Goal: Information Seeking & Learning: Learn about a topic

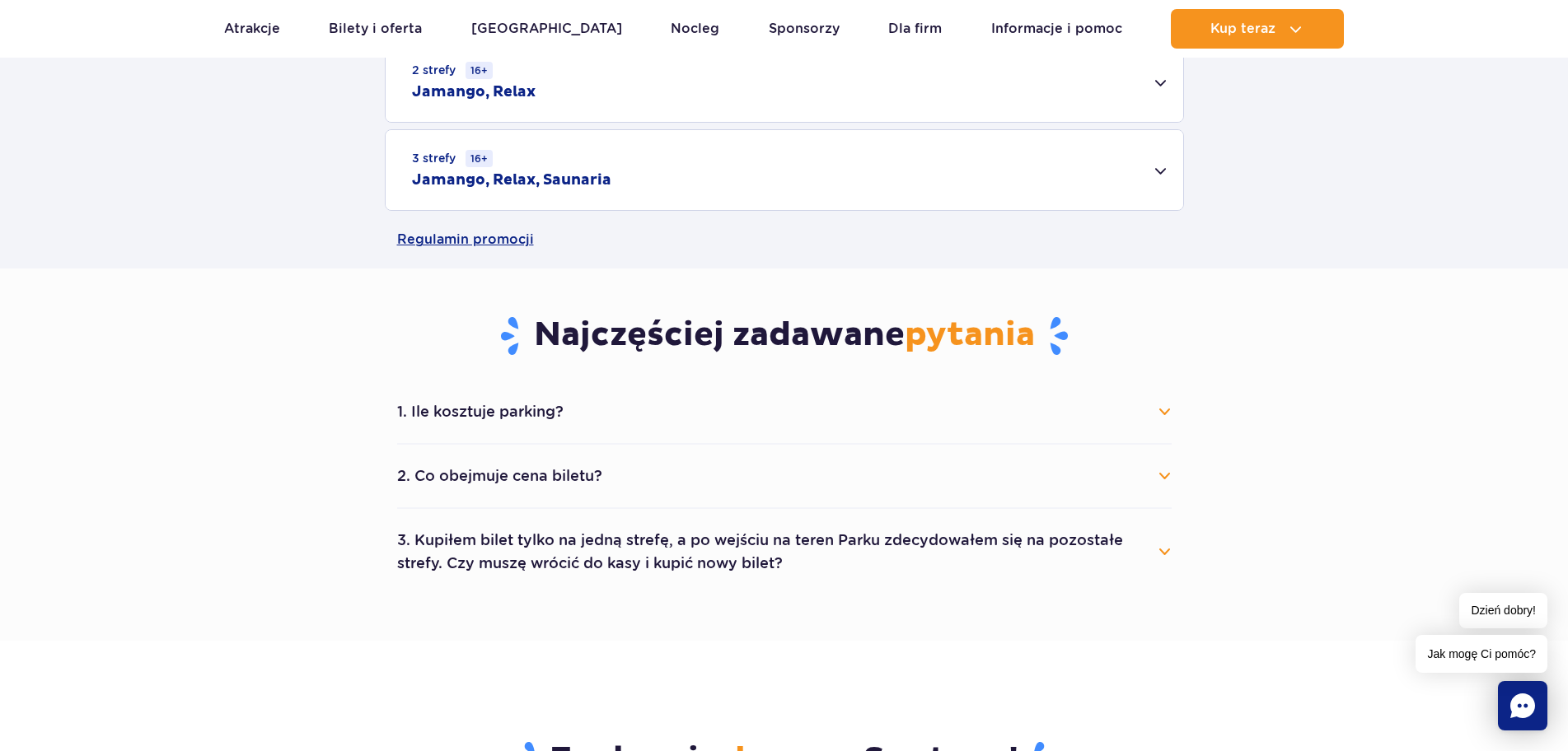
scroll to position [659, 0]
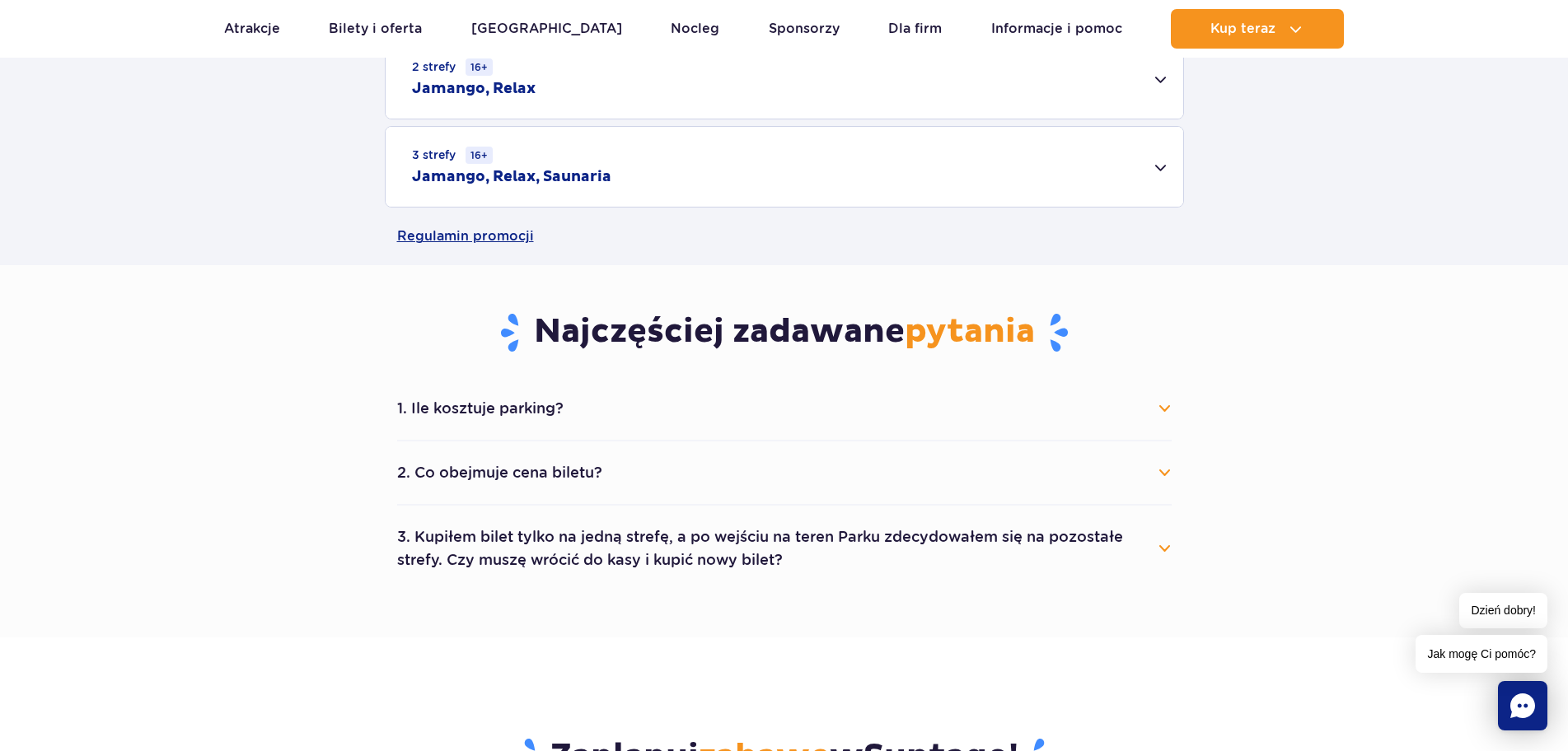
click at [1149, 414] on button "1. Ile kosztuje parking?" at bounding box center [784, 408] width 775 height 36
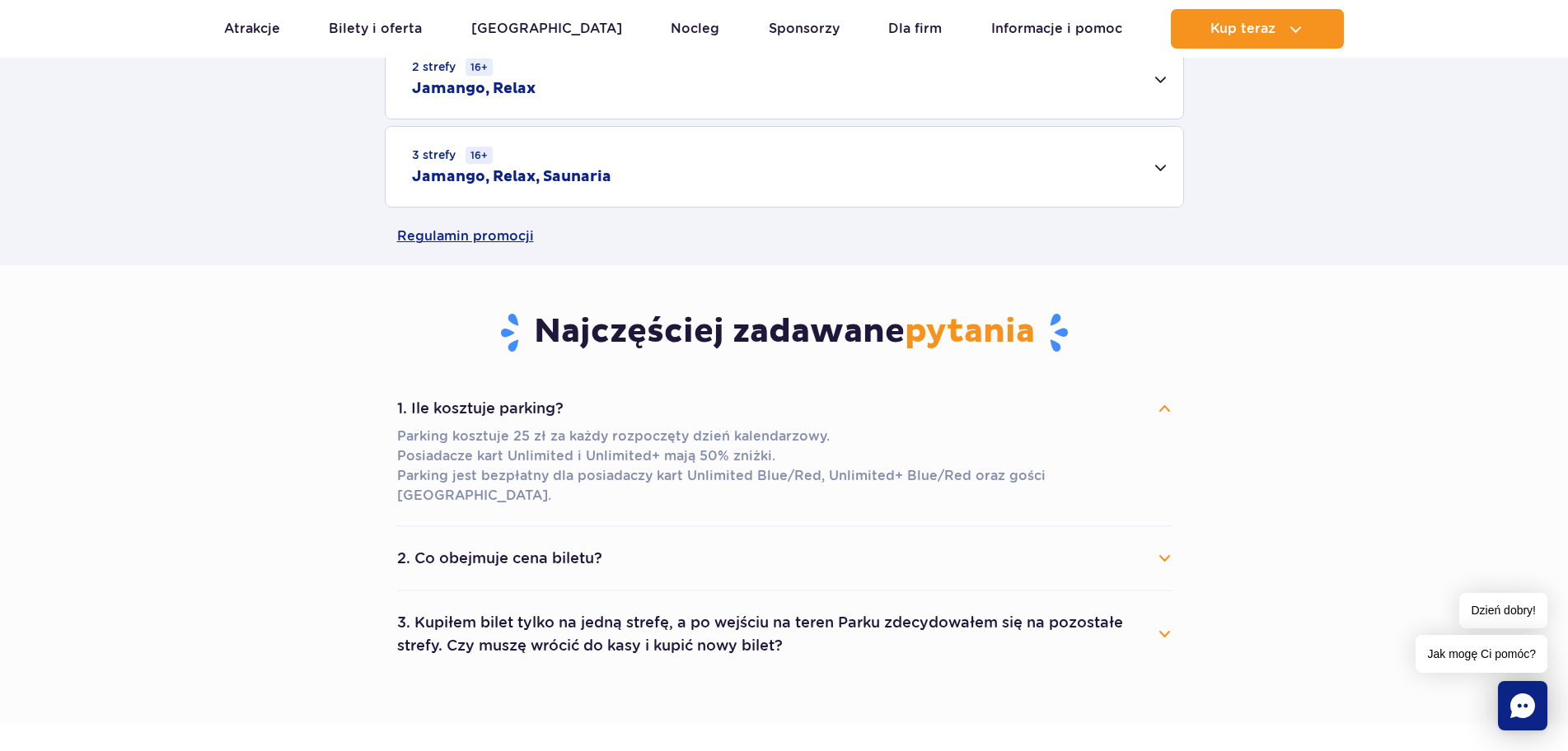
click at [1160, 415] on button "1. Ile kosztuje parking?" at bounding box center [784, 408] width 775 height 36
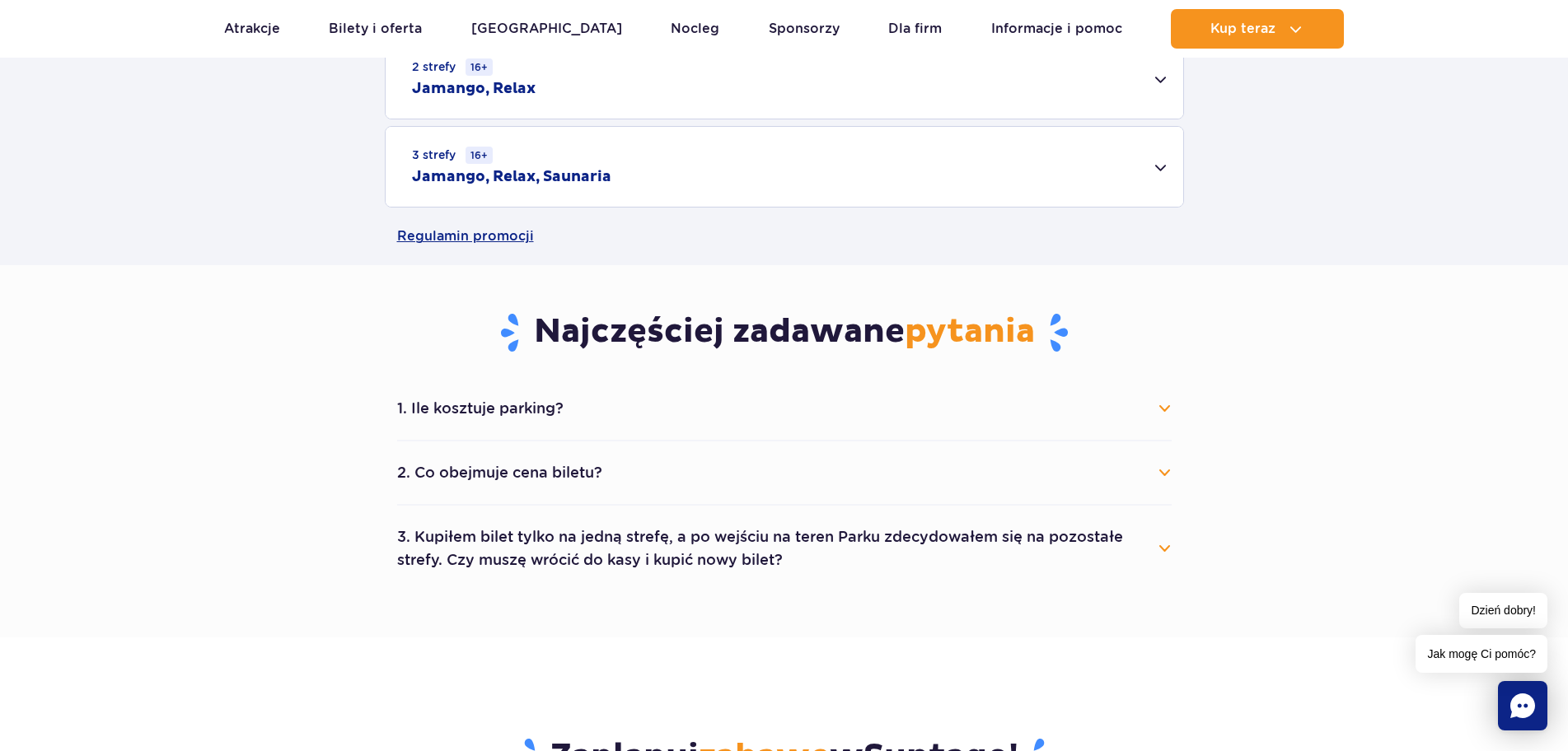
click at [537, 479] on button "2. Co obejmuje cena biletu?" at bounding box center [784, 473] width 775 height 36
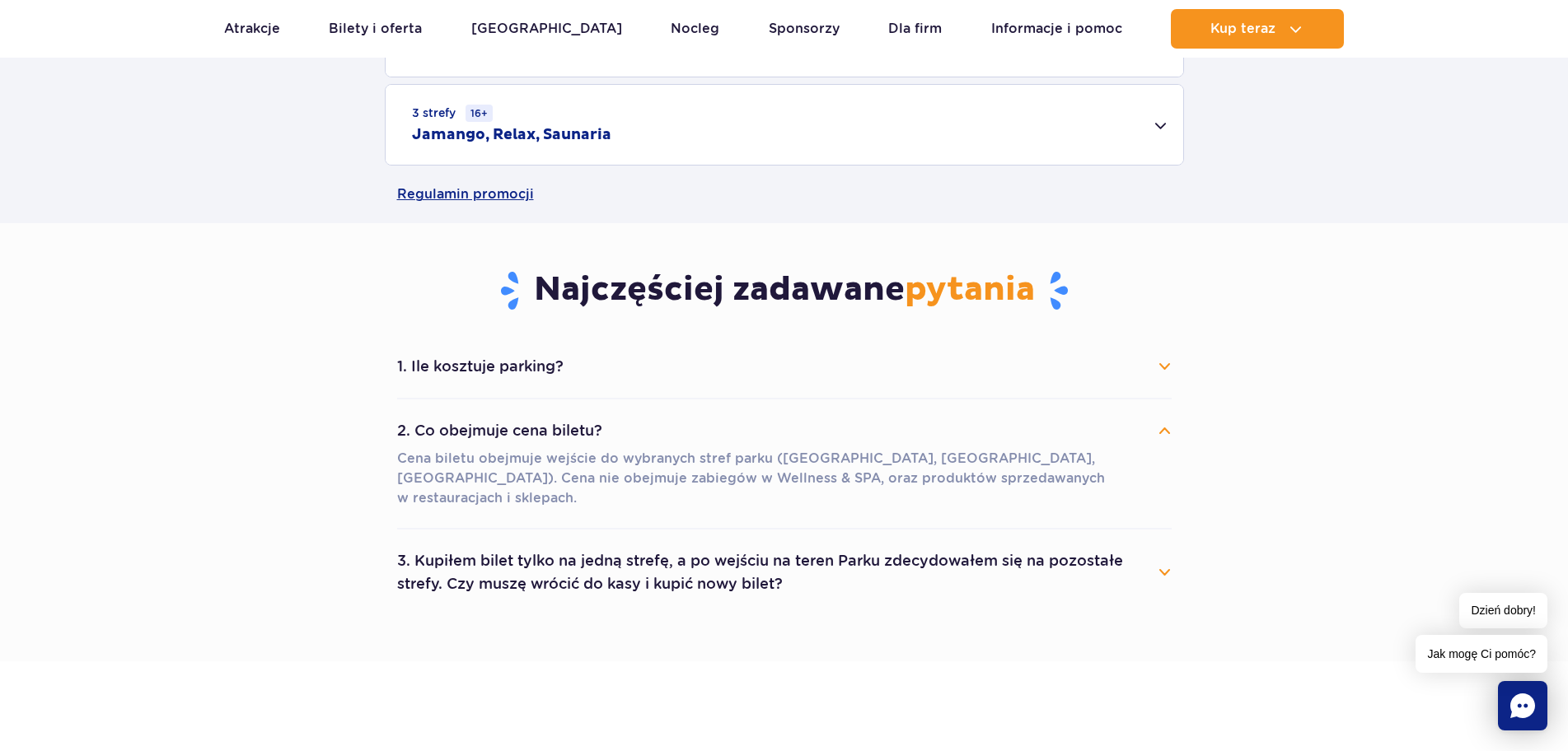
scroll to position [742, 0]
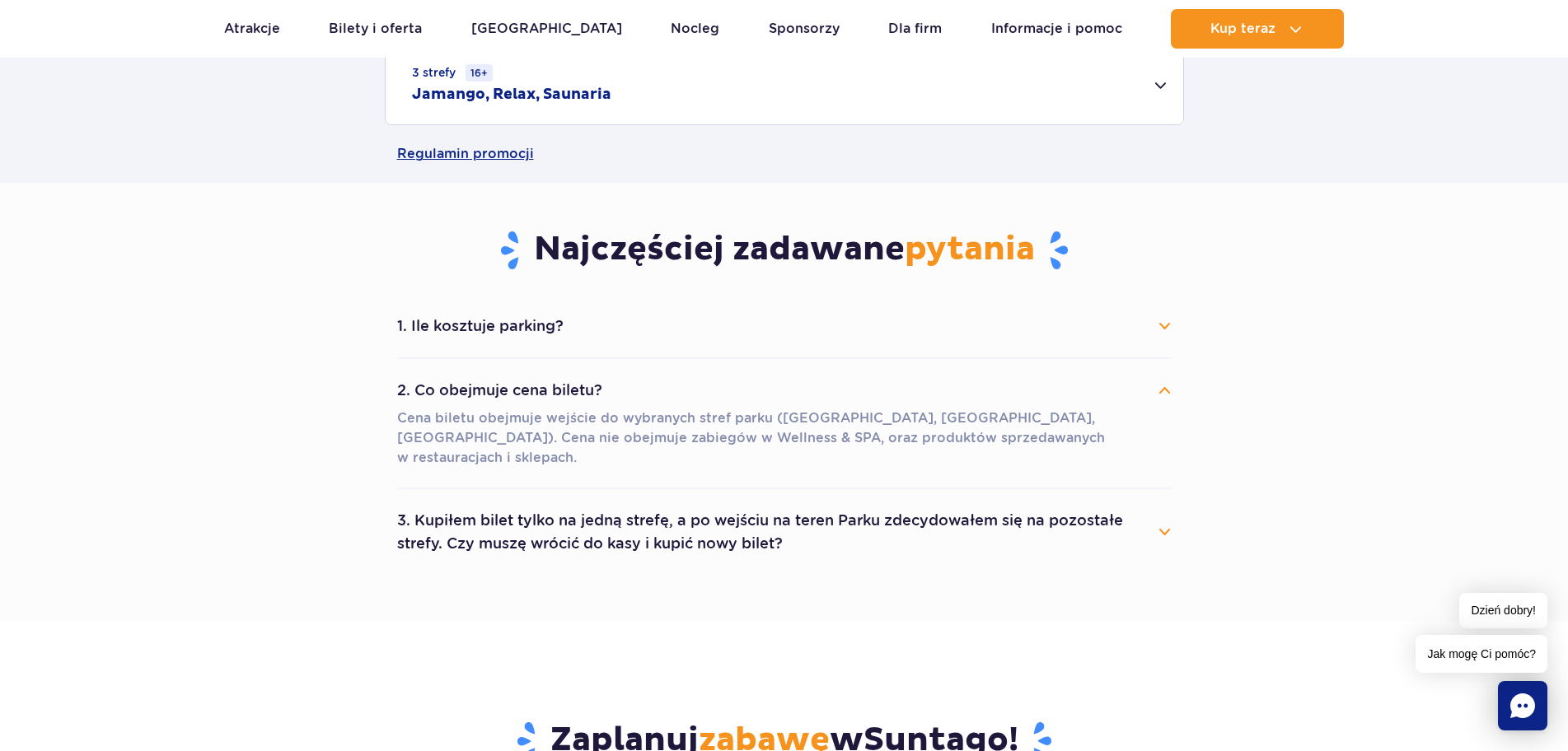
click at [573, 525] on button "3. Kupiłem bilet tylko na jedną strefę, a po wejściu na teren Parku zdecydowałe…" at bounding box center [784, 532] width 775 height 59
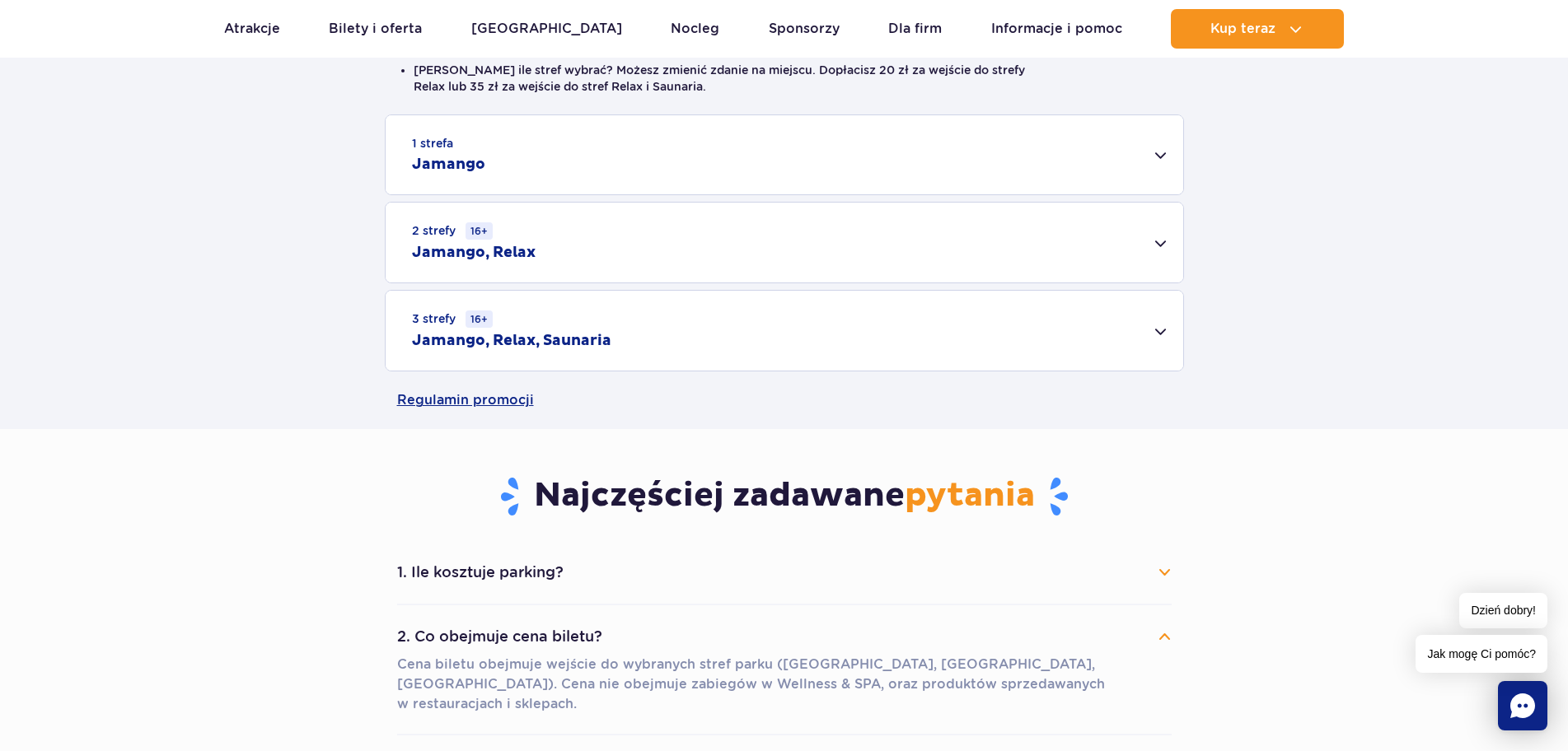
scroll to position [495, 0]
click at [499, 164] on div "1 strefa Jamango" at bounding box center [784, 155] width 798 height 79
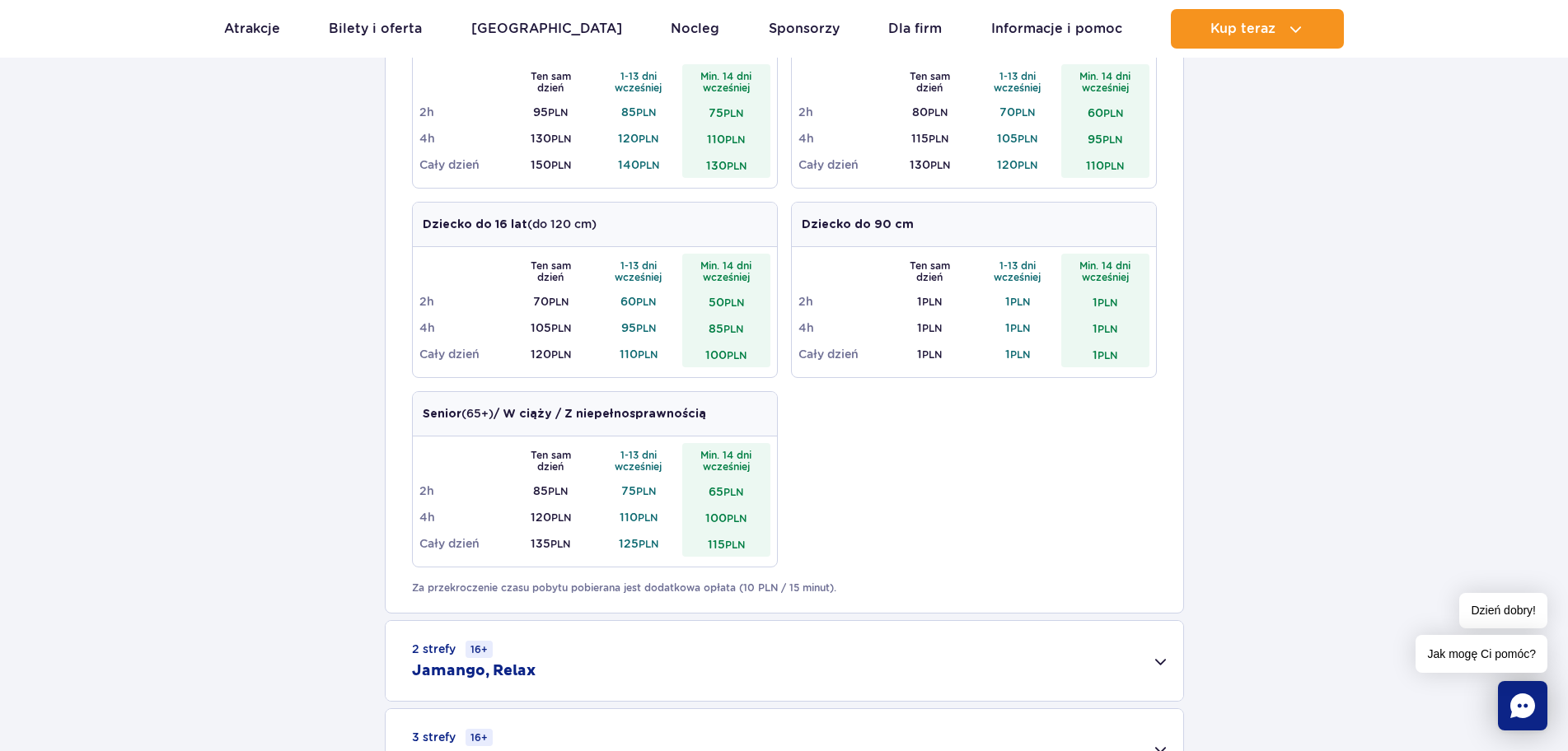
scroll to position [906, 0]
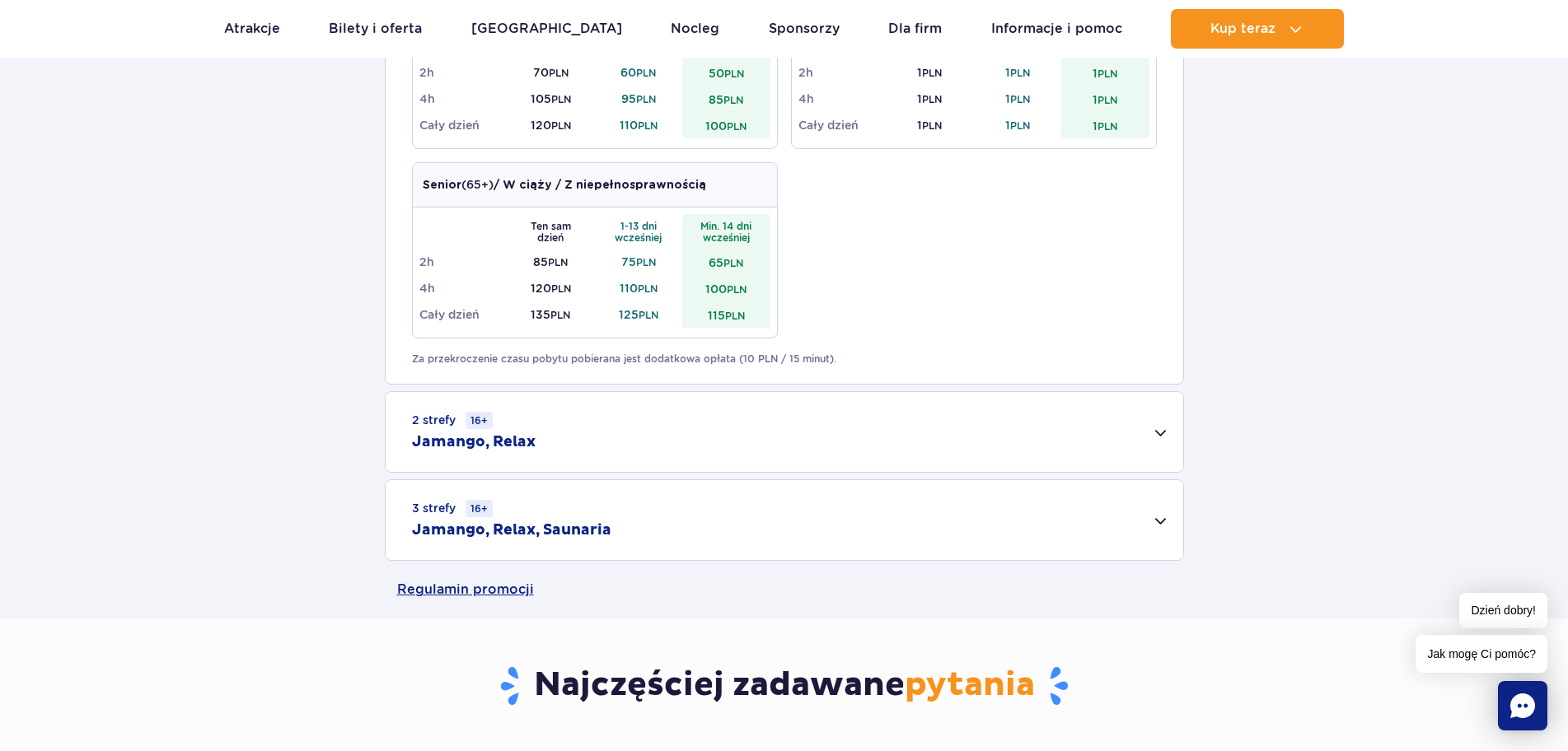
click at [734, 441] on div "2 strefy 16+ Jamango, Relax" at bounding box center [784, 432] width 798 height 80
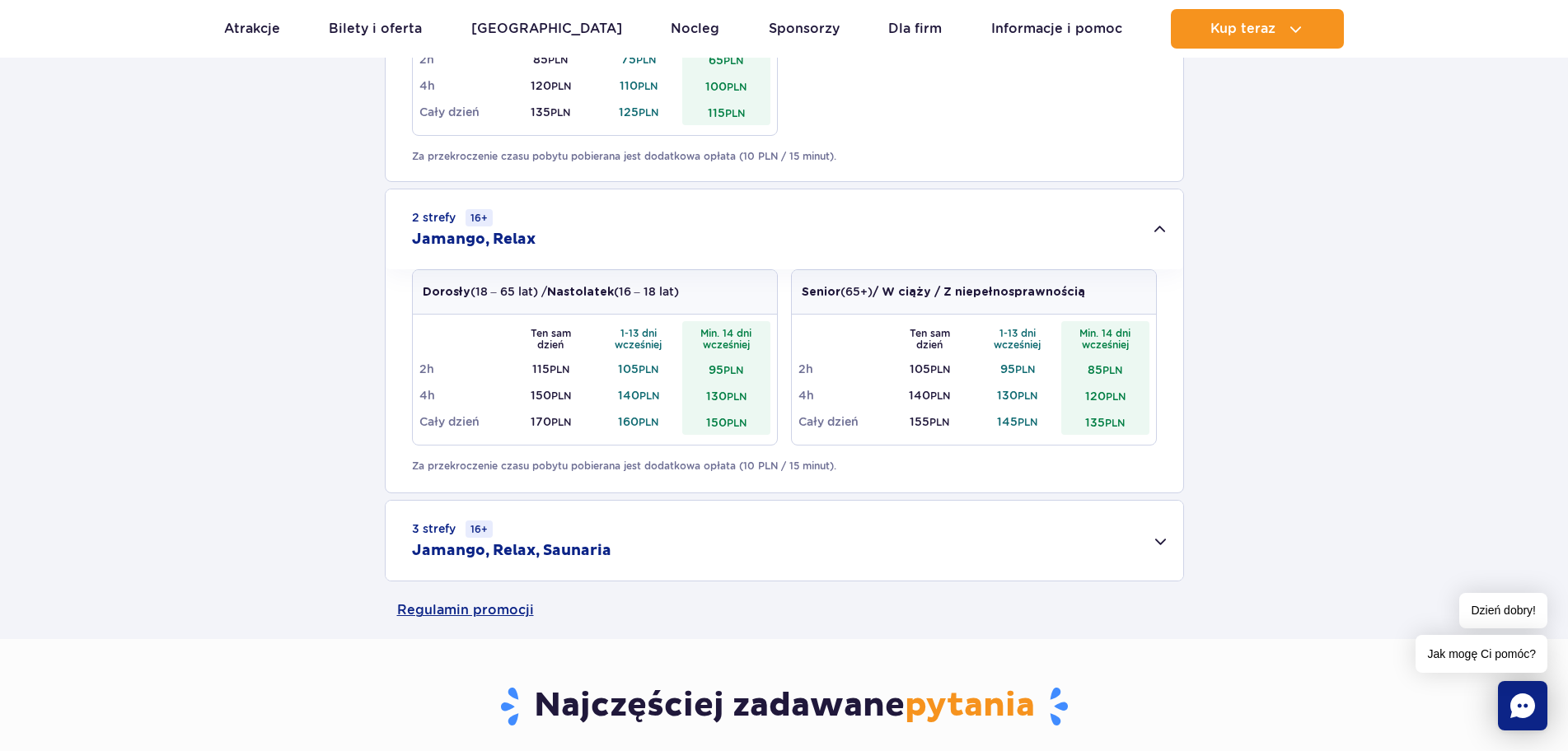
scroll to position [1154, 0]
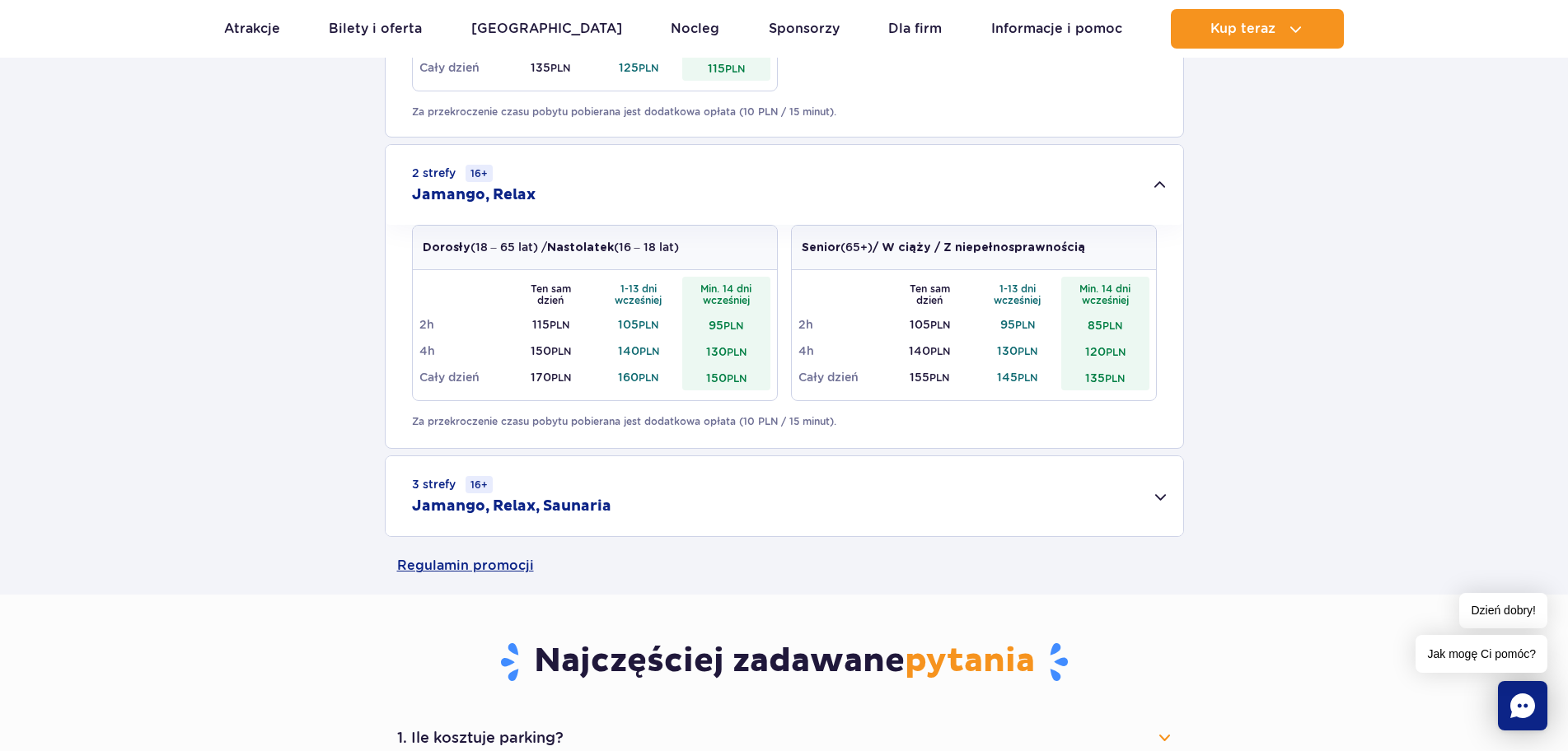
click at [570, 494] on div "3 strefy 16+ Jamango, Relax, Saunaria" at bounding box center [784, 497] width 798 height 80
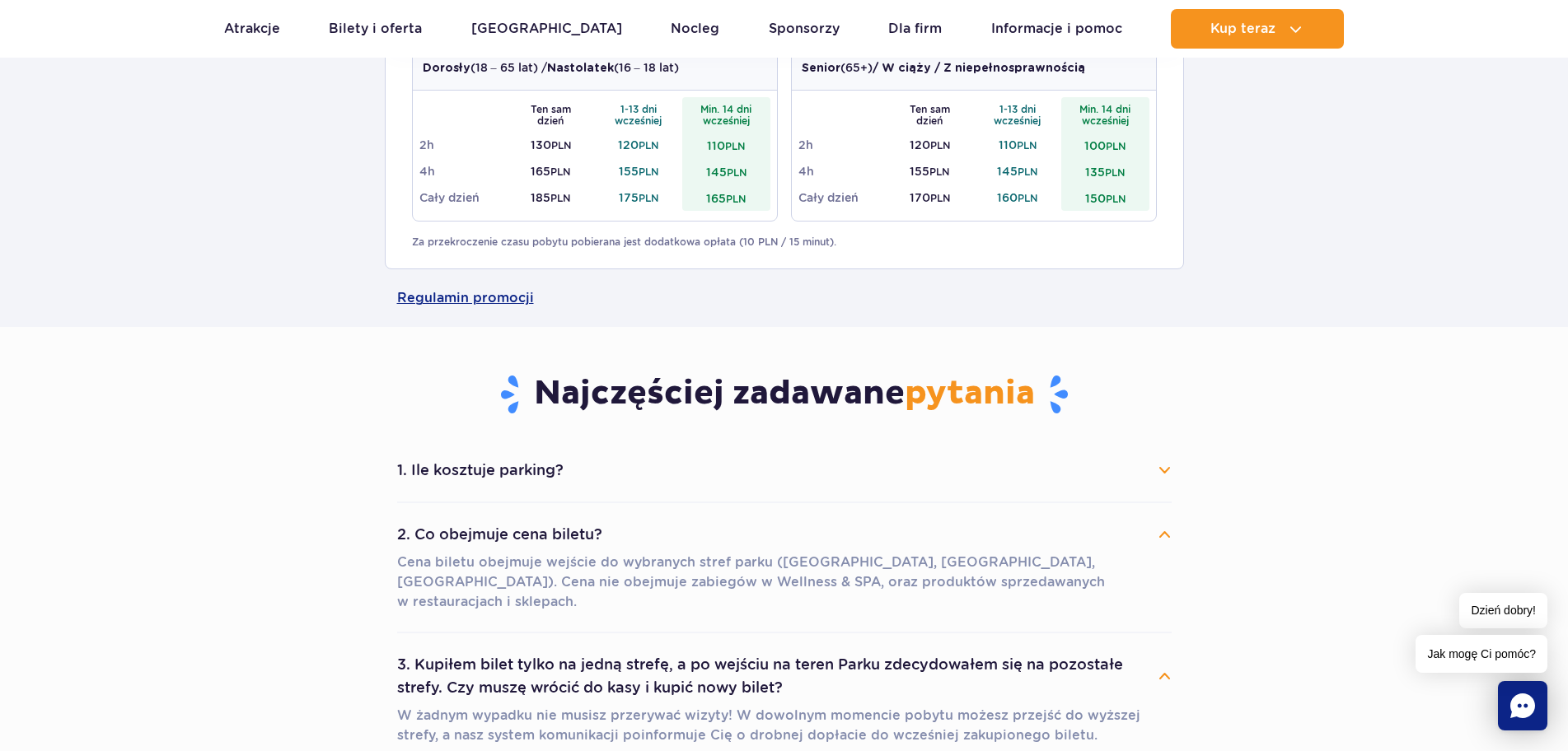
scroll to position [1647, 0]
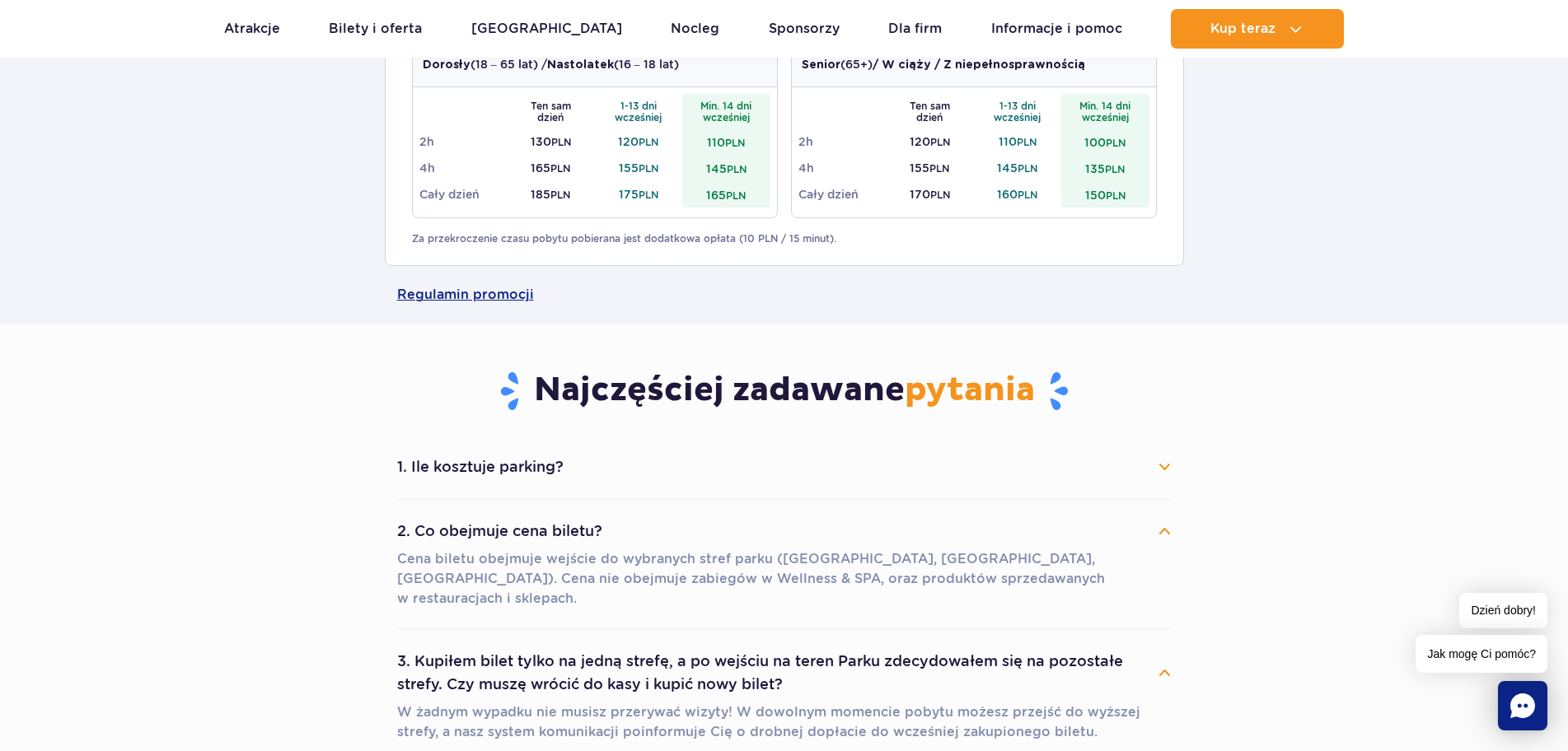
click at [504, 463] on button "1. Ile kosztuje parking?" at bounding box center [784, 467] width 775 height 36
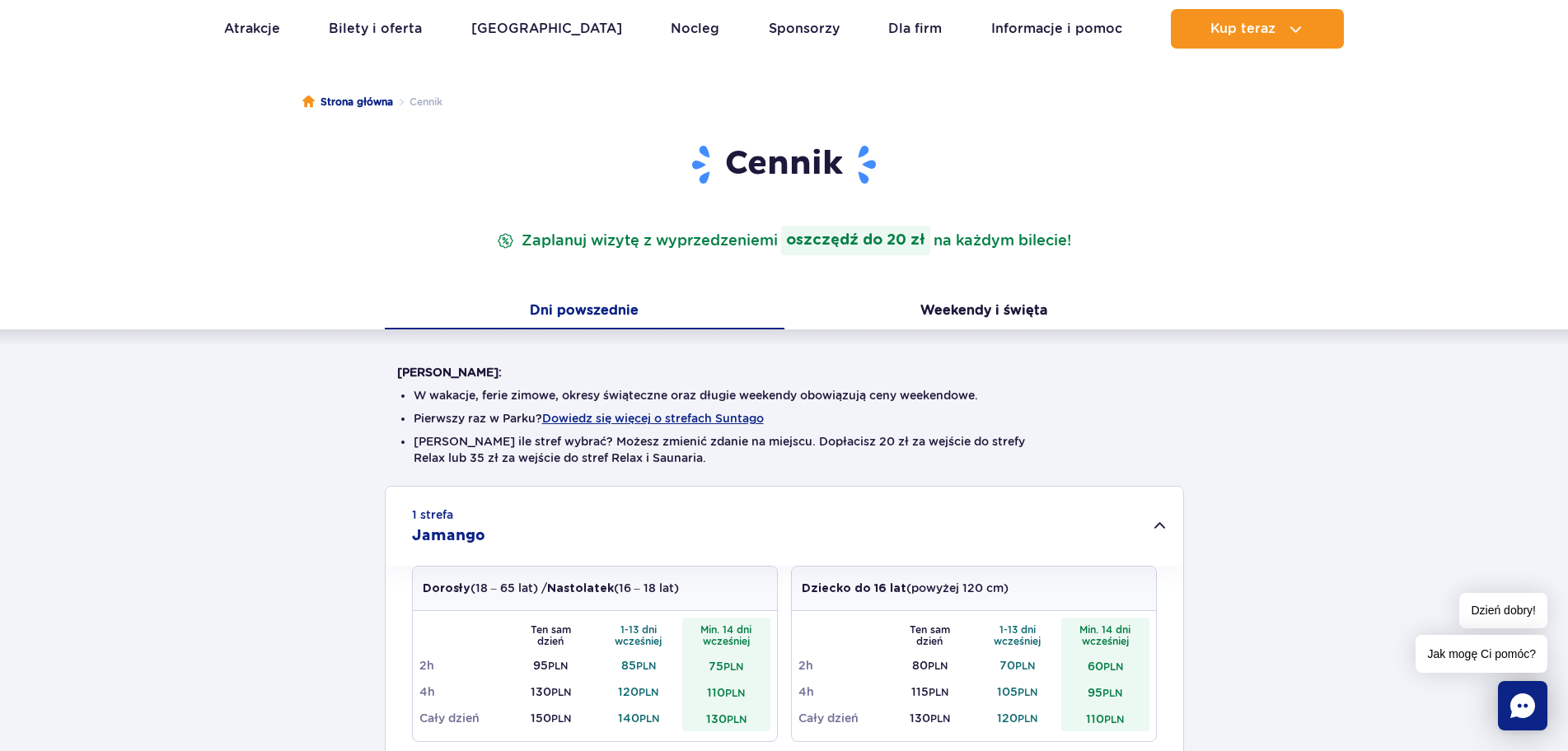
scroll to position [83, 0]
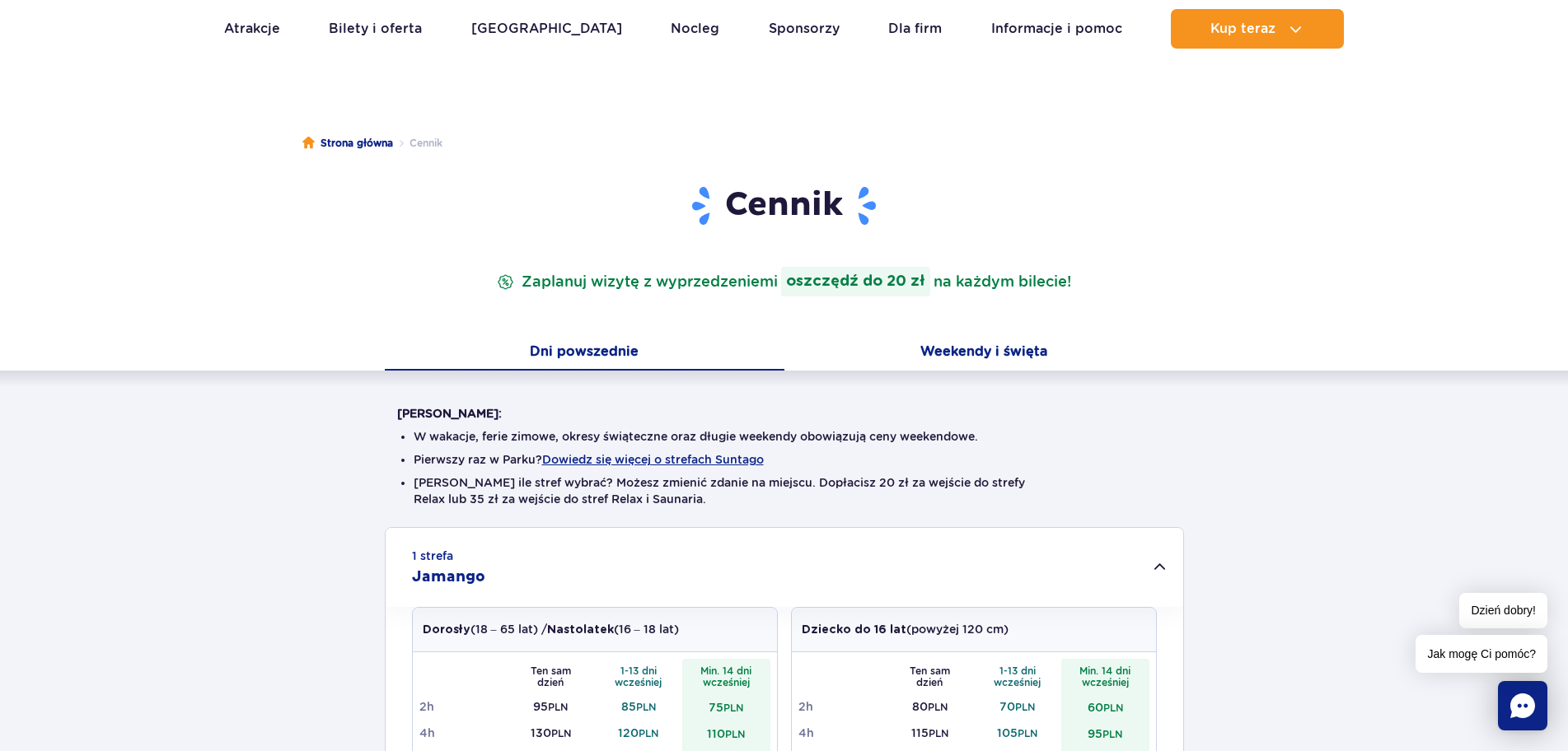
click at [955, 347] on button "Weekendy i święta" at bounding box center [984, 353] width 400 height 34
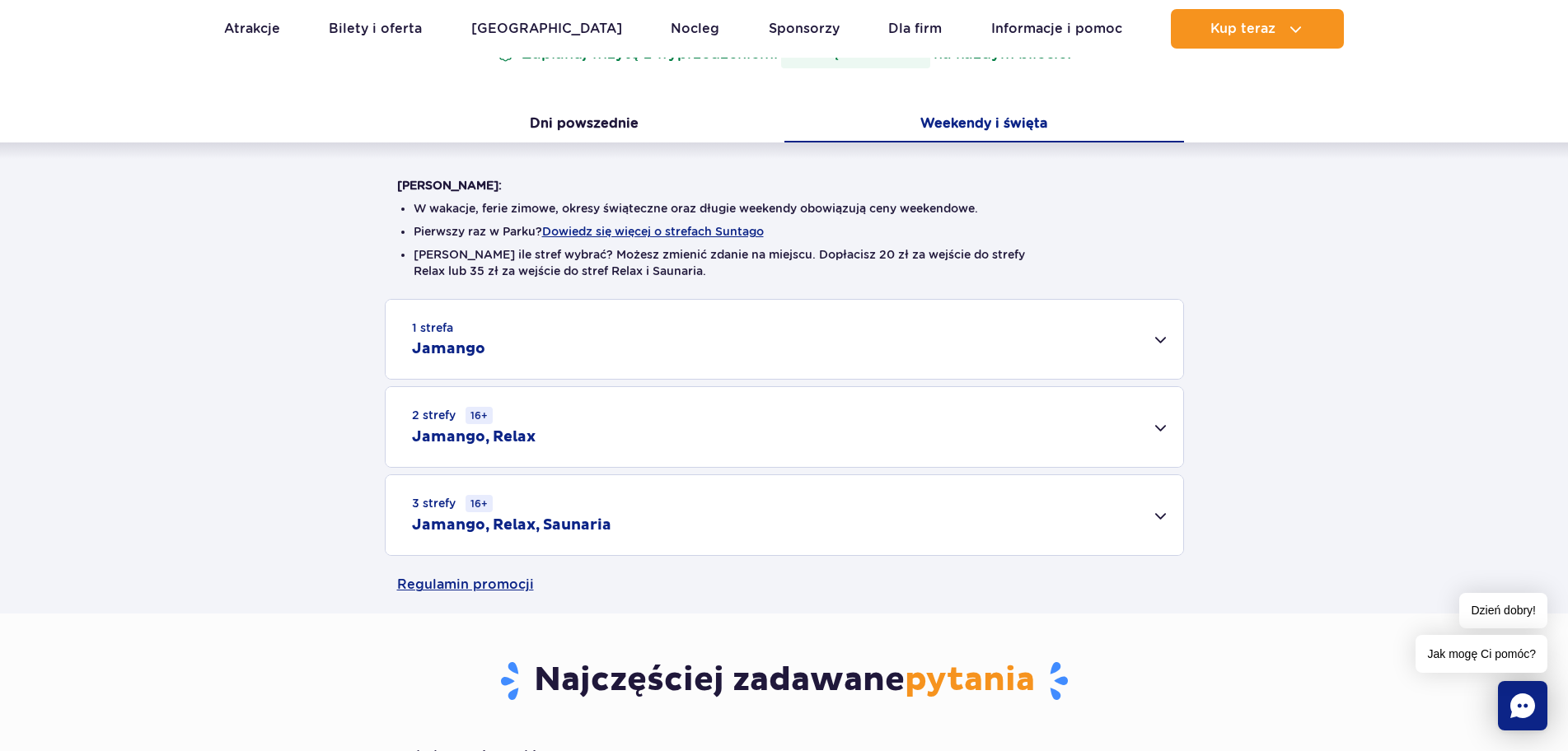
scroll to position [329, 0]
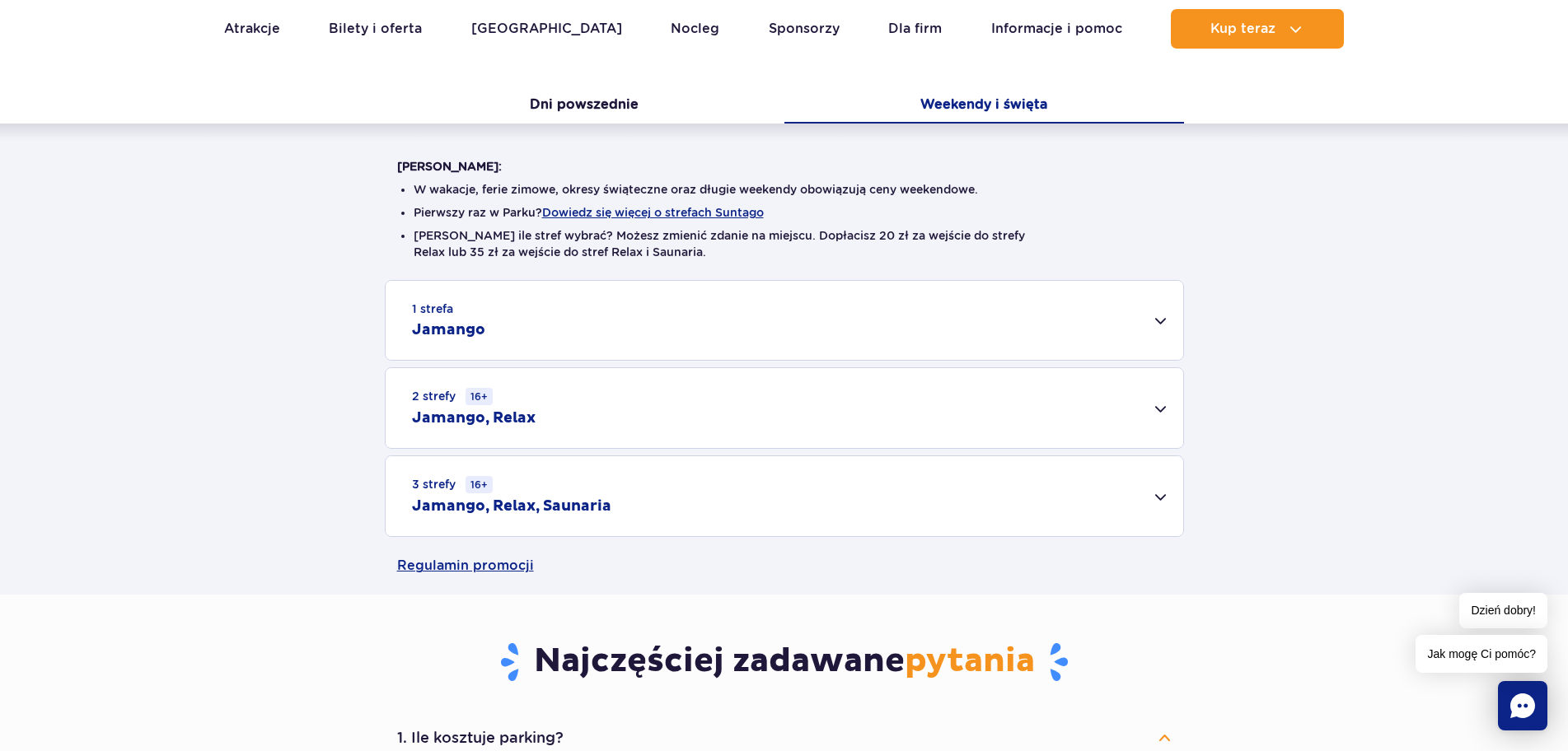
click at [618, 497] on div "3 strefy 16+ Jamango, Relax, Saunaria" at bounding box center [784, 497] width 798 height 80
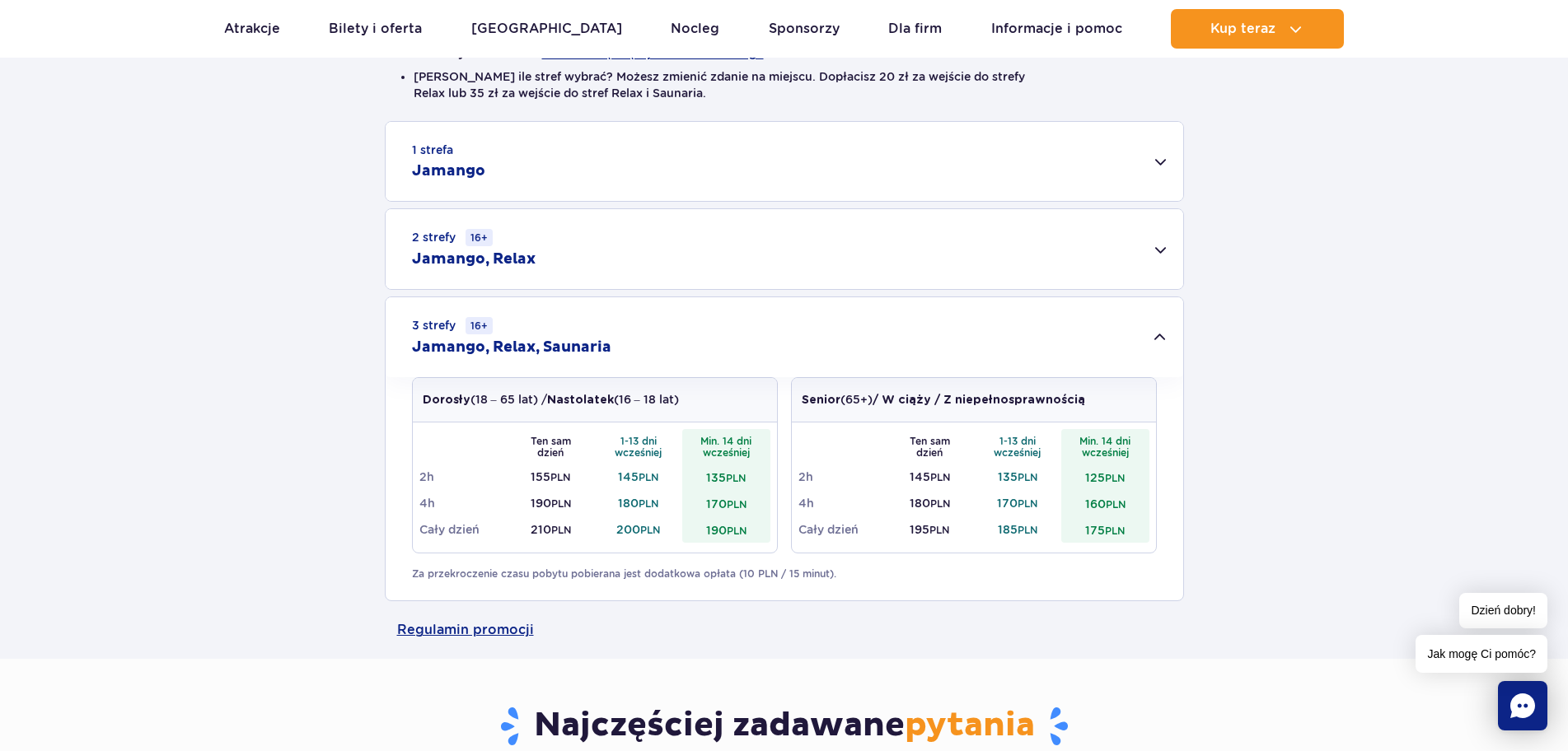
scroll to position [495, 0]
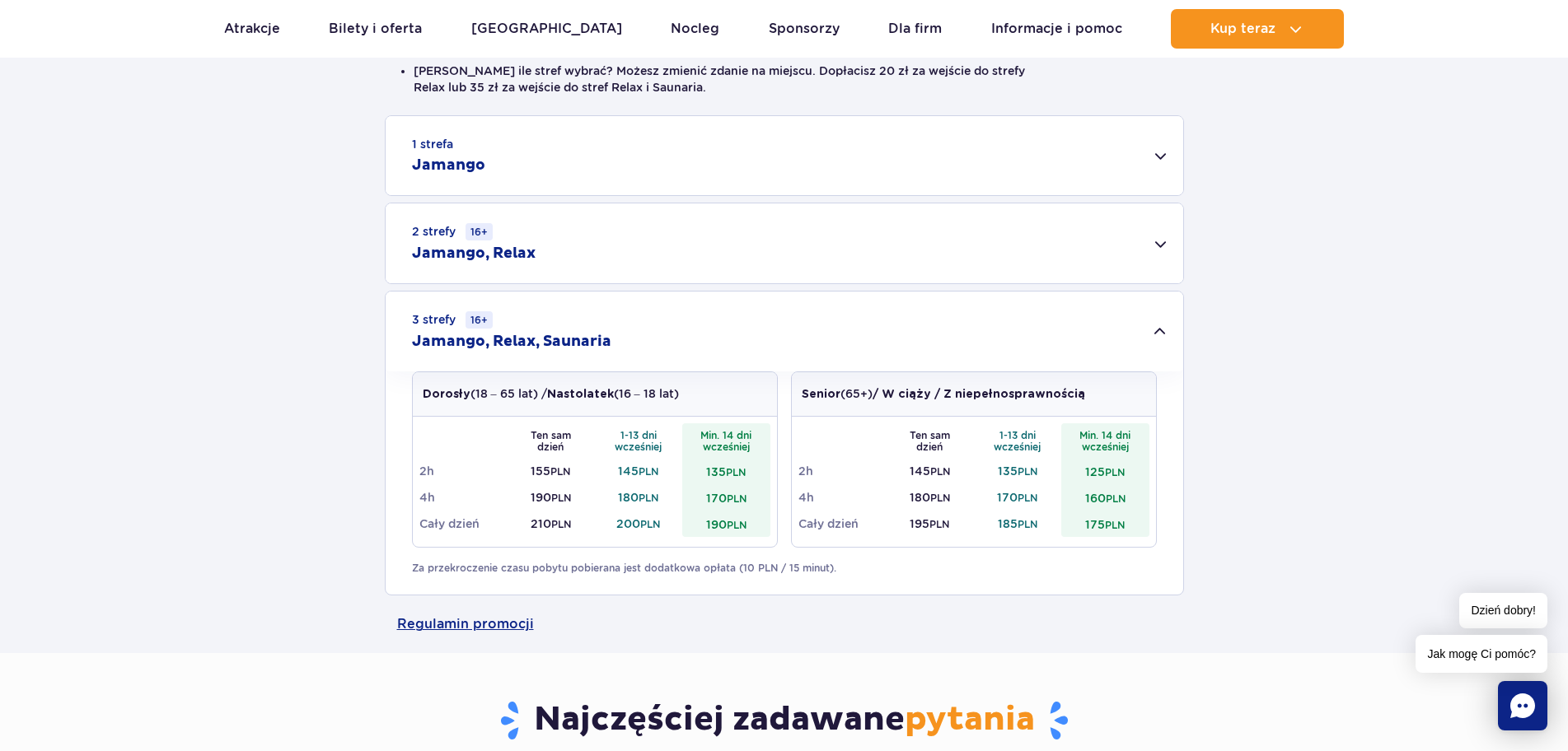
click at [489, 249] on h2 "Jamango, Relax" at bounding box center [474, 253] width 123 height 20
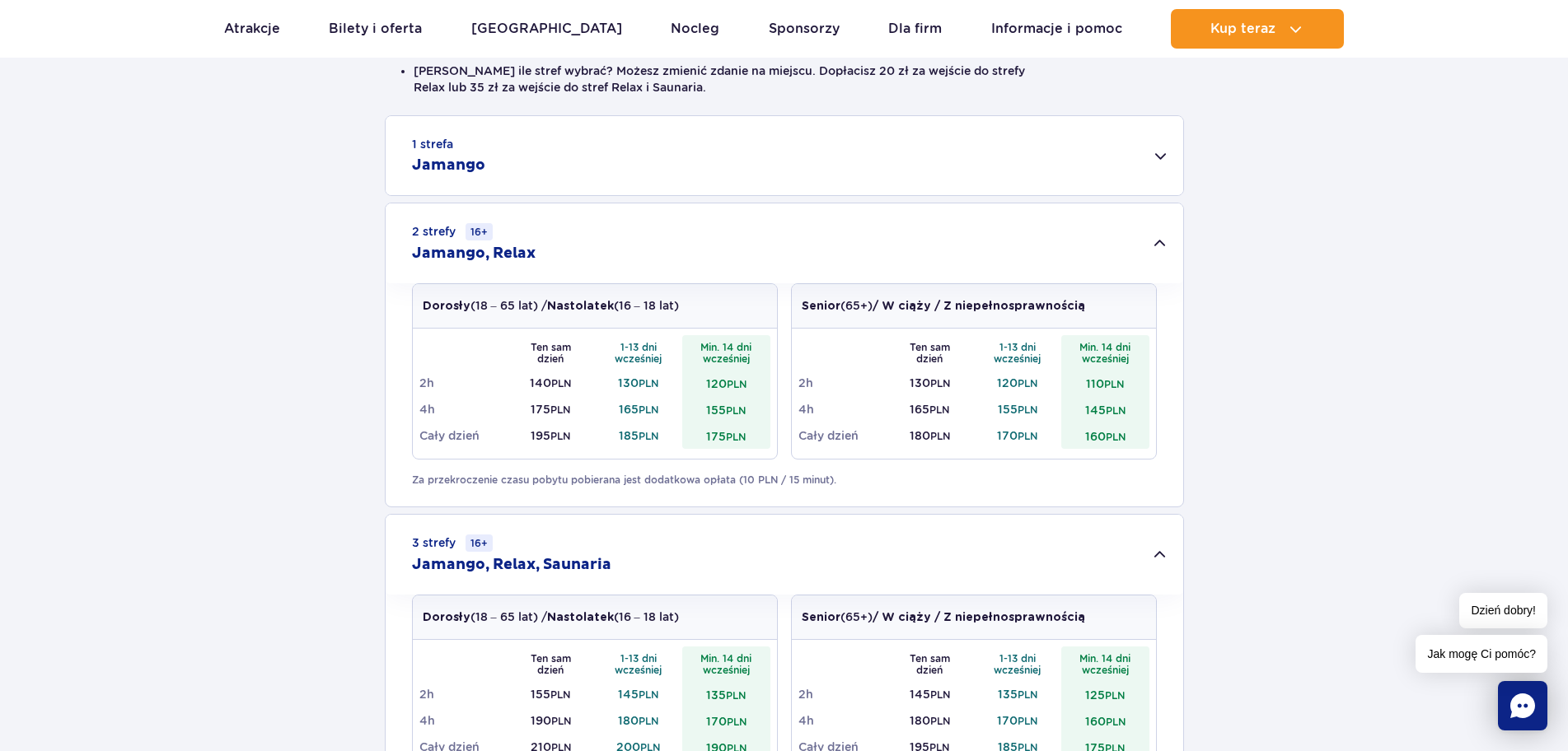
click at [451, 162] on h2 "Jamango" at bounding box center [448, 165] width 73 height 20
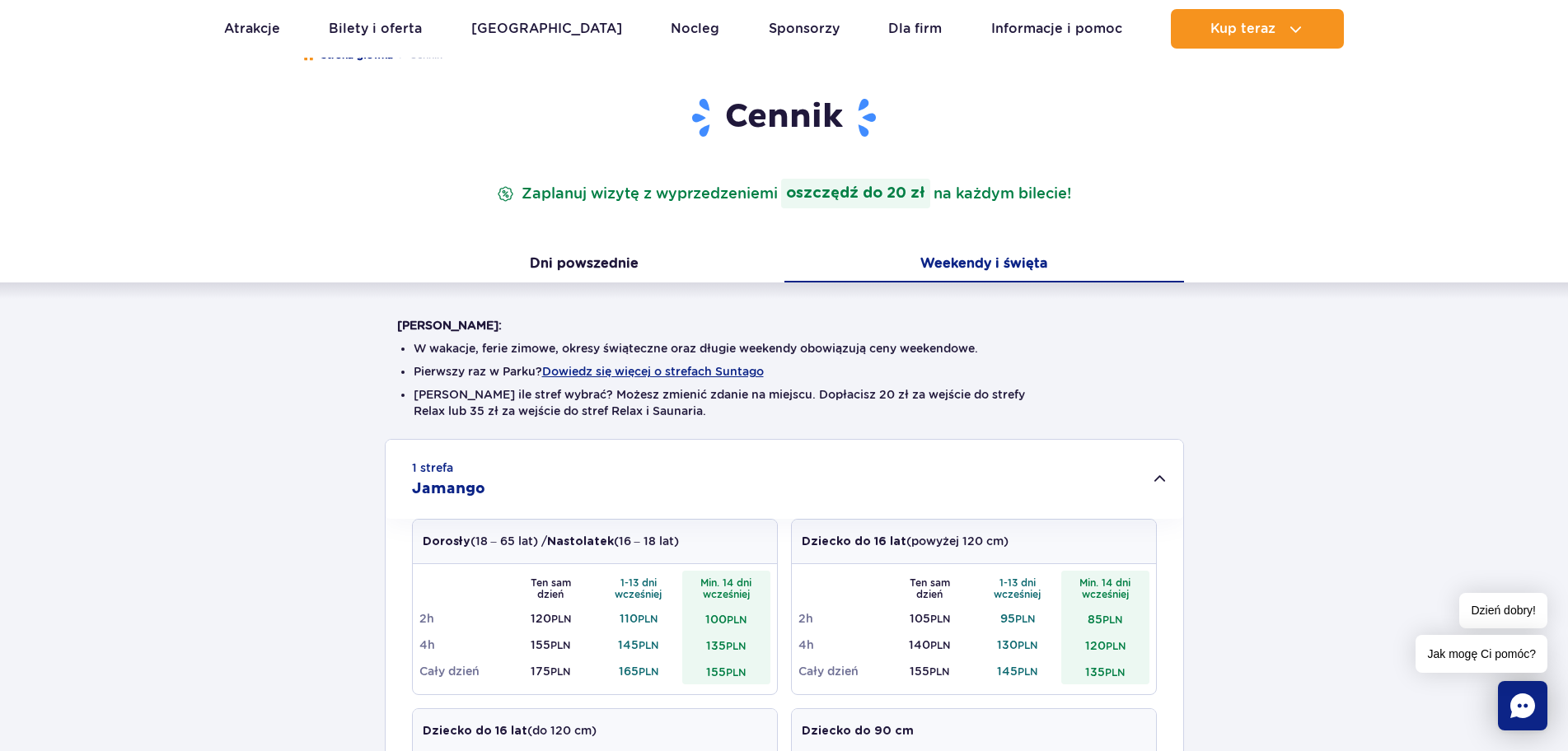
scroll to position [165, 0]
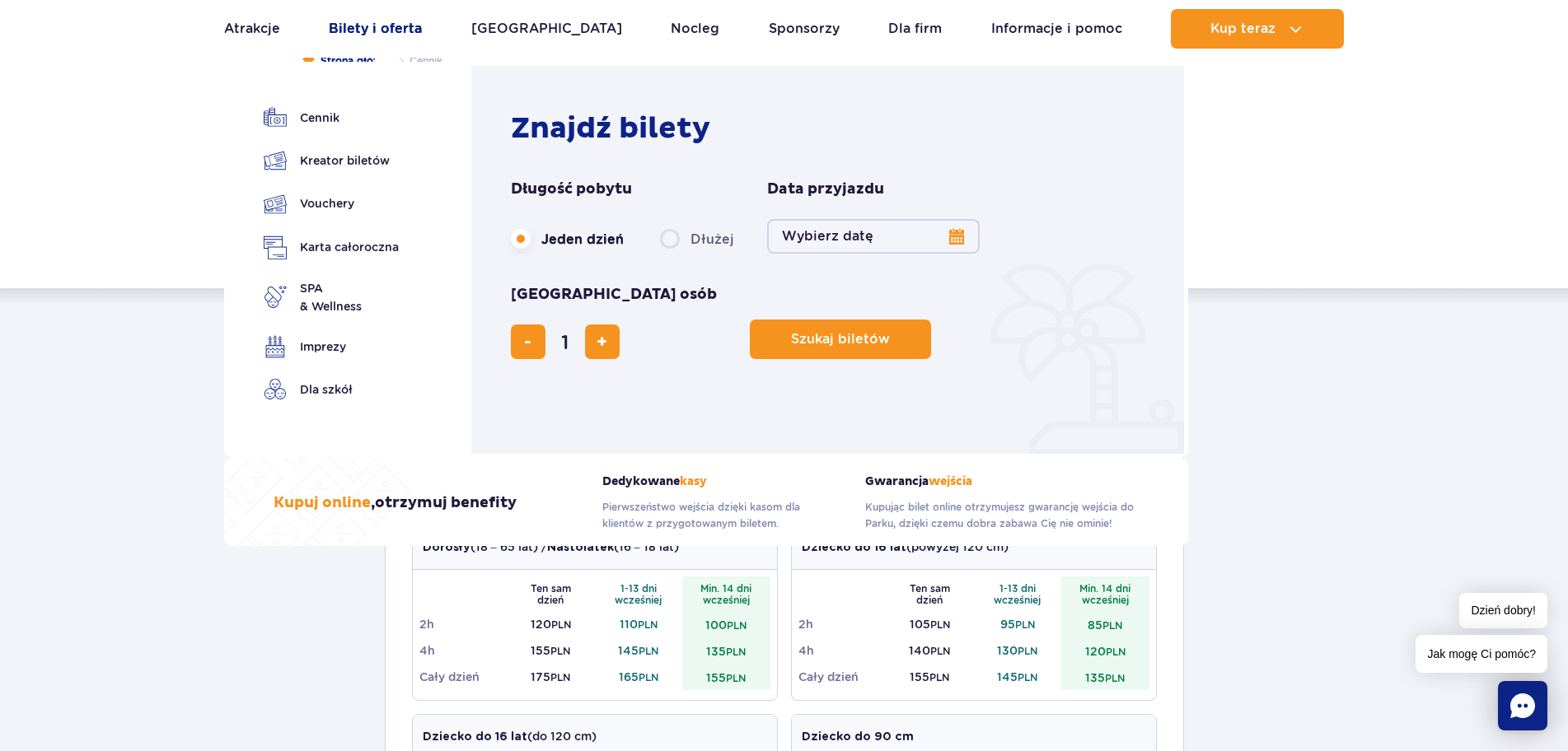
click at [383, 22] on link "Bilety i oferta" at bounding box center [375, 29] width 93 height 40
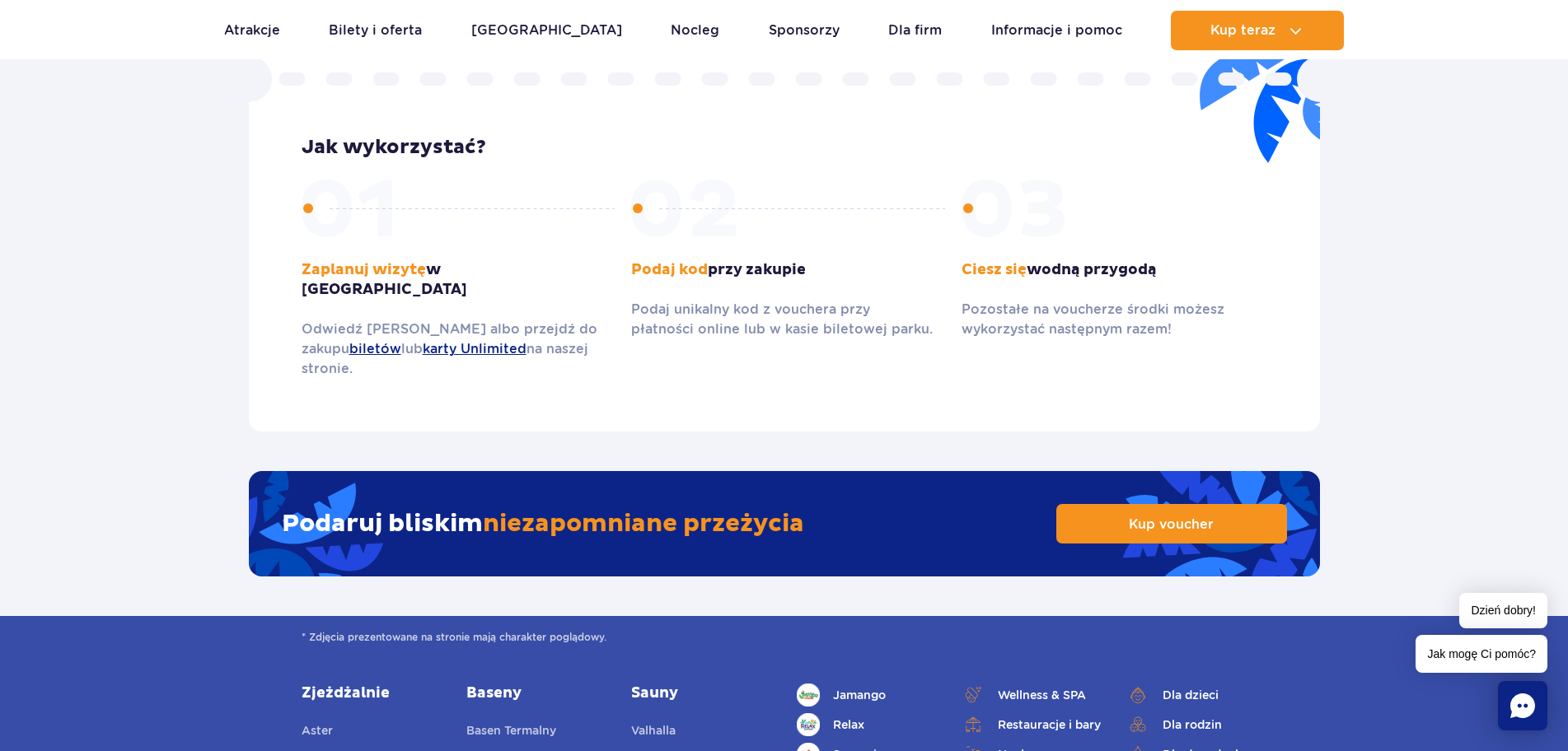
scroll to position [2718, 0]
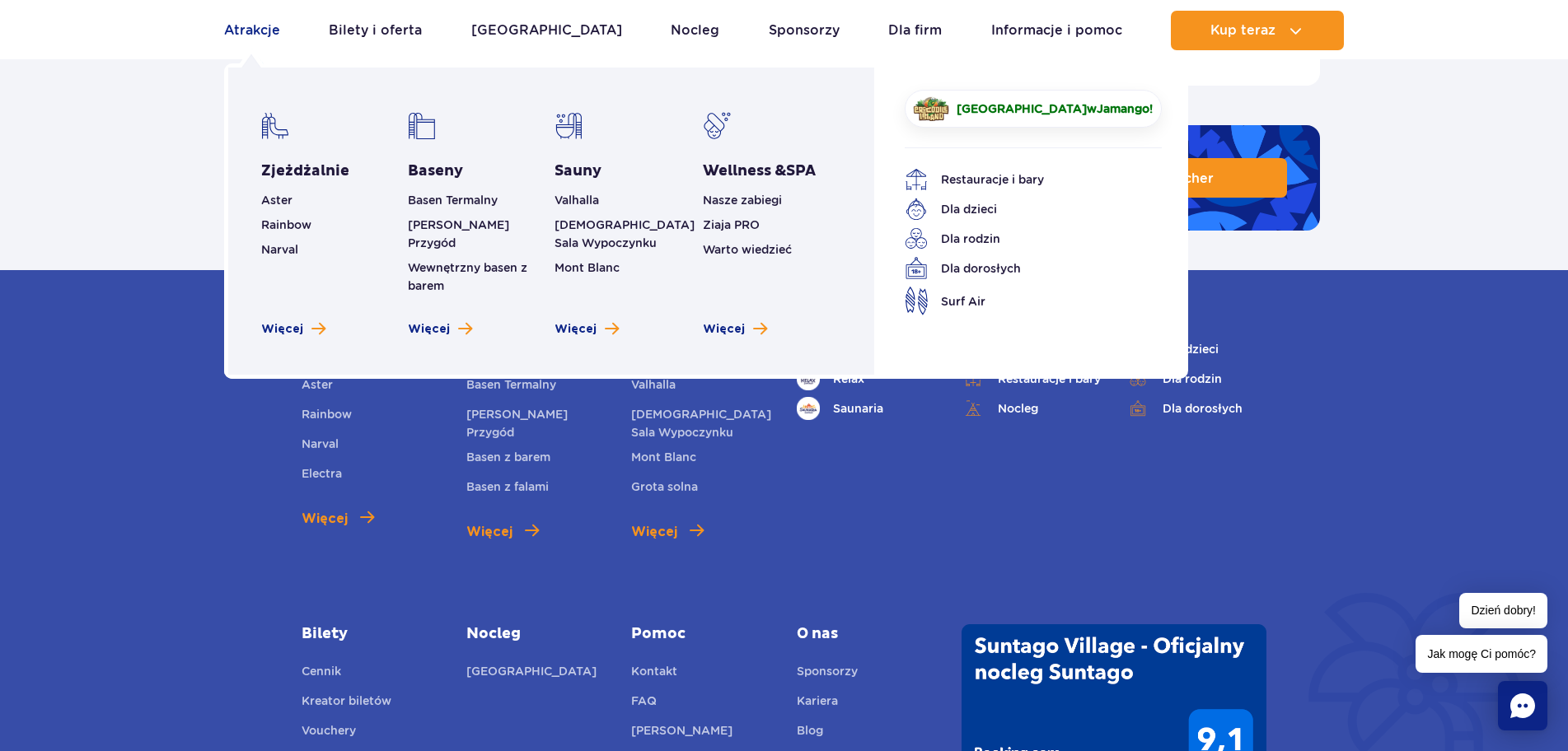
click at [228, 27] on link "Atrakcje" at bounding box center [252, 30] width 56 height 40
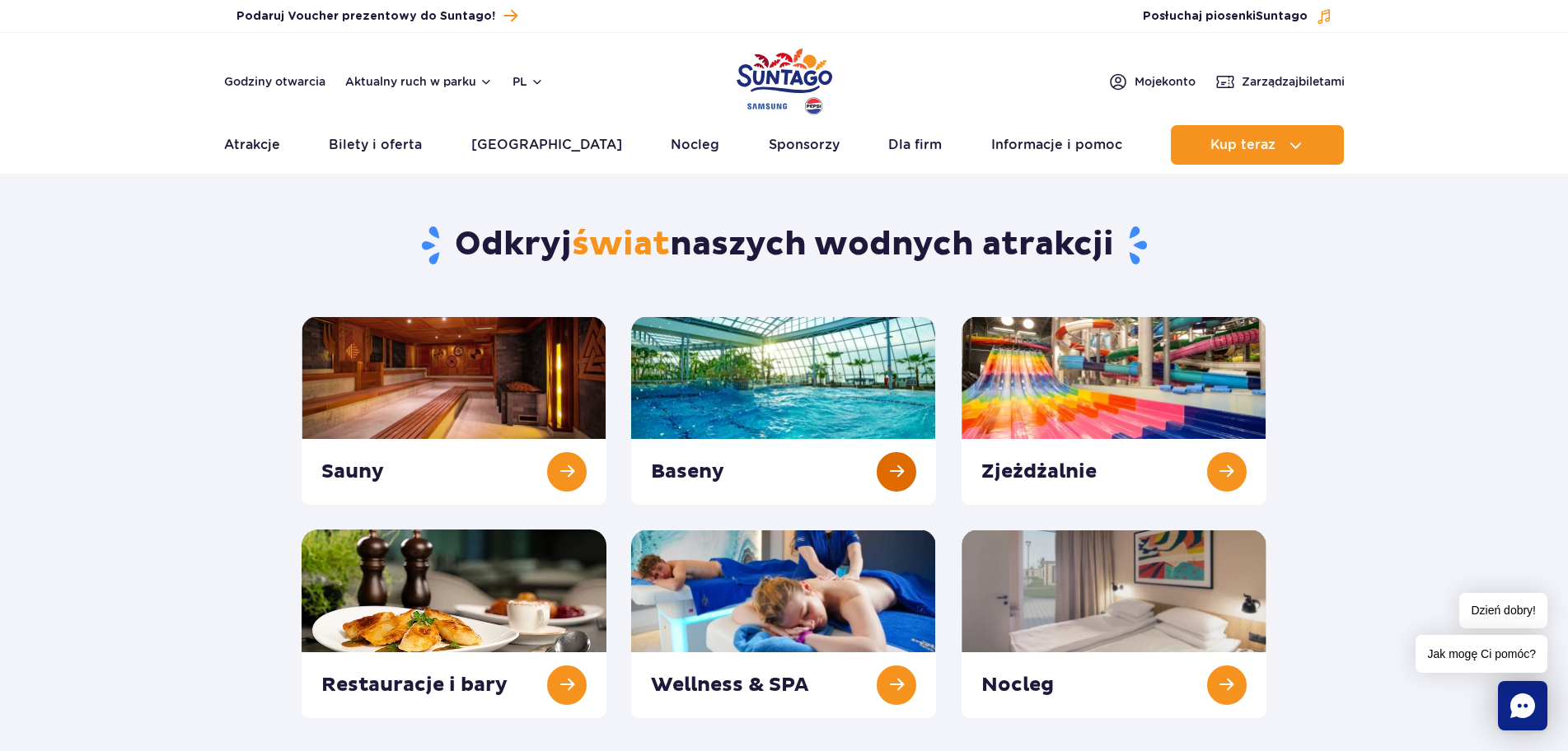
click at [843, 380] on link at bounding box center [784, 410] width 305 height 189
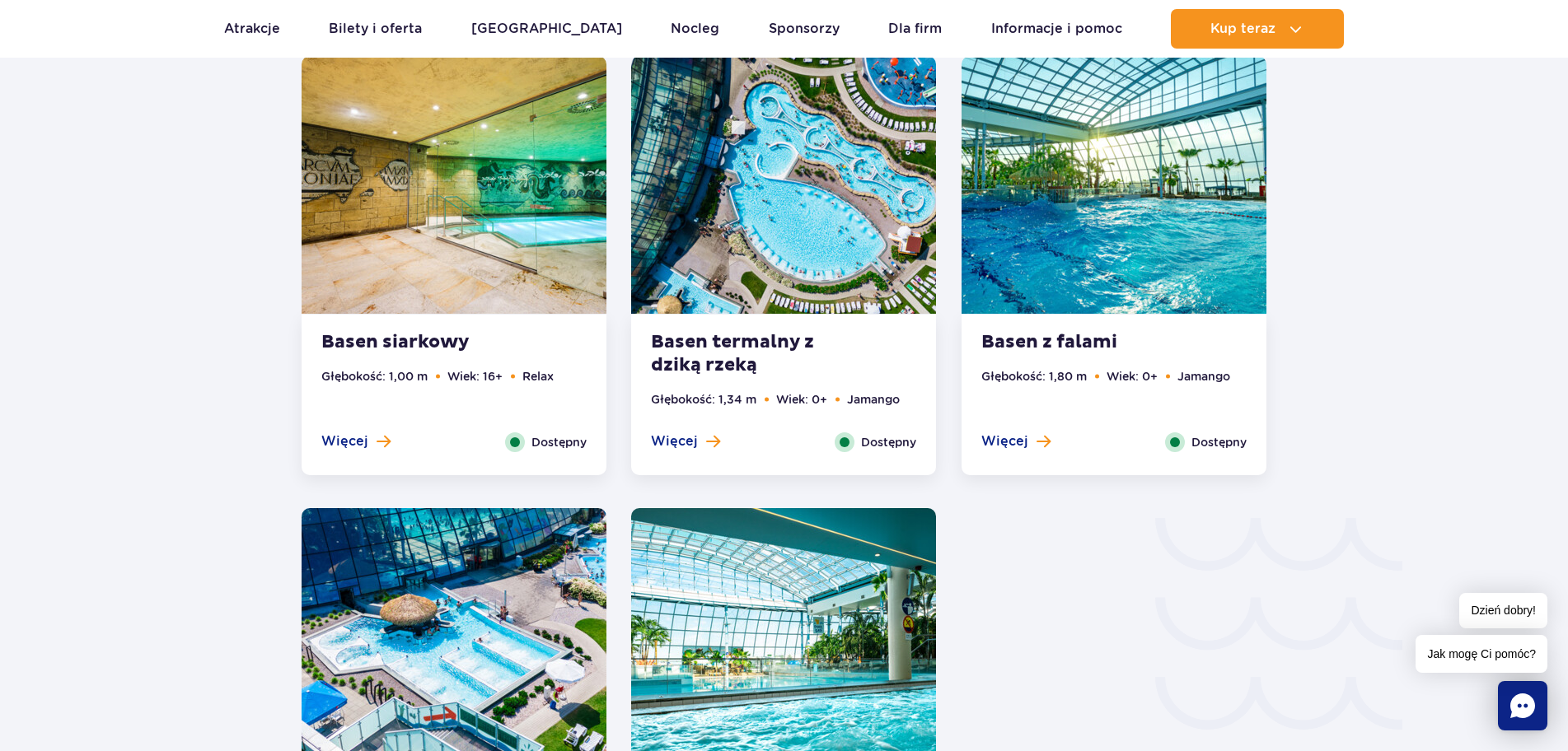
scroll to position [2554, 0]
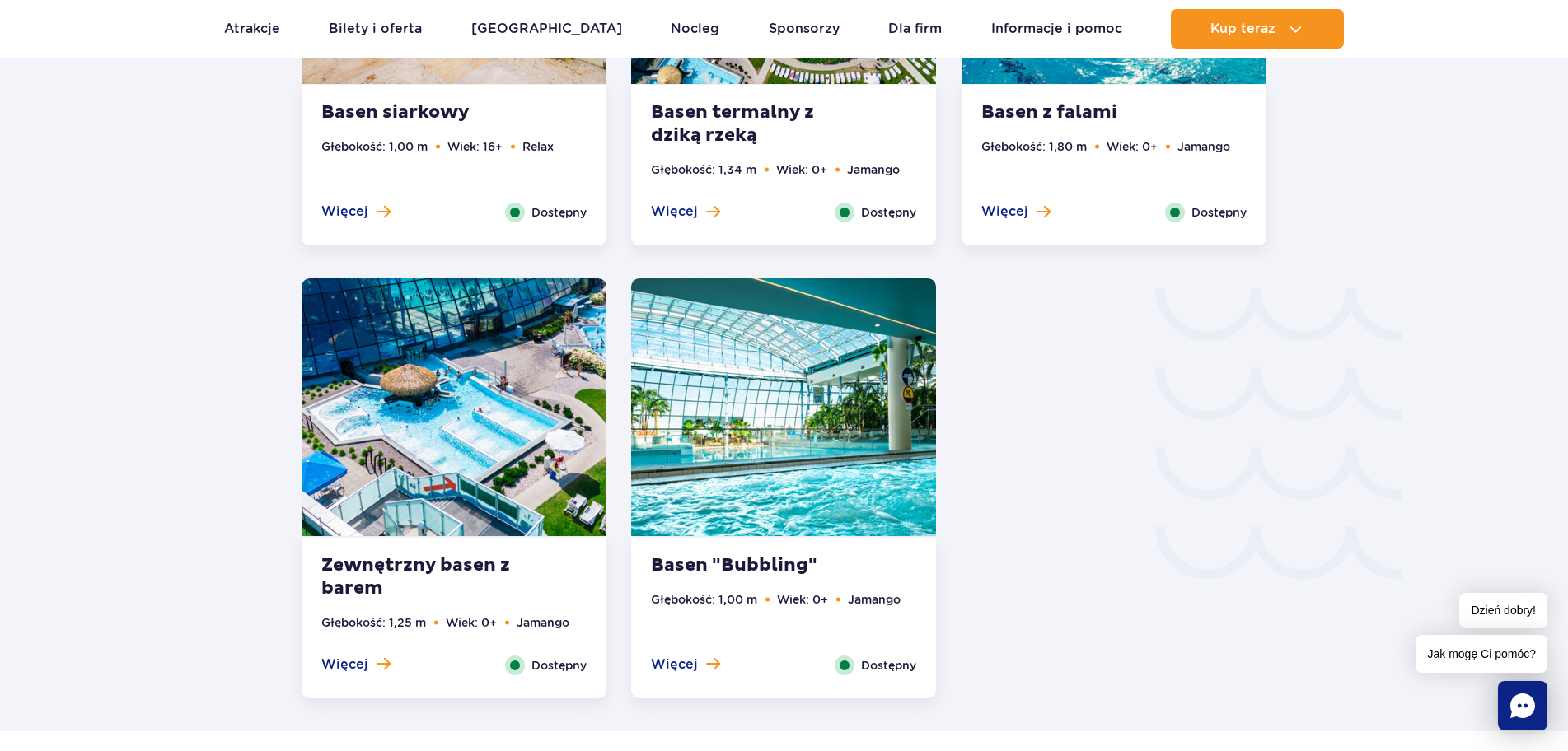
click at [772, 441] on img at bounding box center [784, 407] width 305 height 258
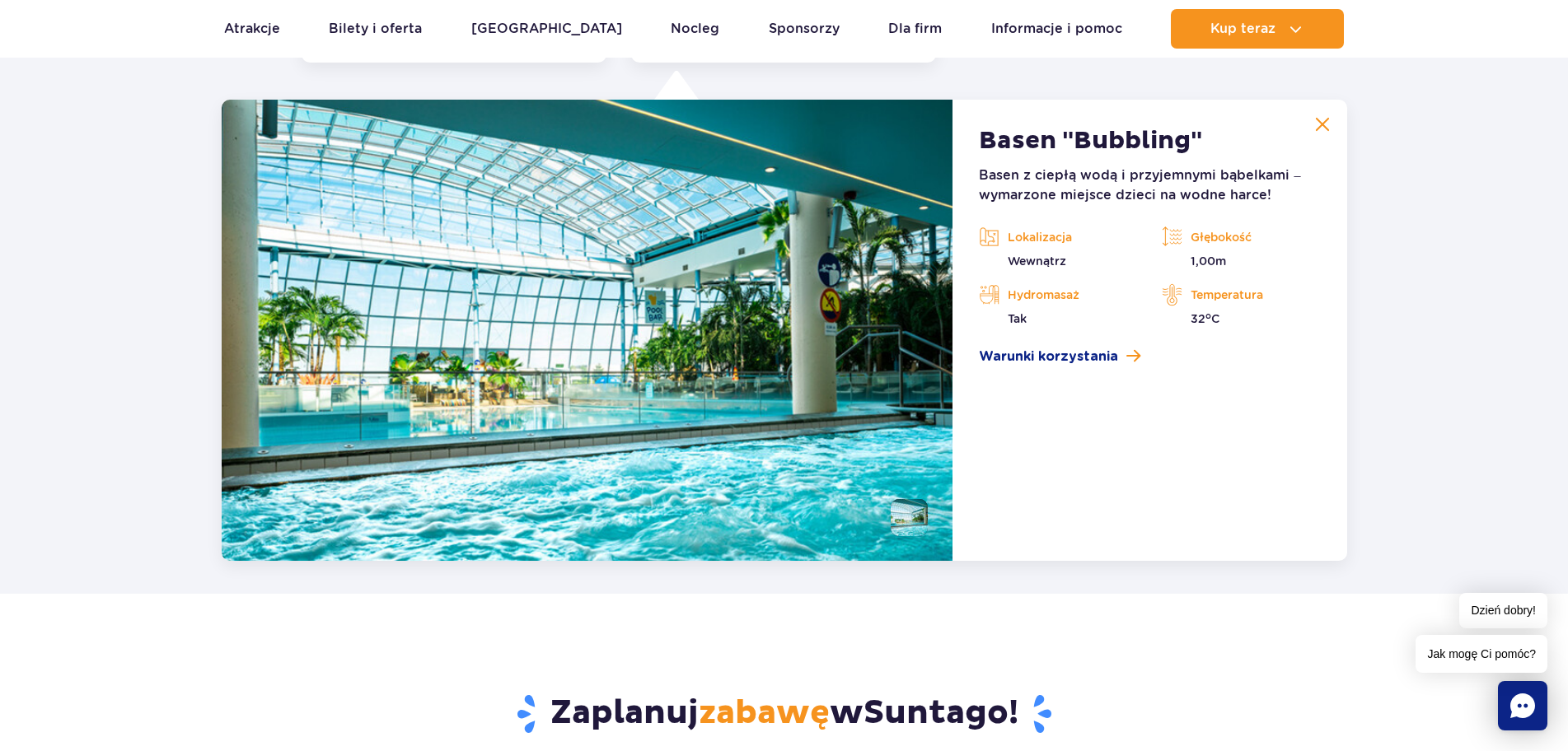
scroll to position [3190, 0]
click at [1323, 121] on img at bounding box center [1323, 123] width 15 height 15
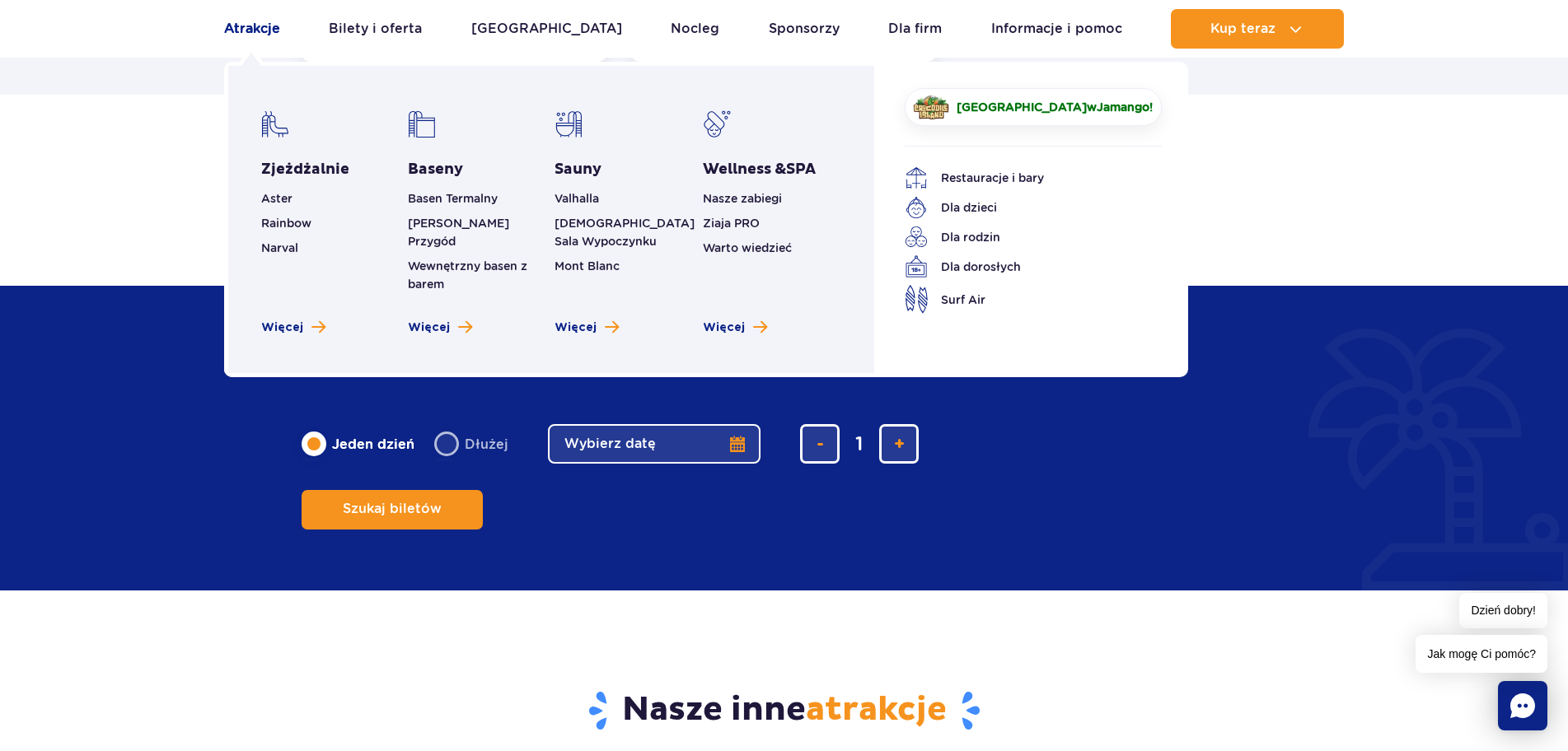
click at [240, 27] on link "Atrakcje" at bounding box center [252, 29] width 56 height 40
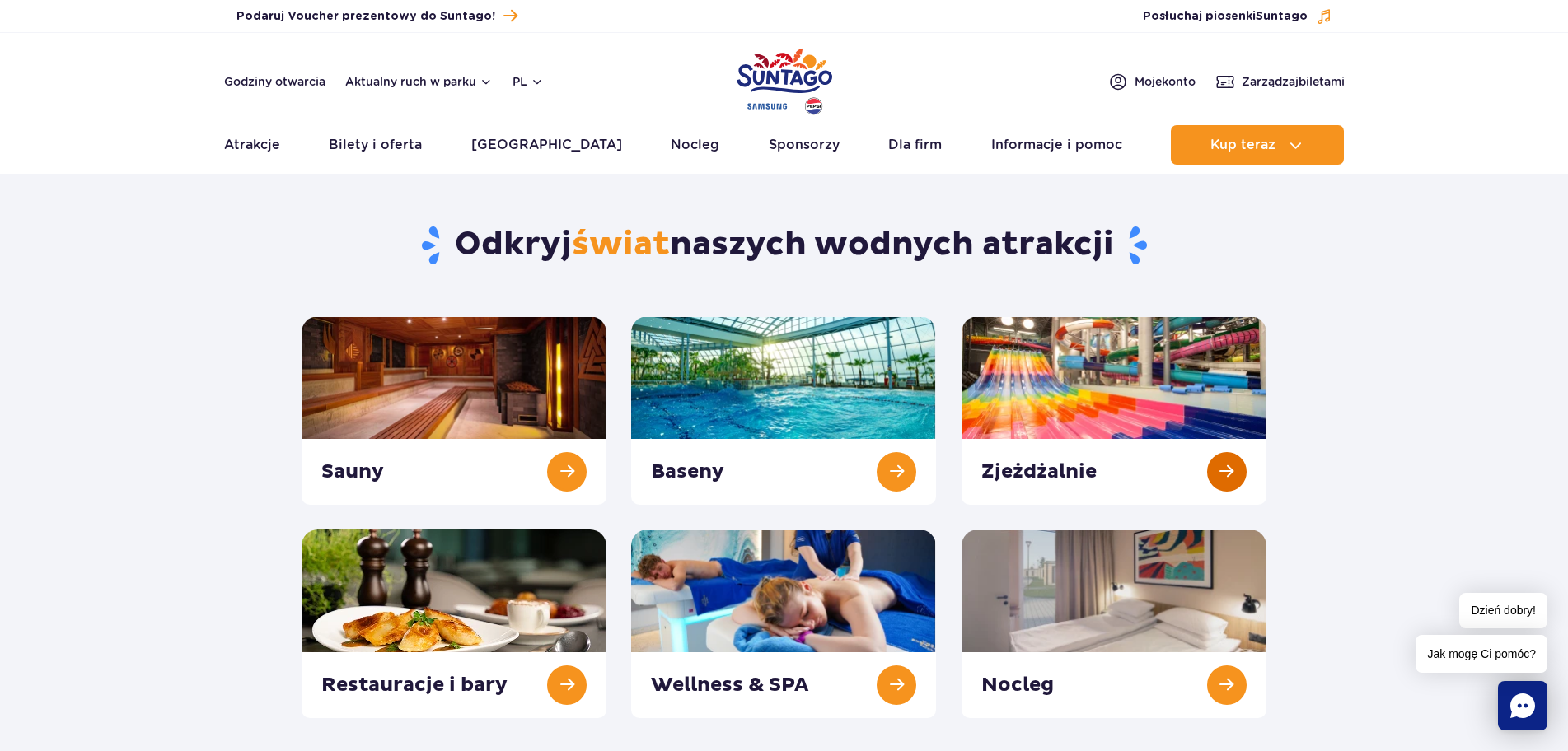
click at [1097, 396] on link at bounding box center [1114, 410] width 305 height 189
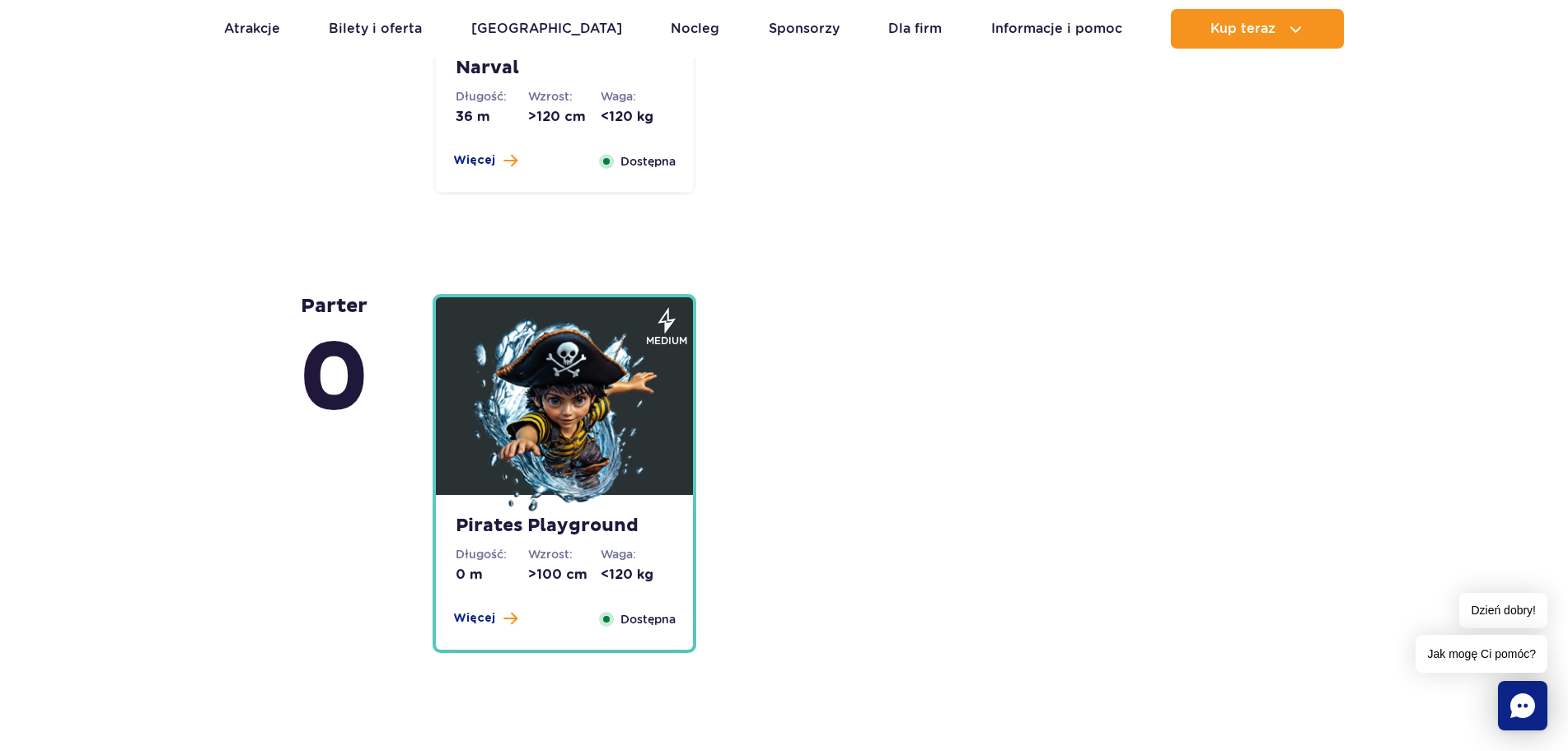
scroll to position [3872, 0]
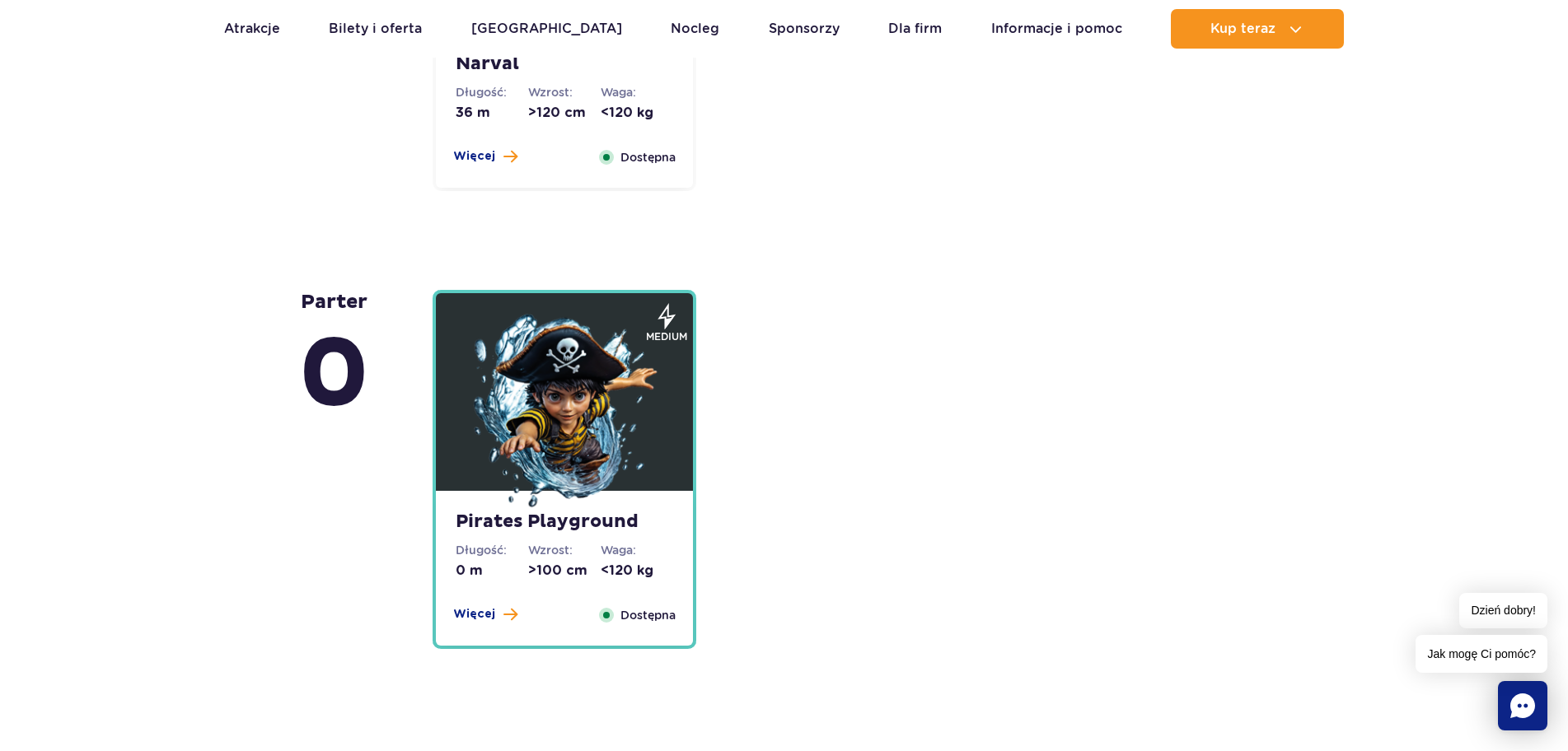
click at [561, 400] on img at bounding box center [564, 413] width 198 height 197
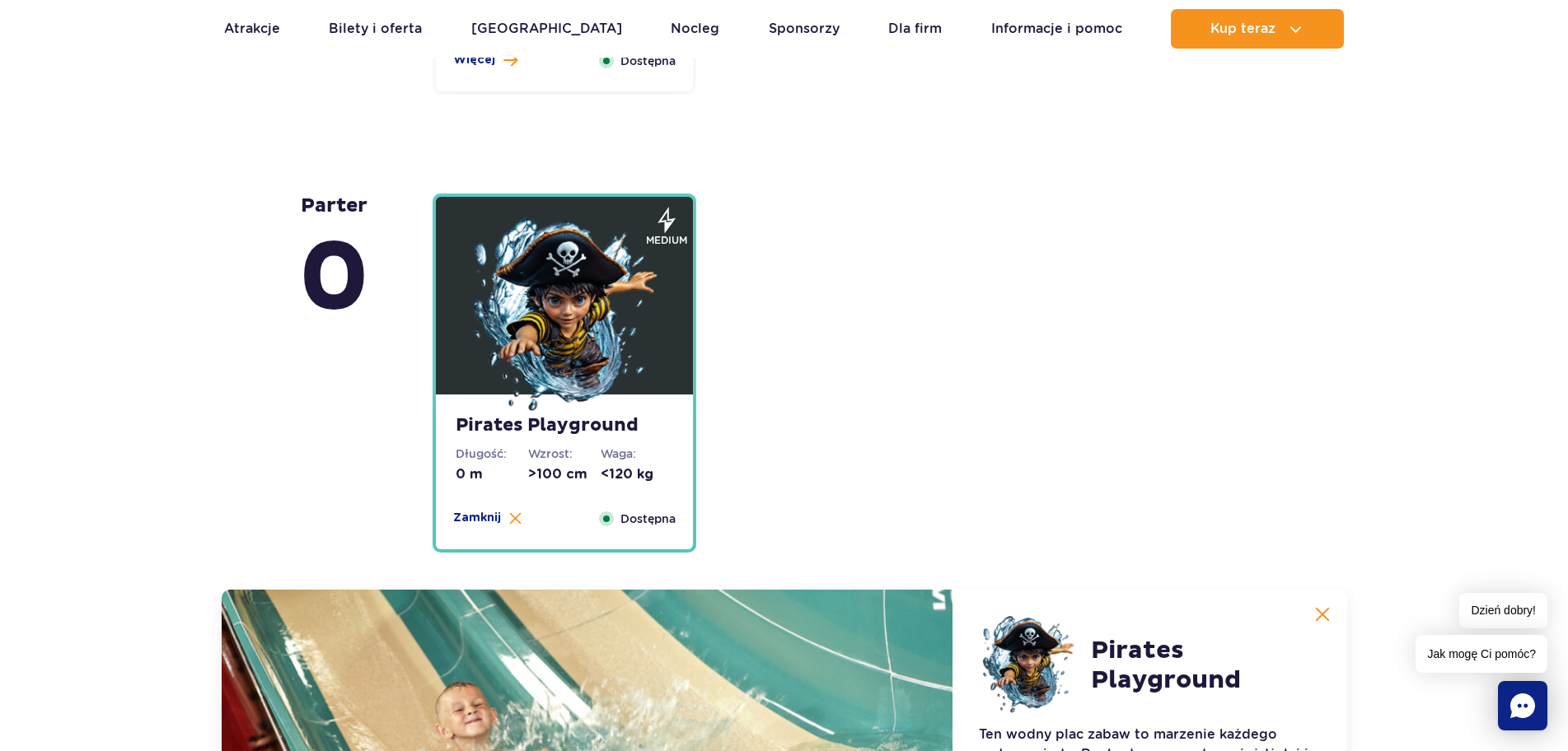
scroll to position [3965, 0]
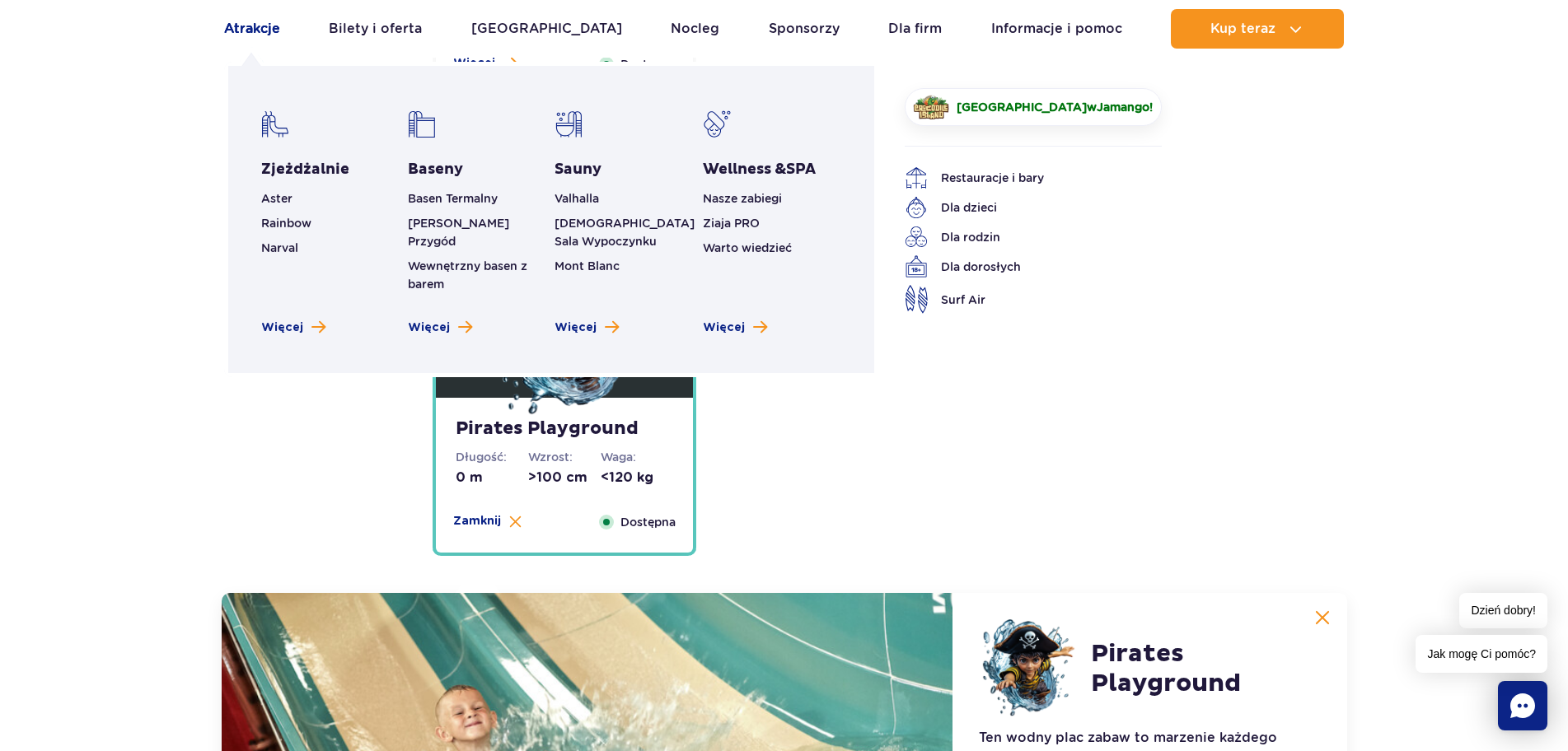
click at [264, 28] on link "Atrakcje" at bounding box center [252, 29] width 56 height 40
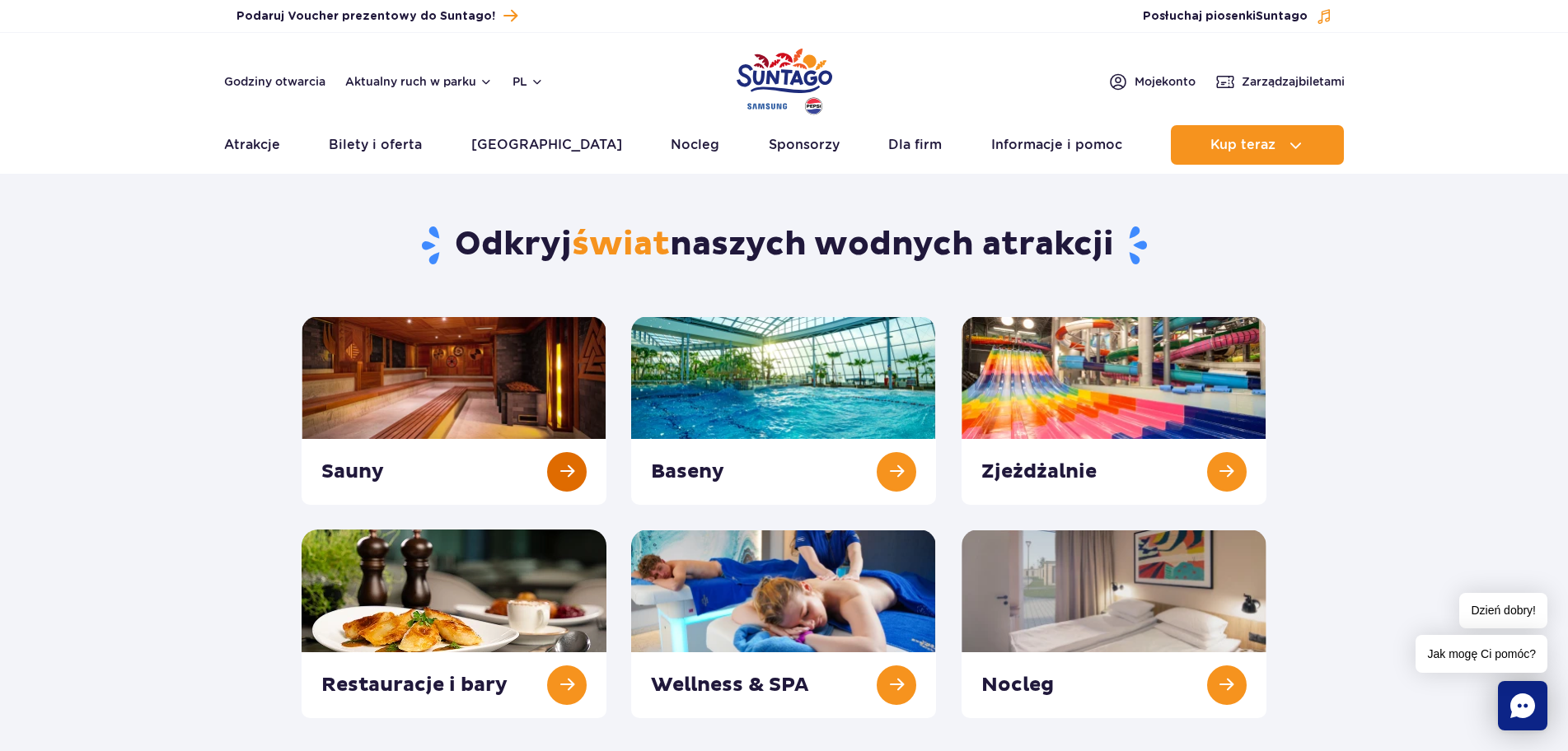
click at [439, 379] on link at bounding box center [454, 410] width 305 height 189
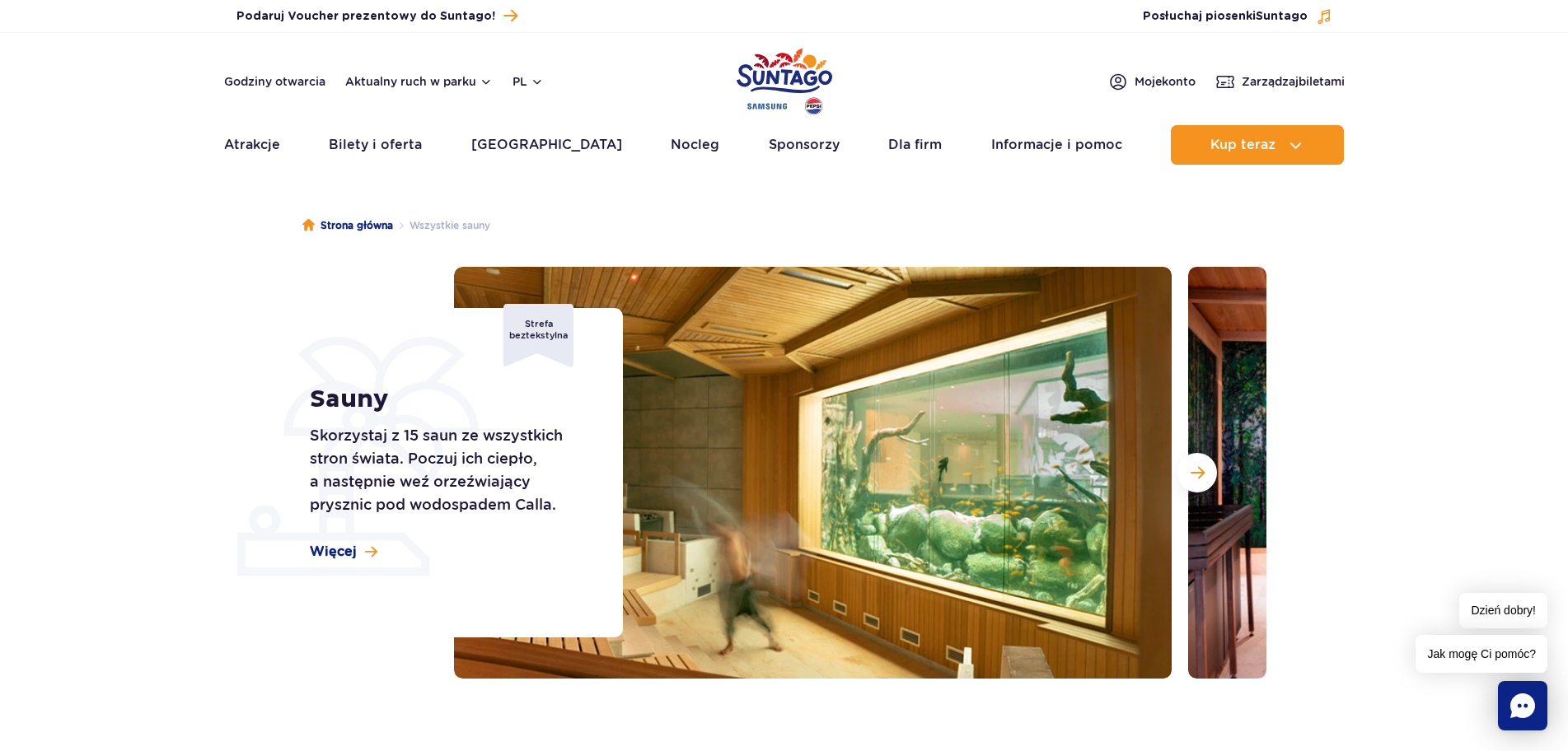
click at [1218, 477] on img at bounding box center [1547, 473] width 718 height 412
click at [1197, 471] on span "Następny slajd" at bounding box center [1198, 473] width 14 height 15
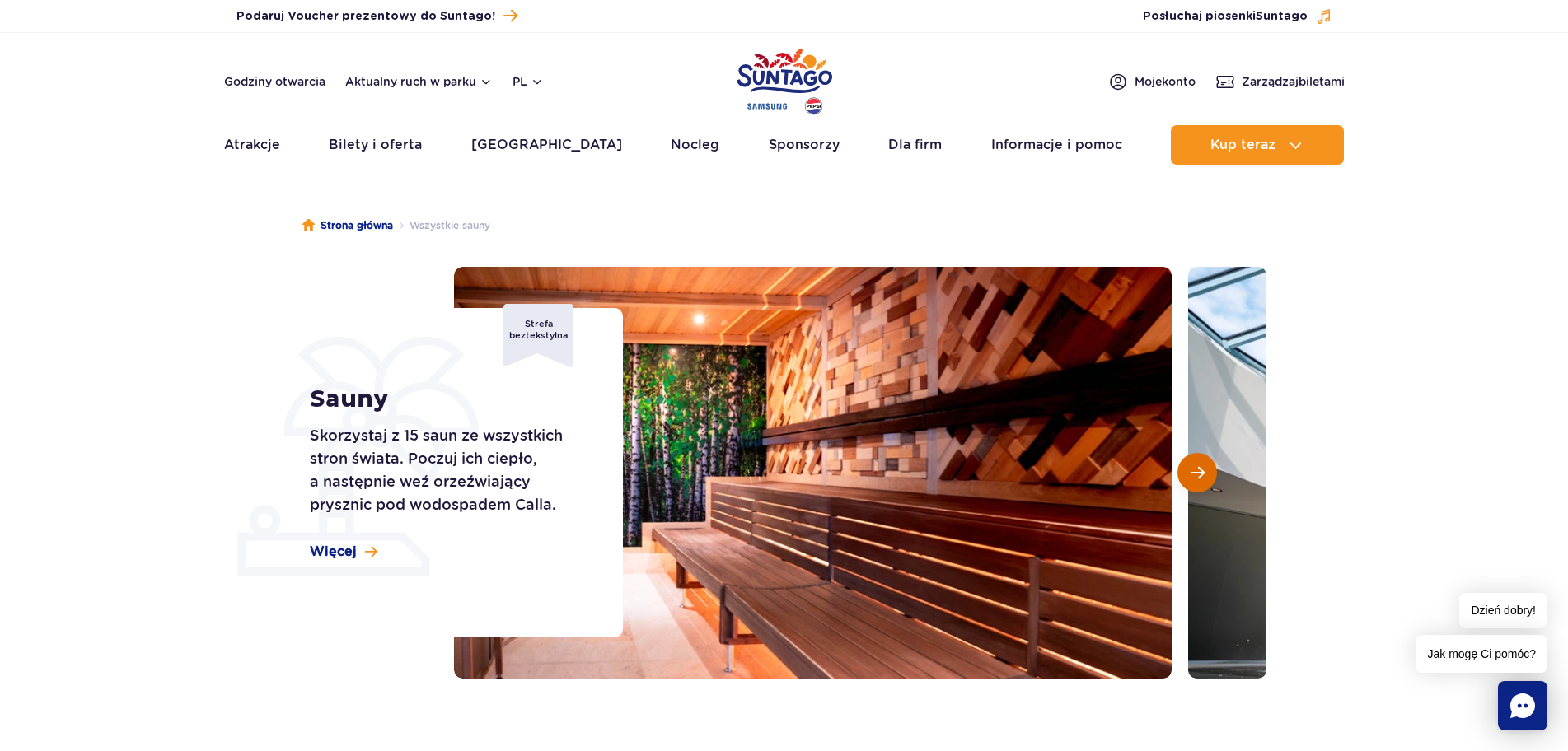
click at [1197, 471] on span "Następny slajd" at bounding box center [1198, 473] width 14 height 15
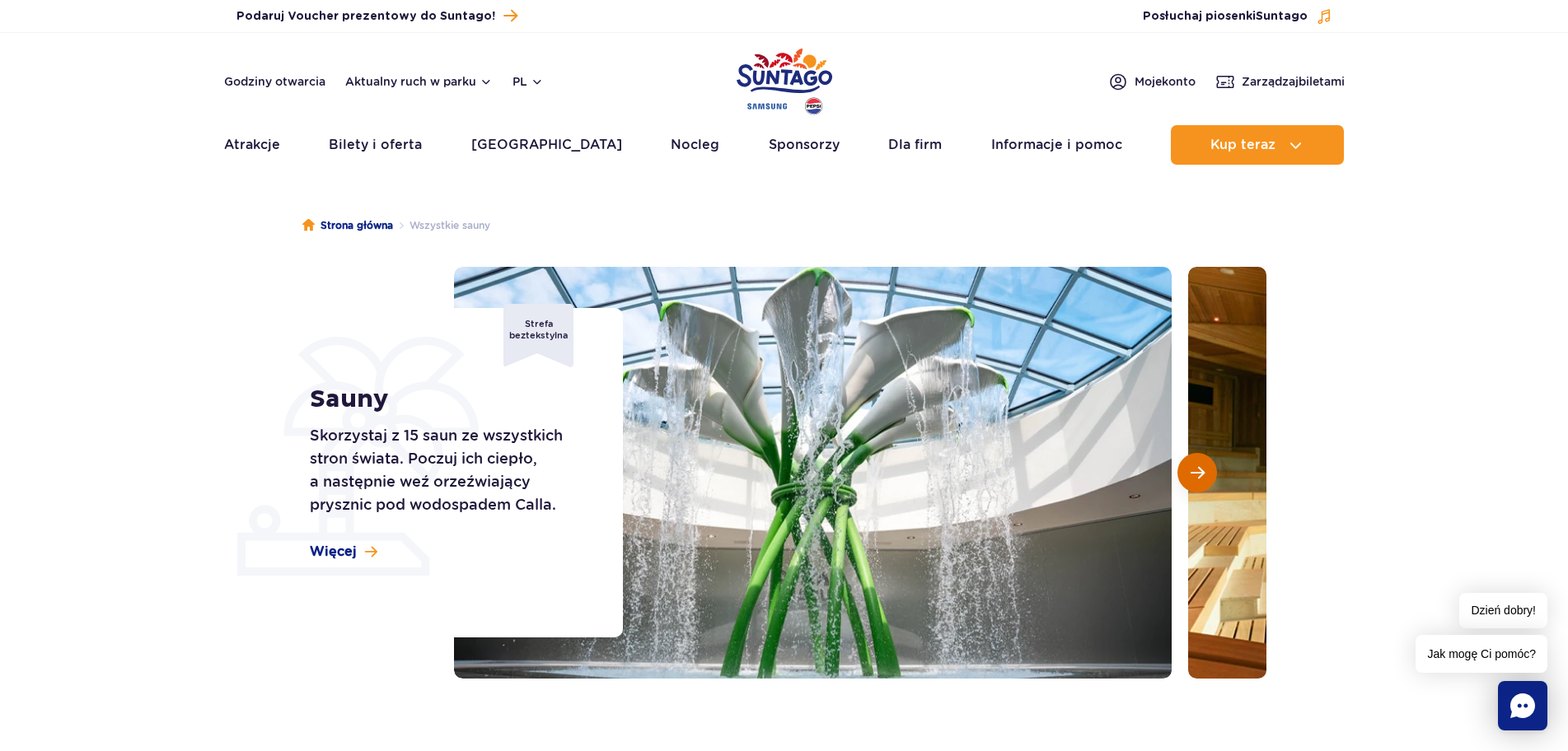
click at [1197, 471] on span "Następny slajd" at bounding box center [1198, 473] width 14 height 15
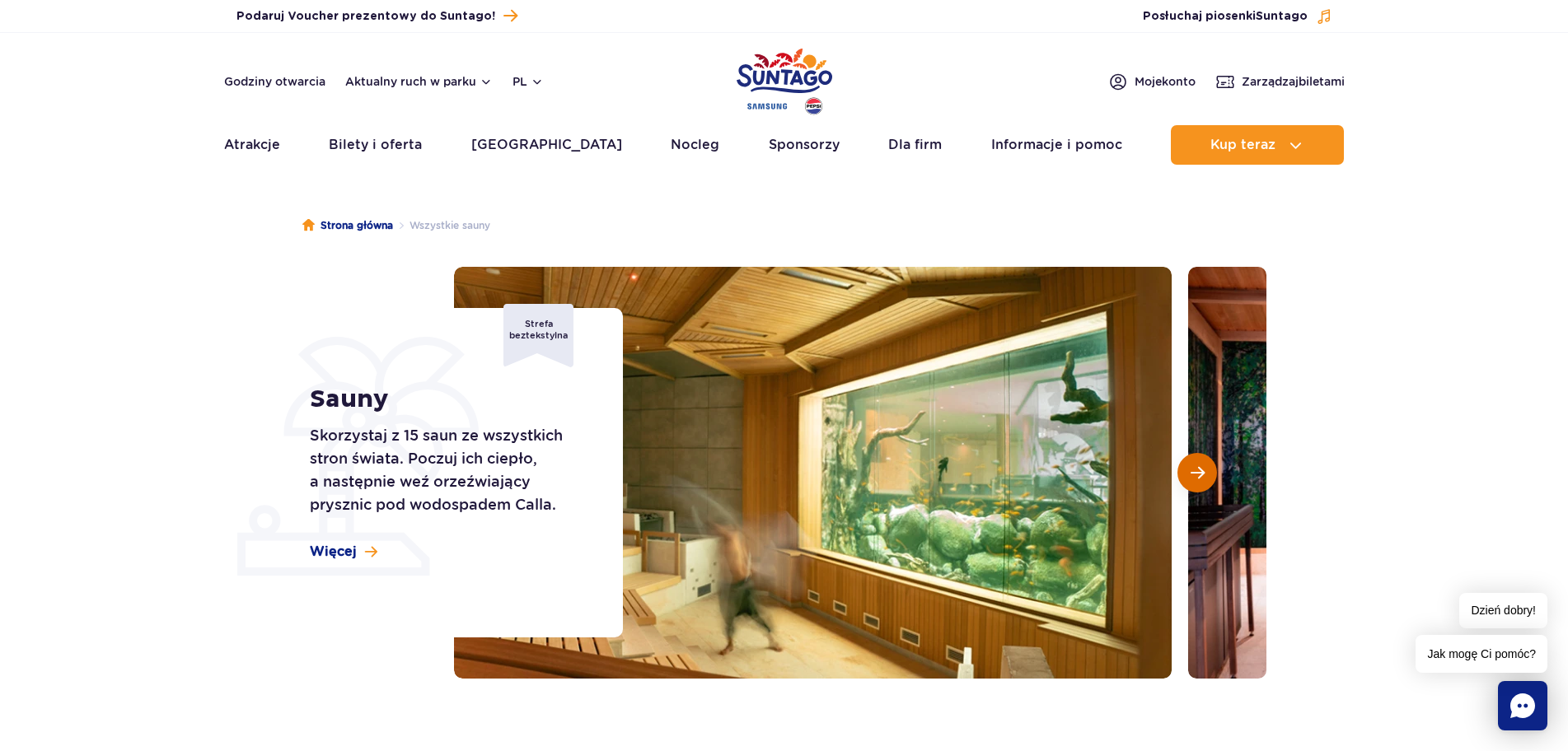
click at [1197, 471] on span "Następny slajd" at bounding box center [1198, 473] width 14 height 15
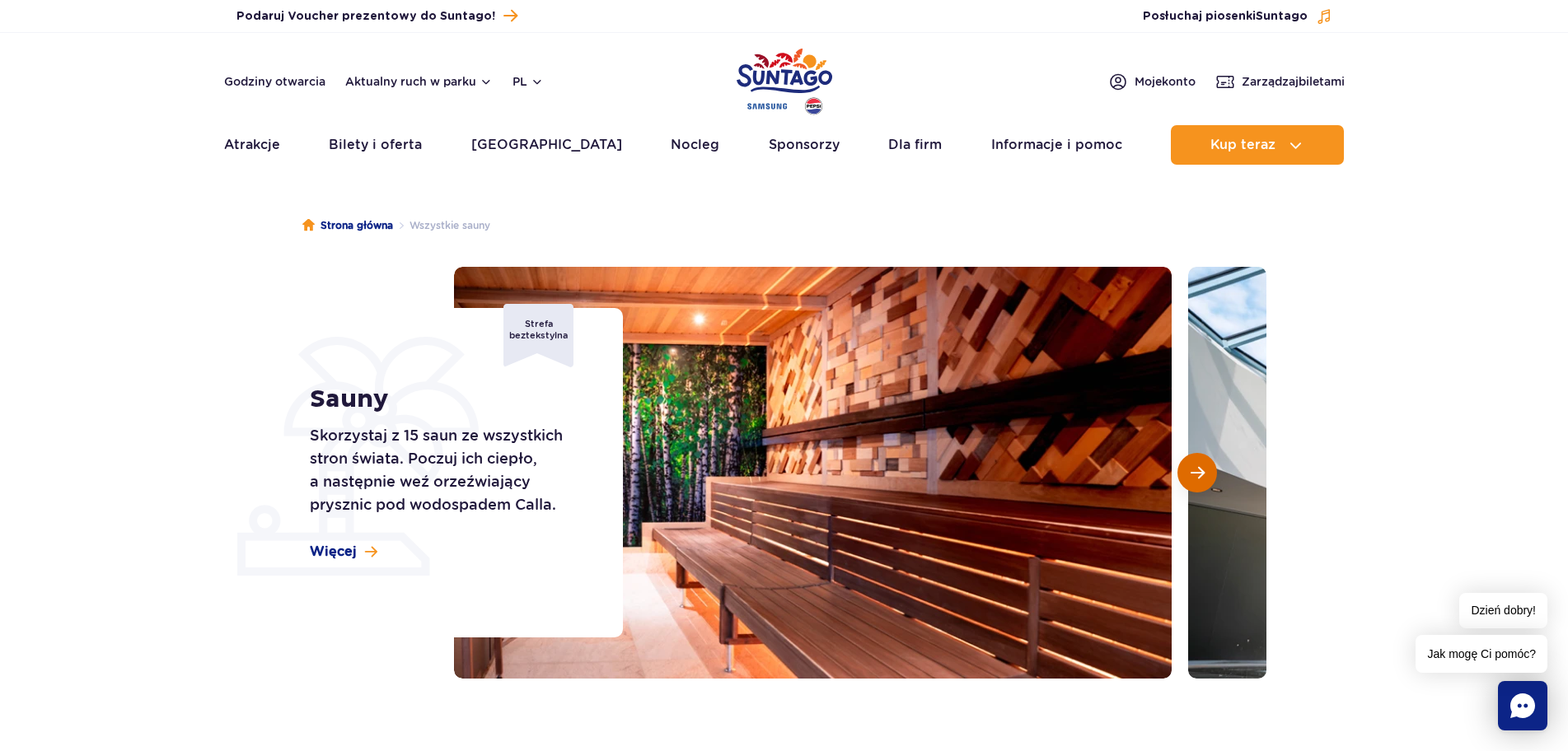
click at [1197, 471] on span "Następny slajd" at bounding box center [1198, 473] width 14 height 15
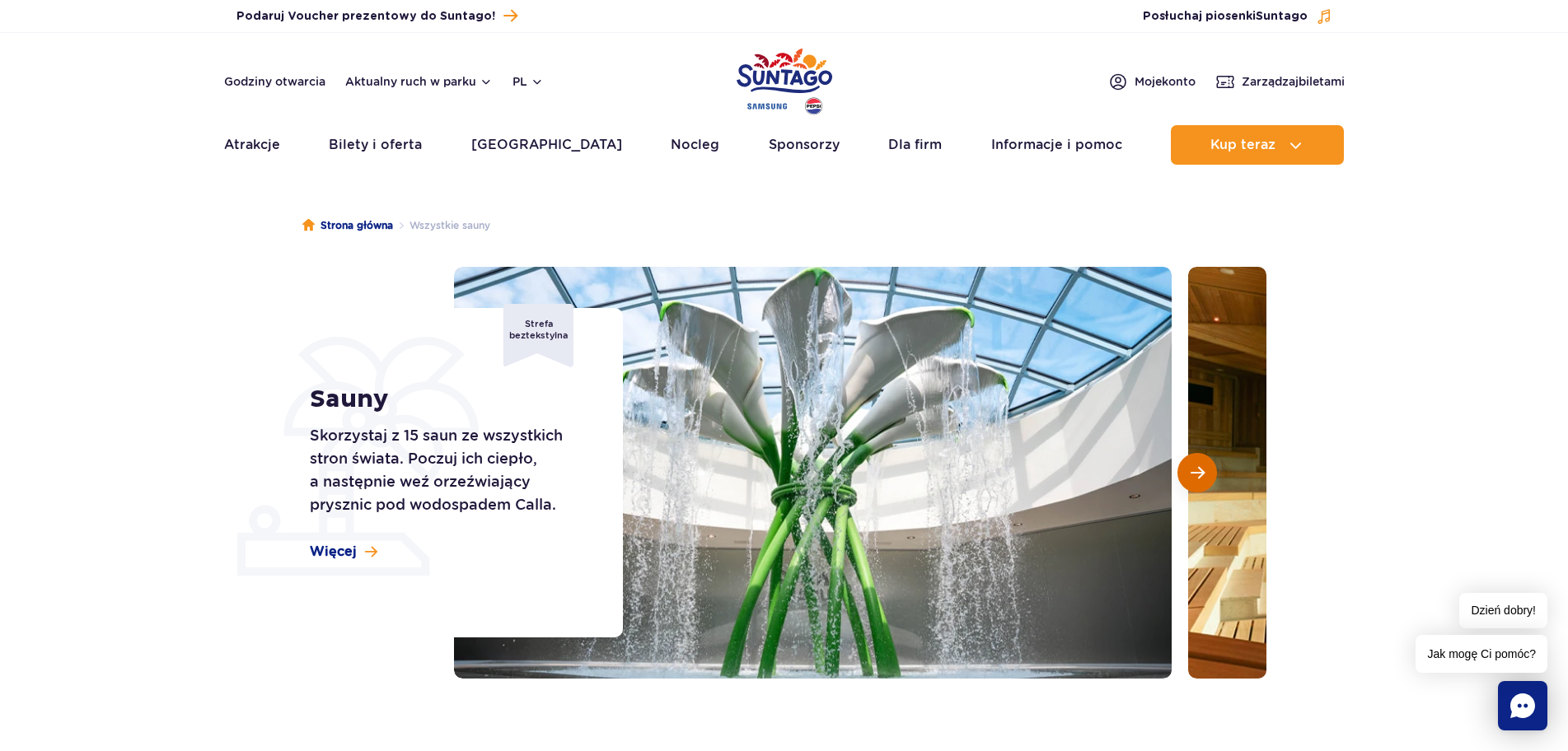
click at [1197, 471] on span "Następny slajd" at bounding box center [1198, 473] width 14 height 15
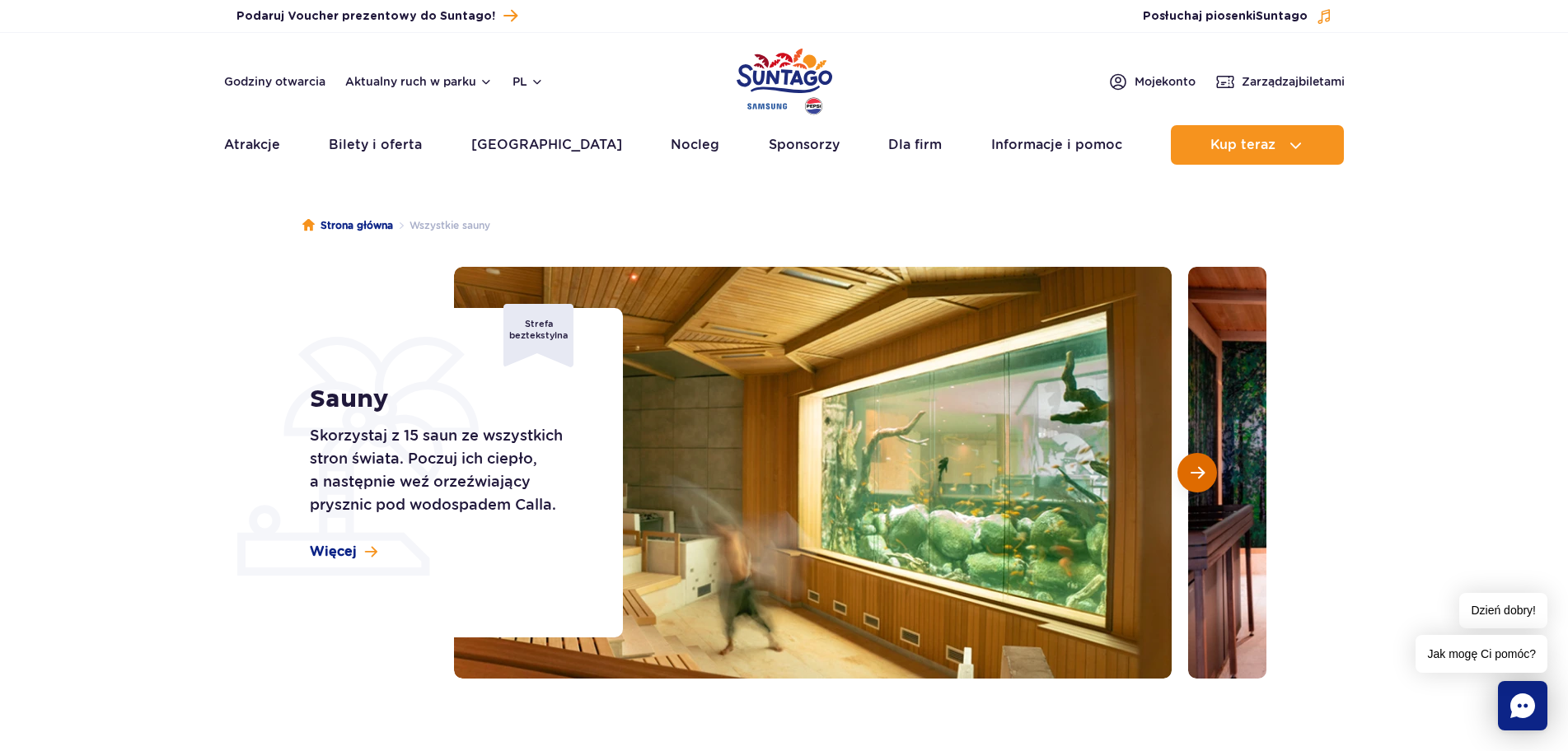
click at [1197, 471] on span "Następny slajd" at bounding box center [1198, 473] width 14 height 15
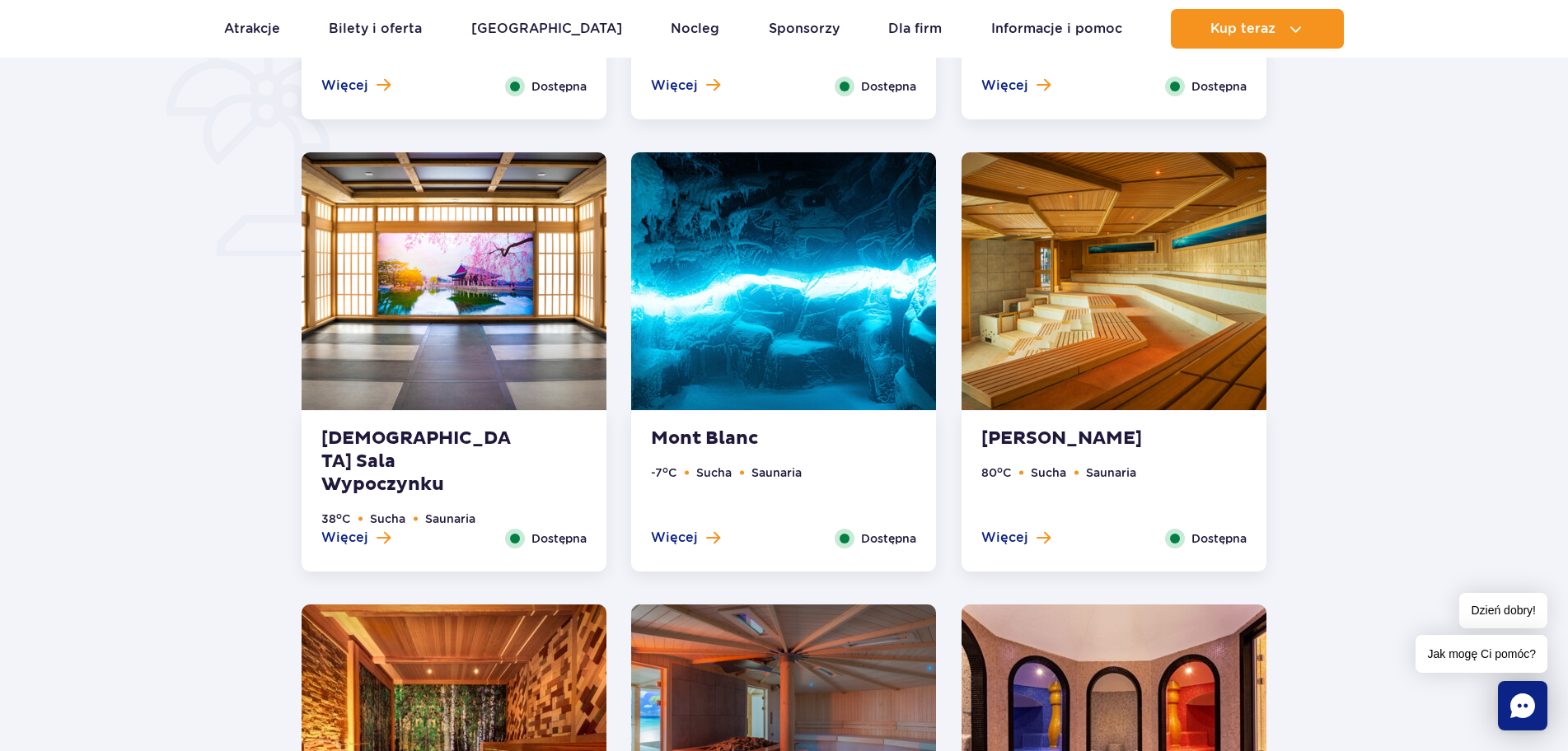
scroll to position [1318, 0]
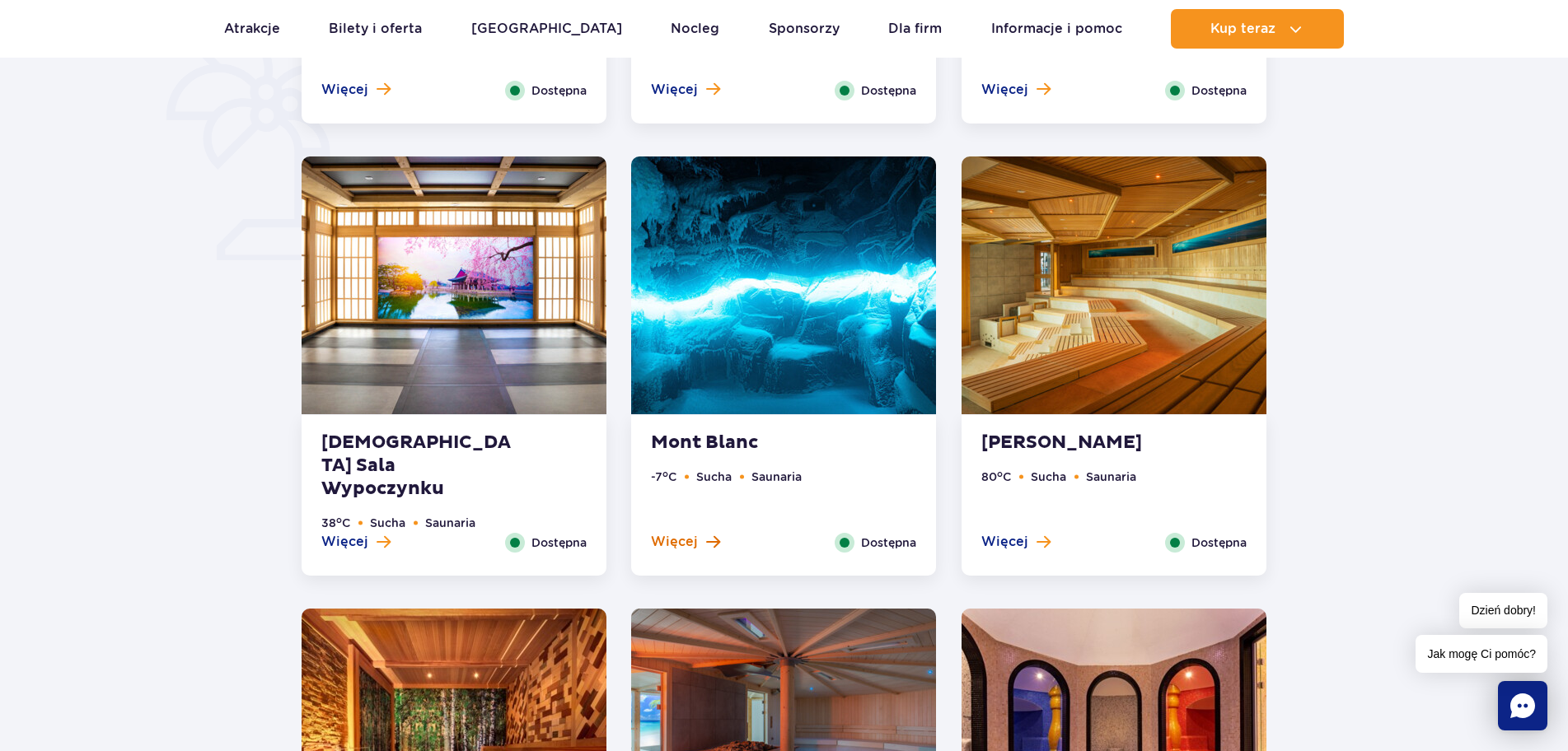
click at [679, 537] on span "Więcej" at bounding box center [673, 541] width 47 height 18
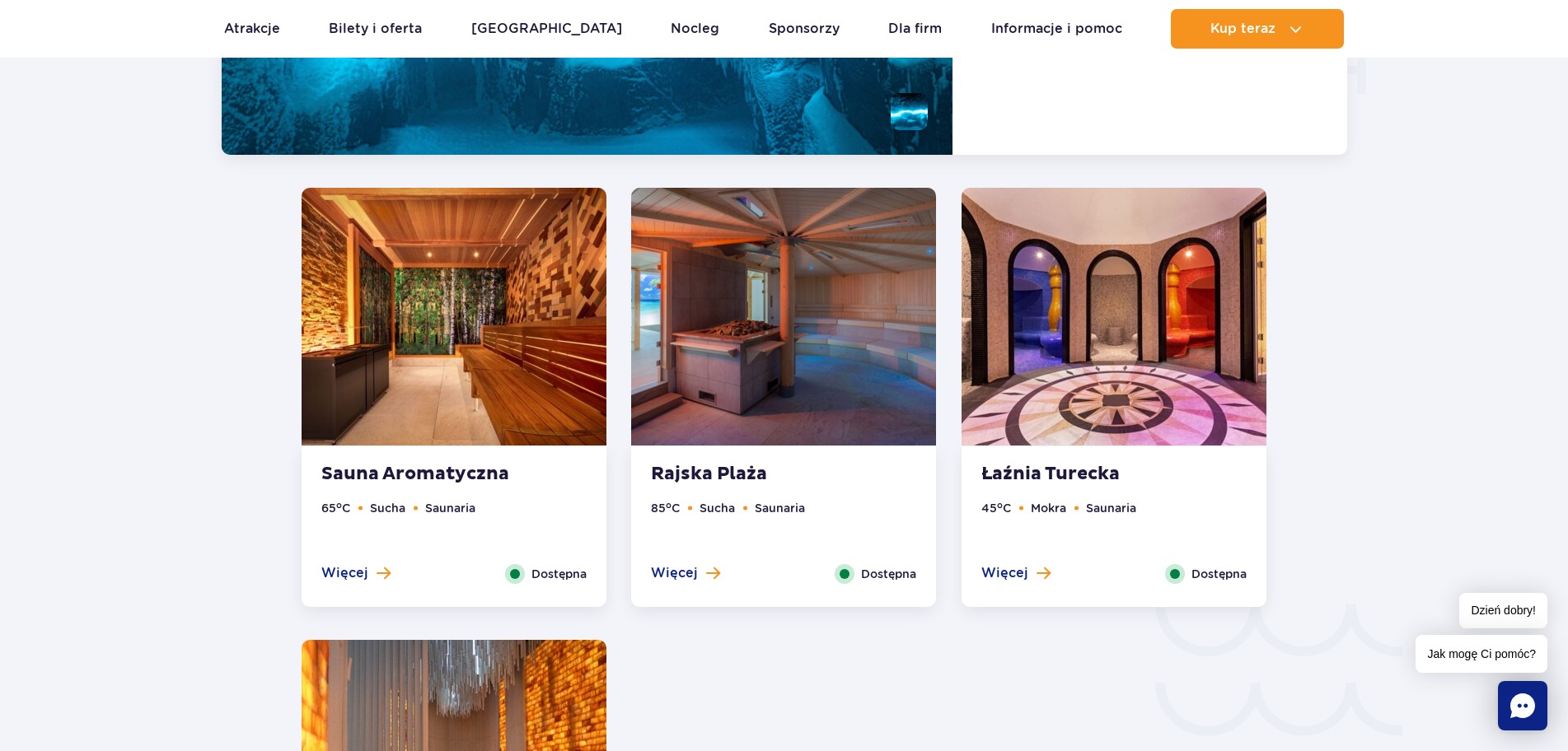
scroll to position [2244, 0]
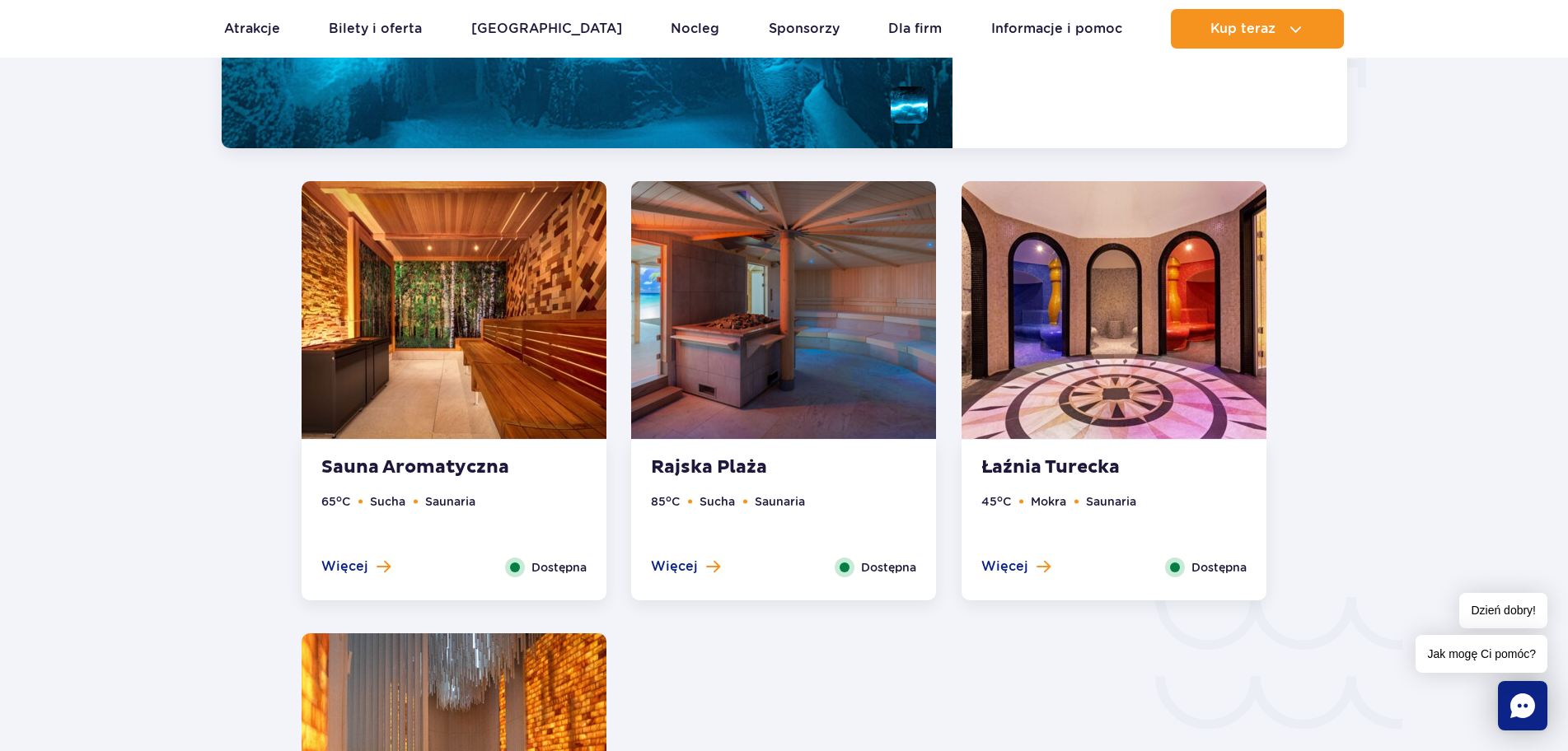
click at [480, 360] on img at bounding box center [454, 310] width 305 height 258
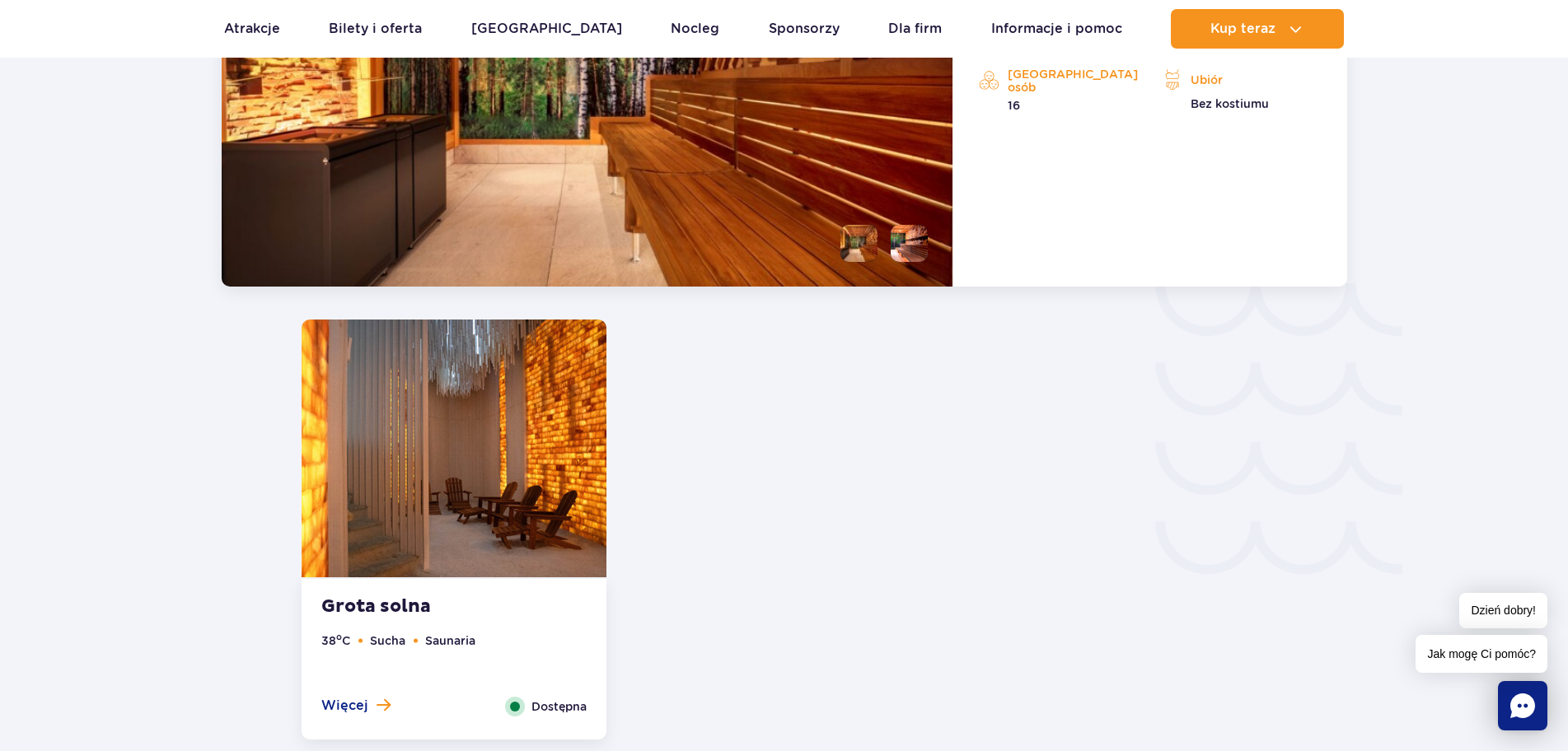
scroll to position [2697, 0]
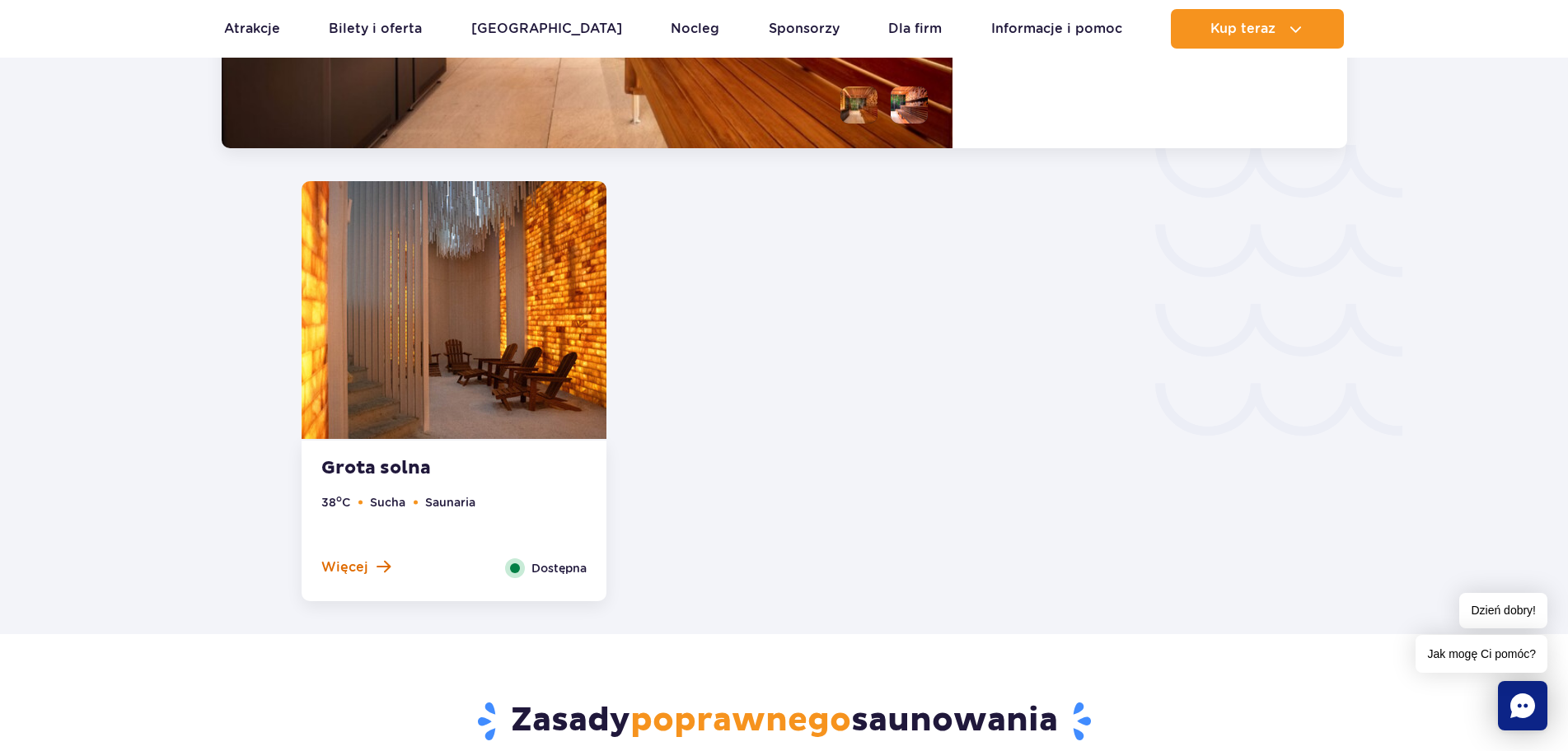
click at [350, 569] on span "Więcej" at bounding box center [344, 567] width 47 height 18
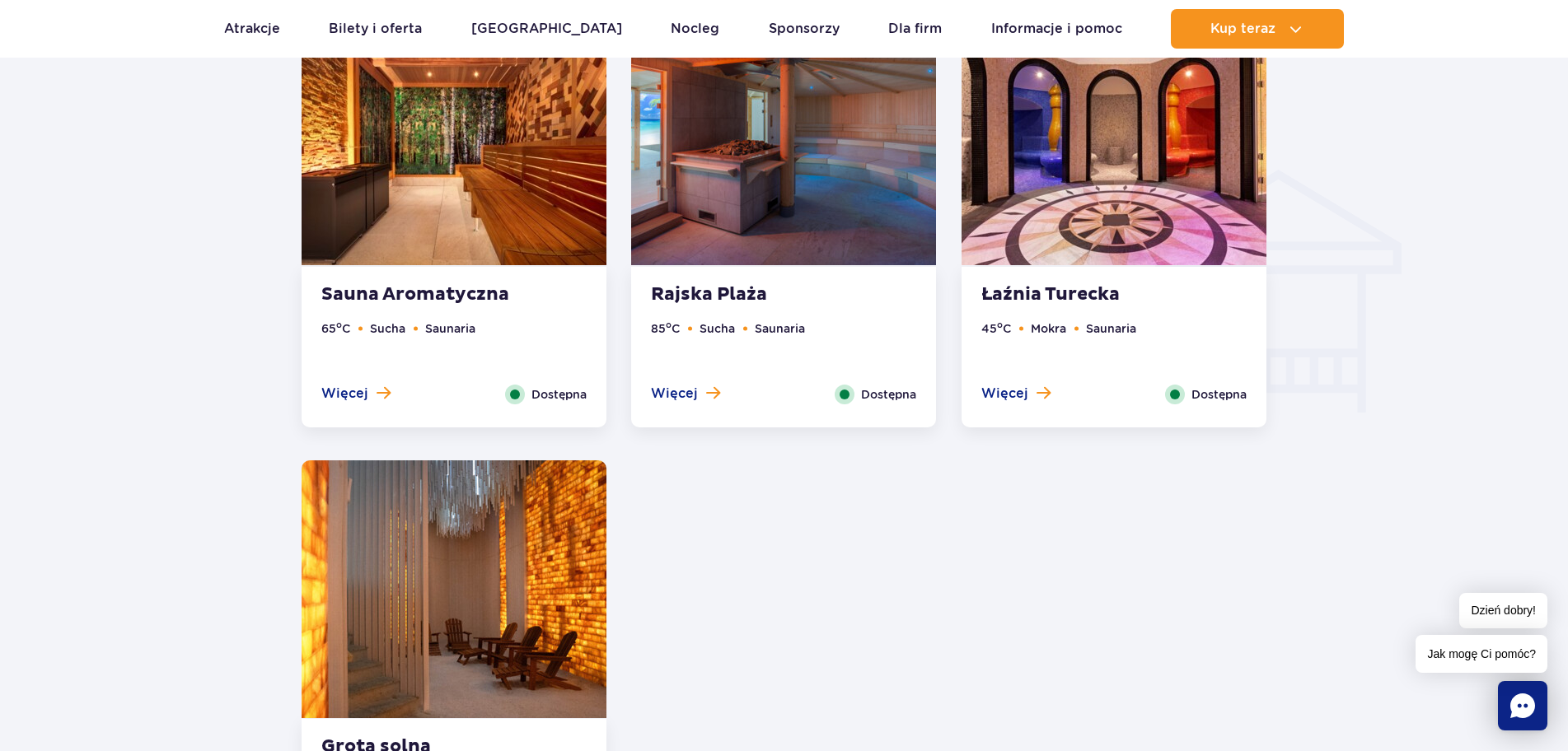
scroll to position [1914, 0]
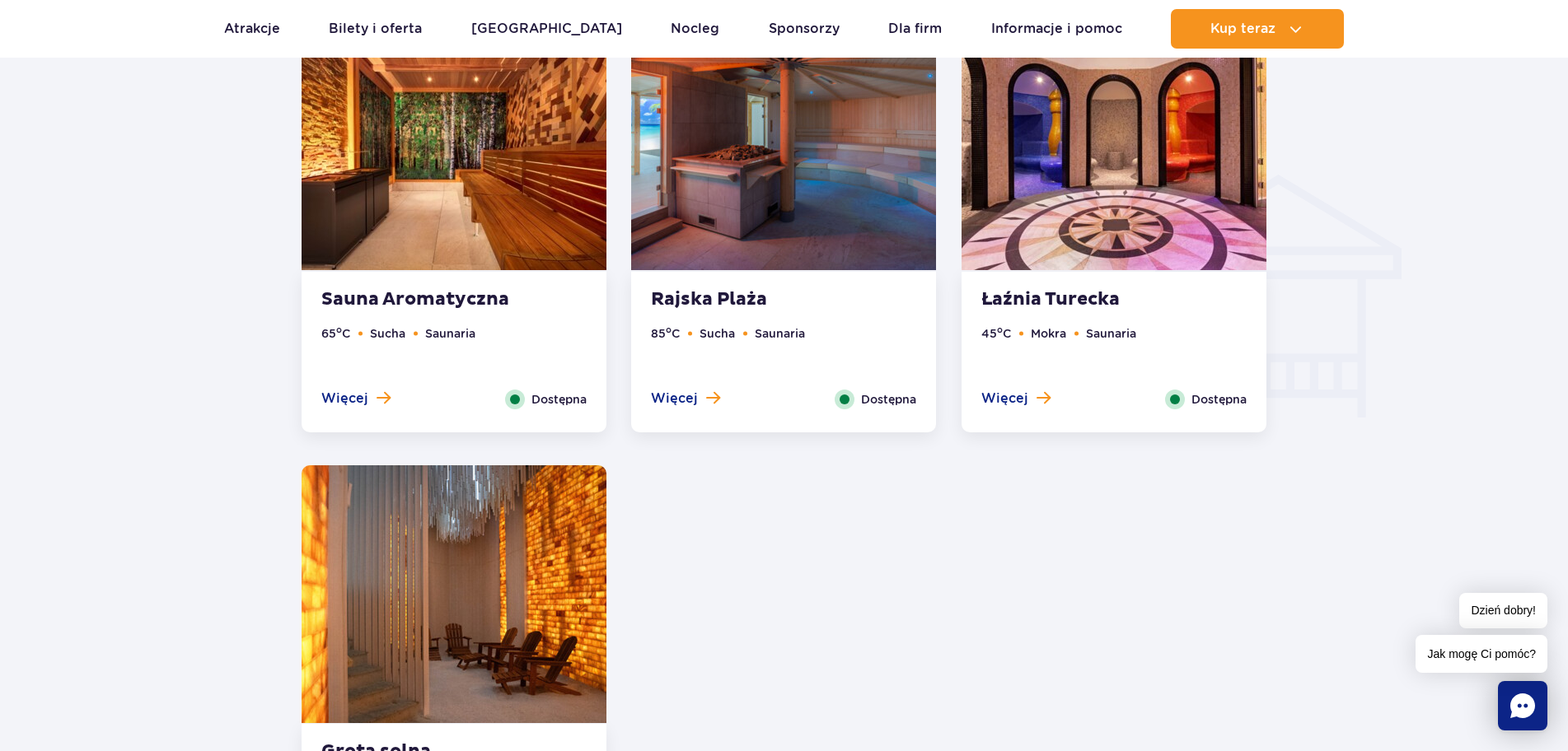
click at [1155, 169] on img at bounding box center [1114, 141] width 305 height 258
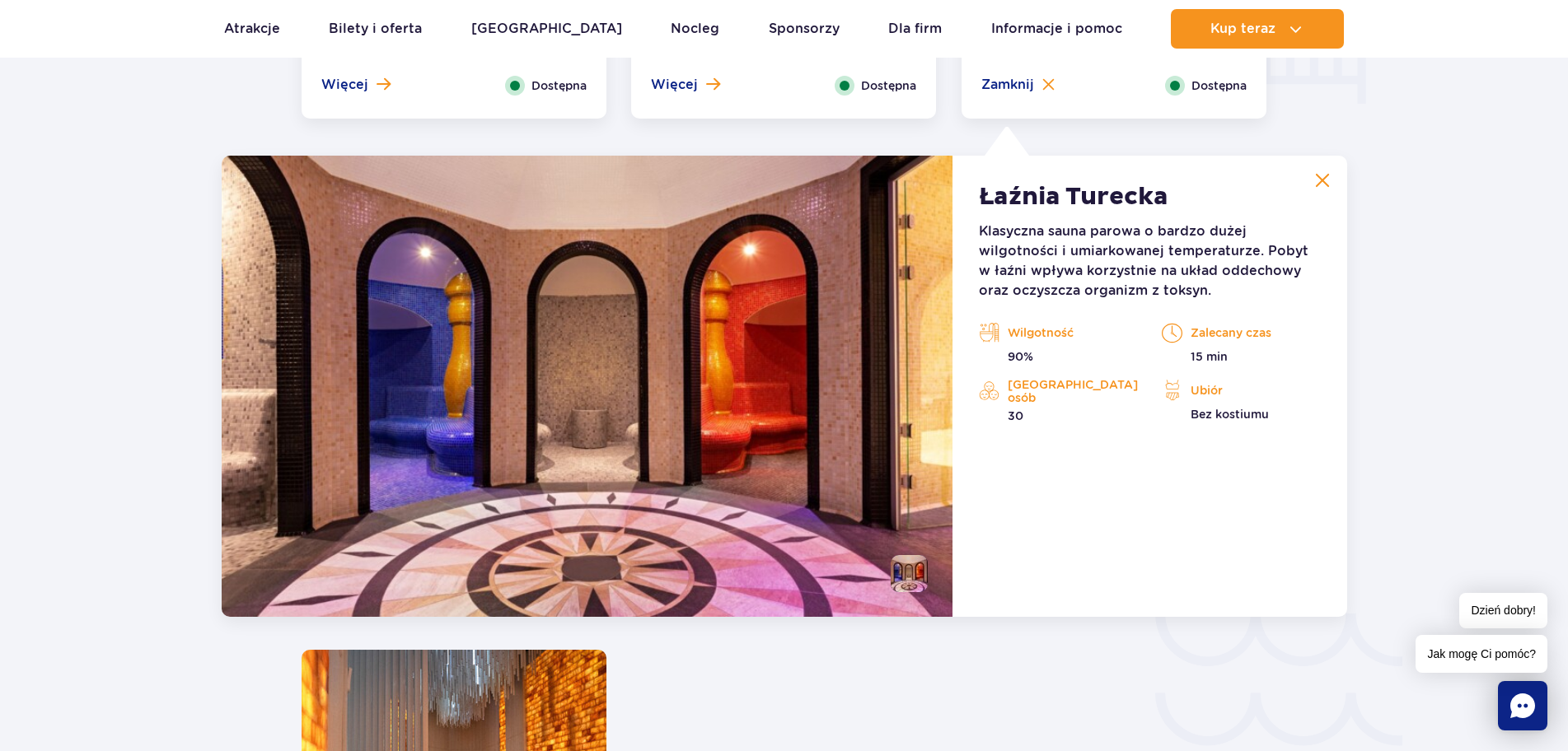
scroll to position [2203, 0]
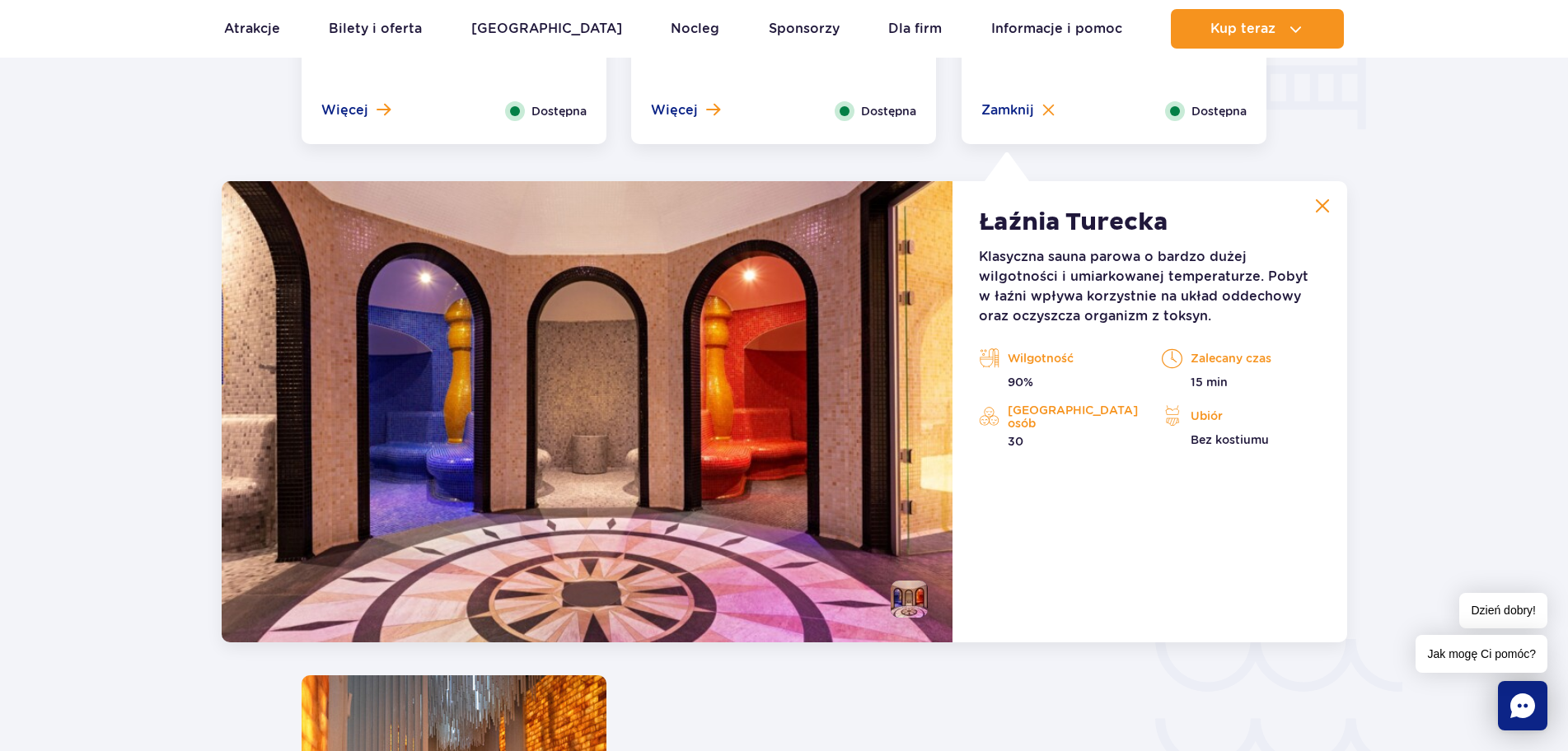
click at [771, 295] on img at bounding box center [587, 412] width 731 height 461
click at [685, 404] on img at bounding box center [587, 412] width 731 height 461
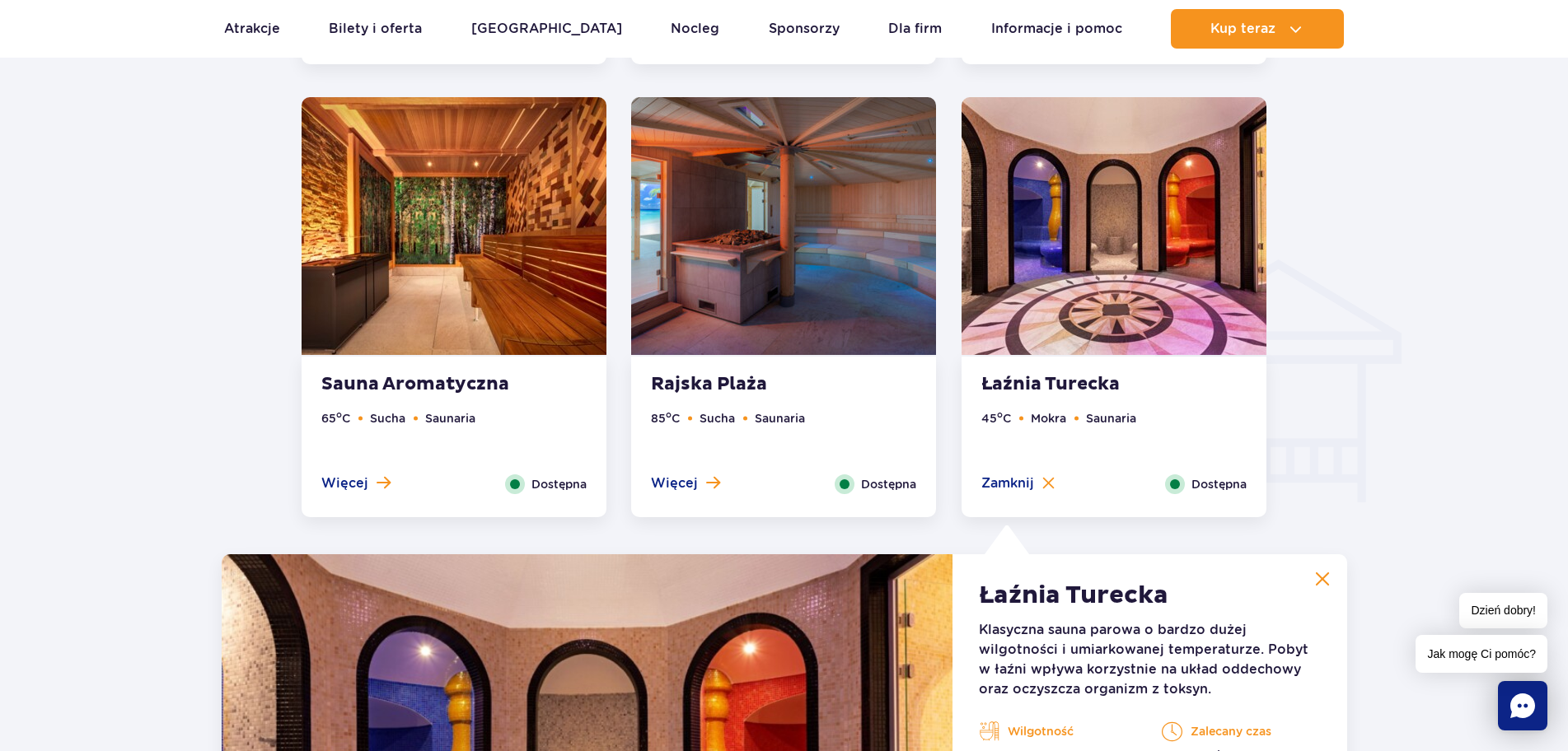
scroll to position [1791, 0]
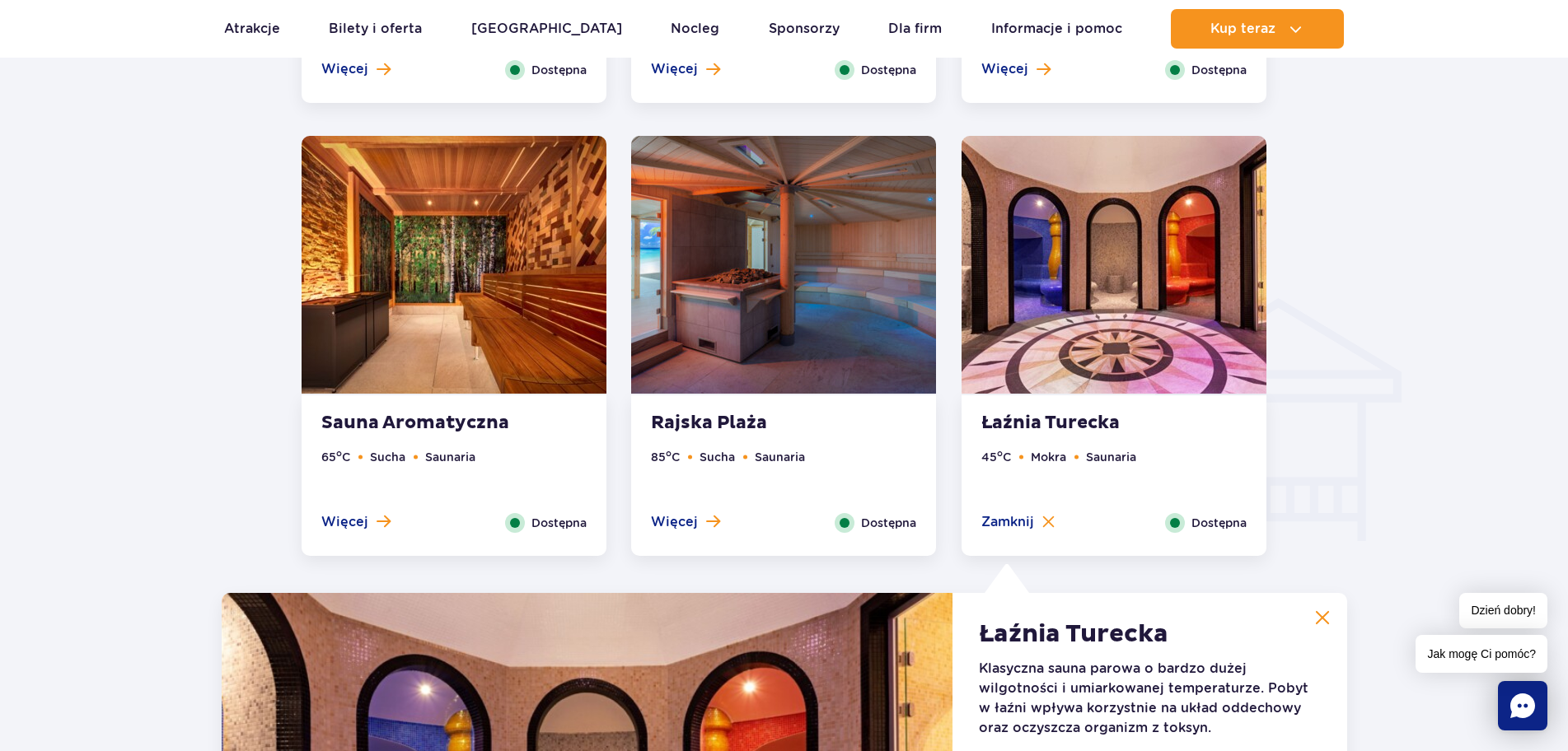
click at [746, 255] on img at bounding box center [784, 265] width 305 height 258
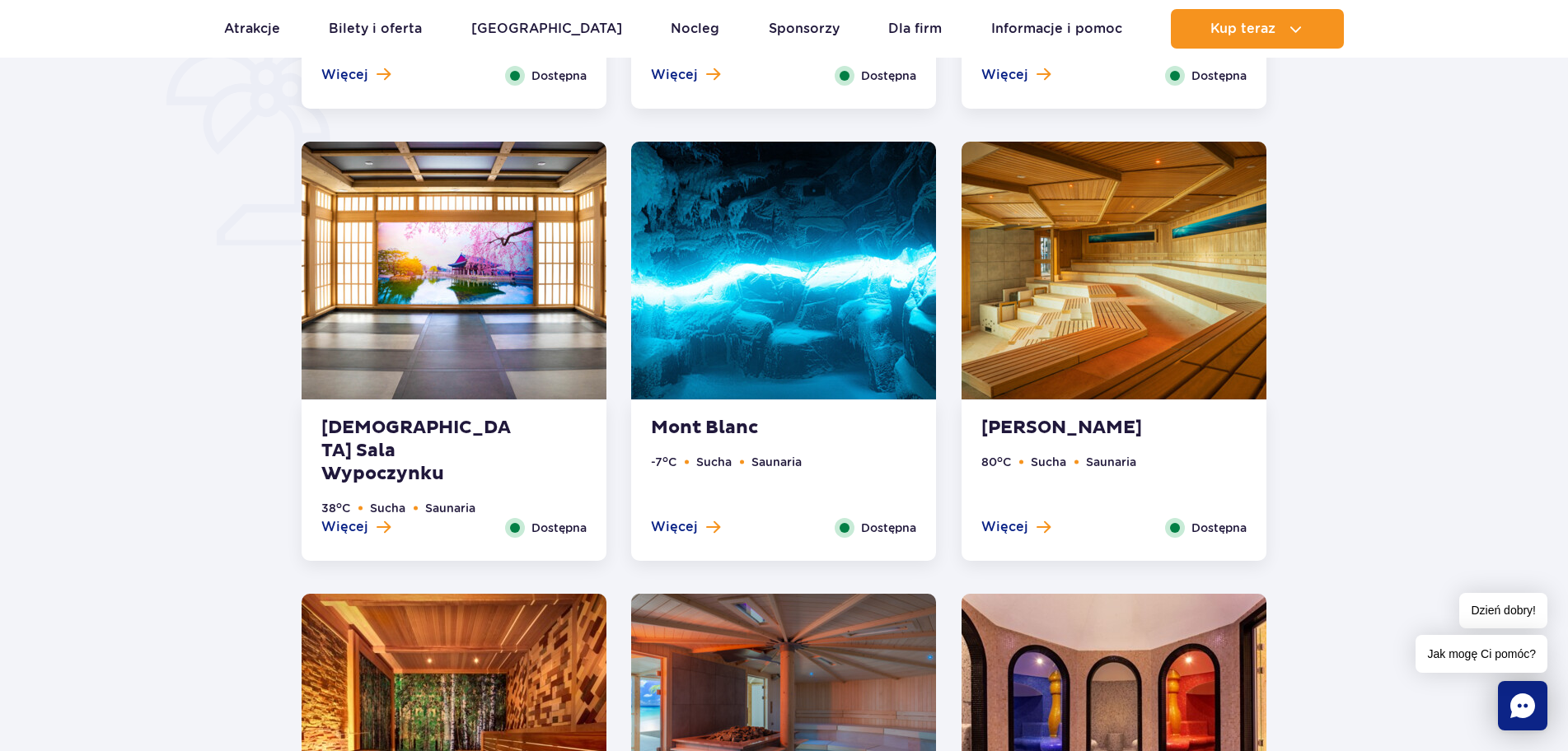
scroll to position [1297, 0]
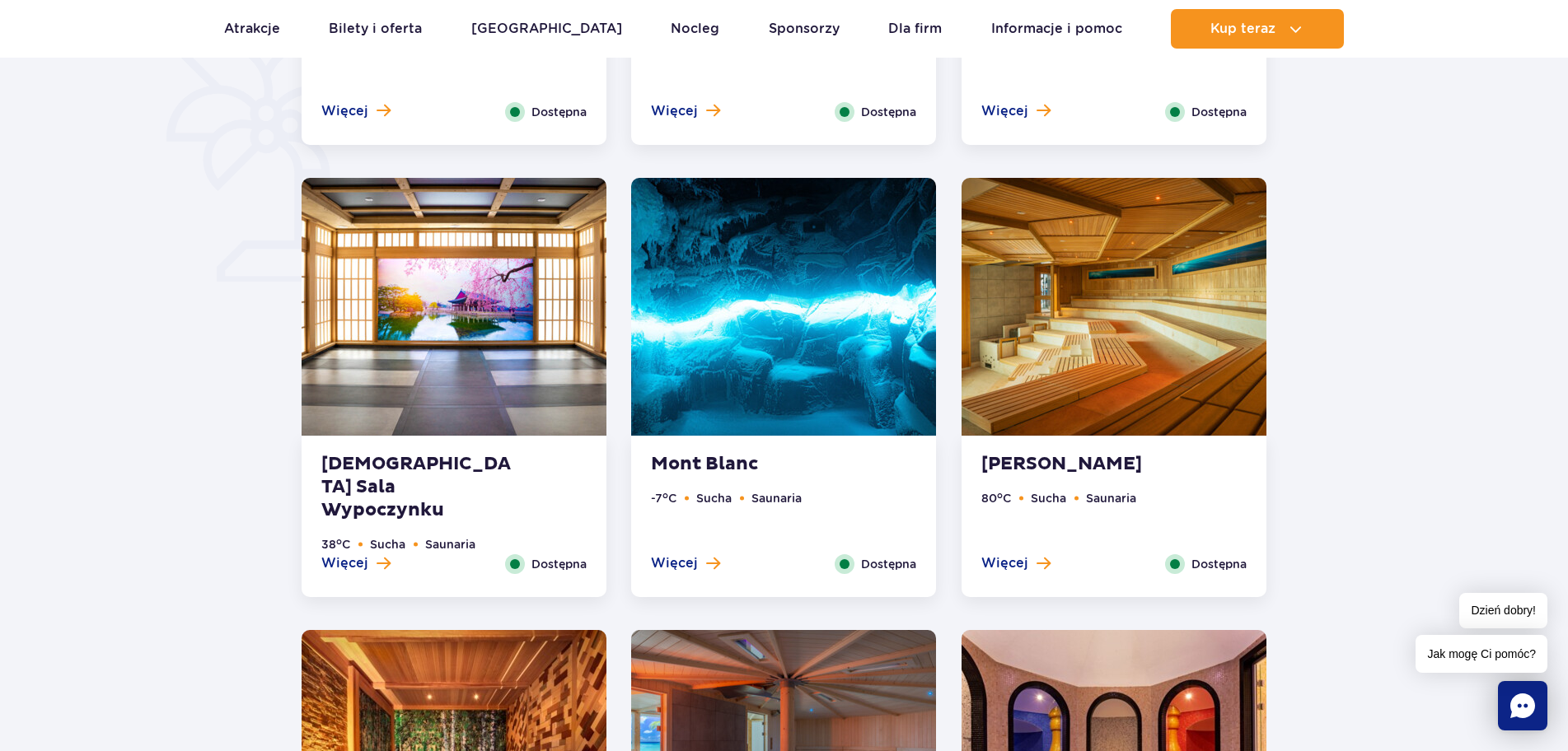
click at [503, 263] on img at bounding box center [454, 307] width 305 height 258
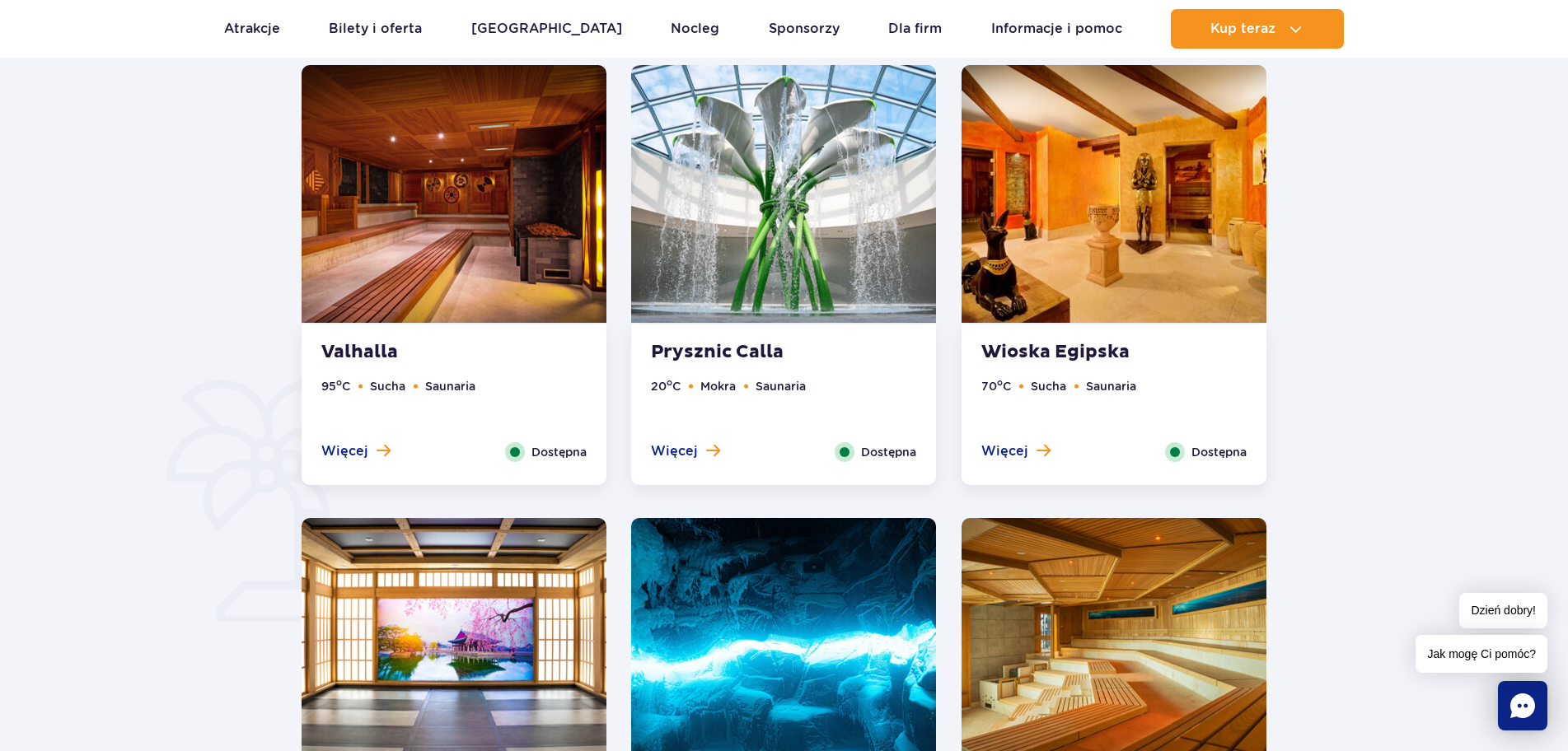
scroll to position [927, 0]
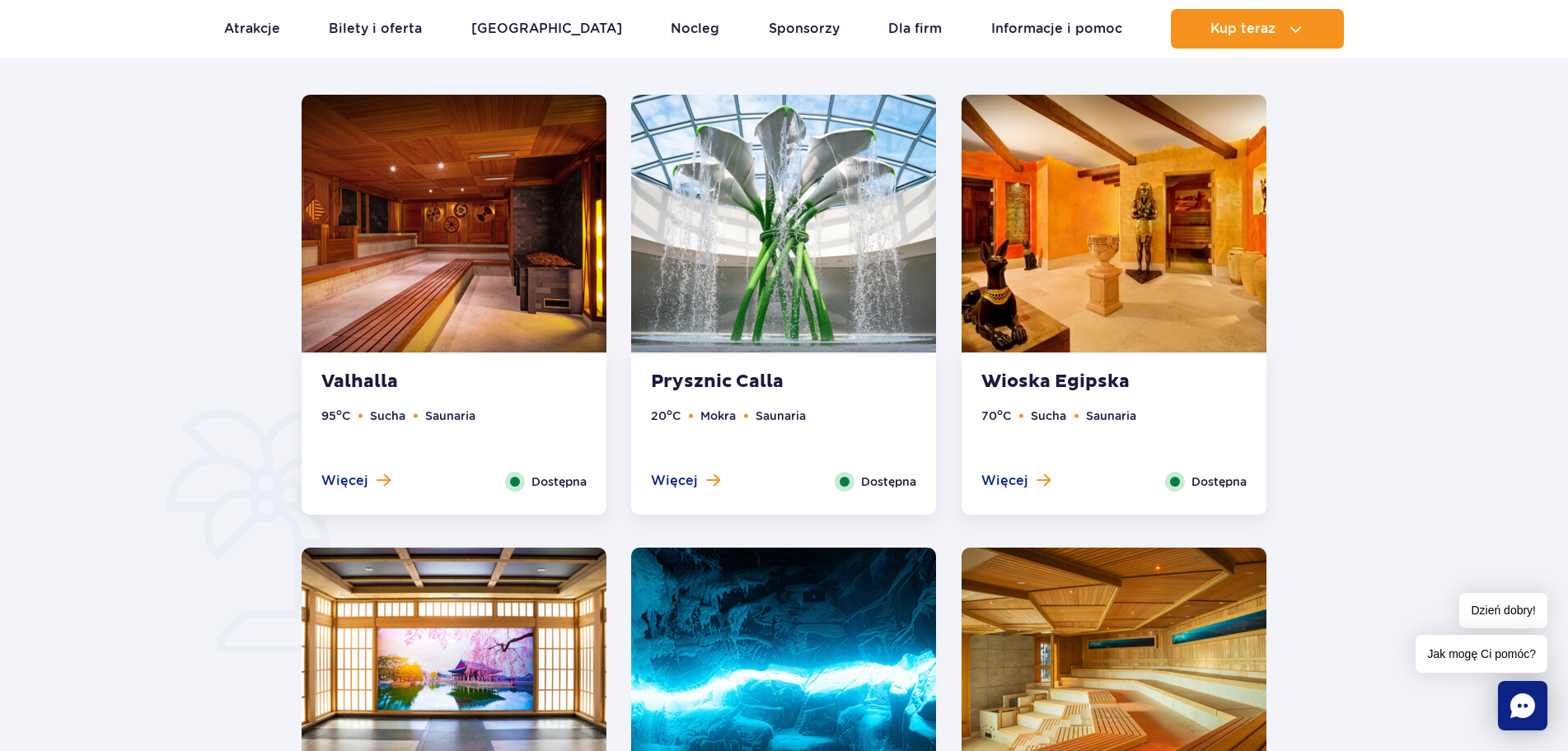
click at [785, 227] on img at bounding box center [784, 224] width 305 height 258
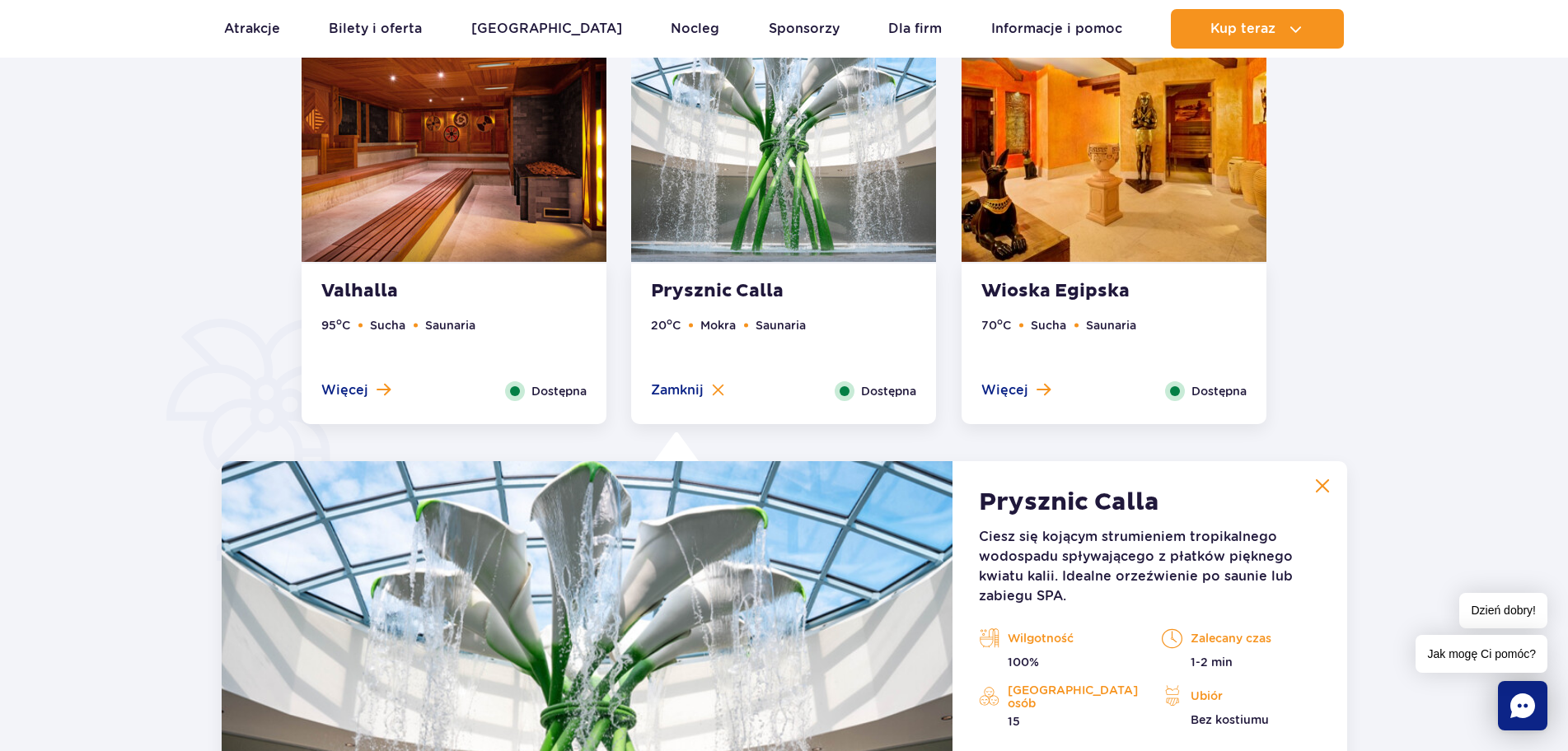
scroll to position [967, 0]
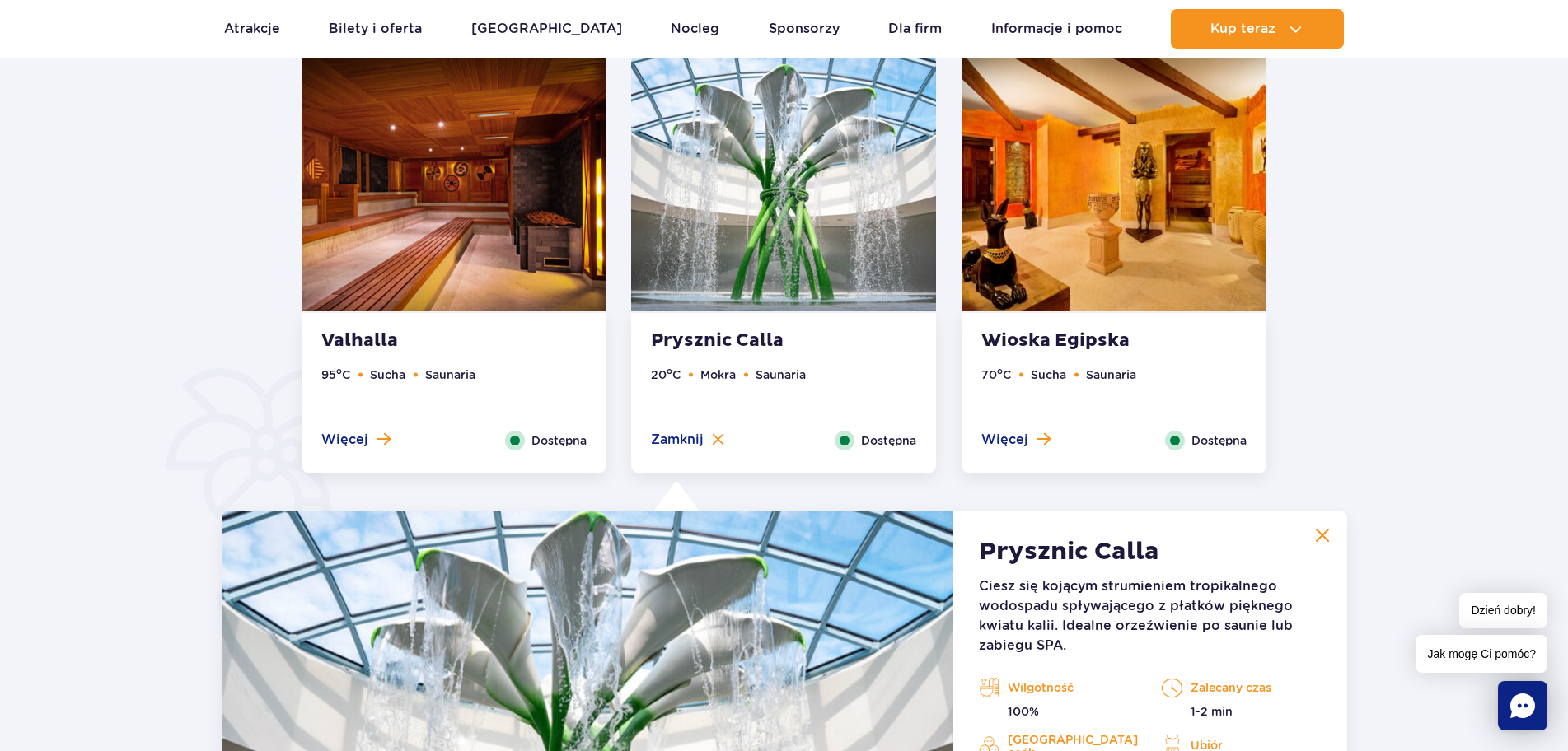
click at [1064, 198] on img at bounding box center [1114, 182] width 305 height 258
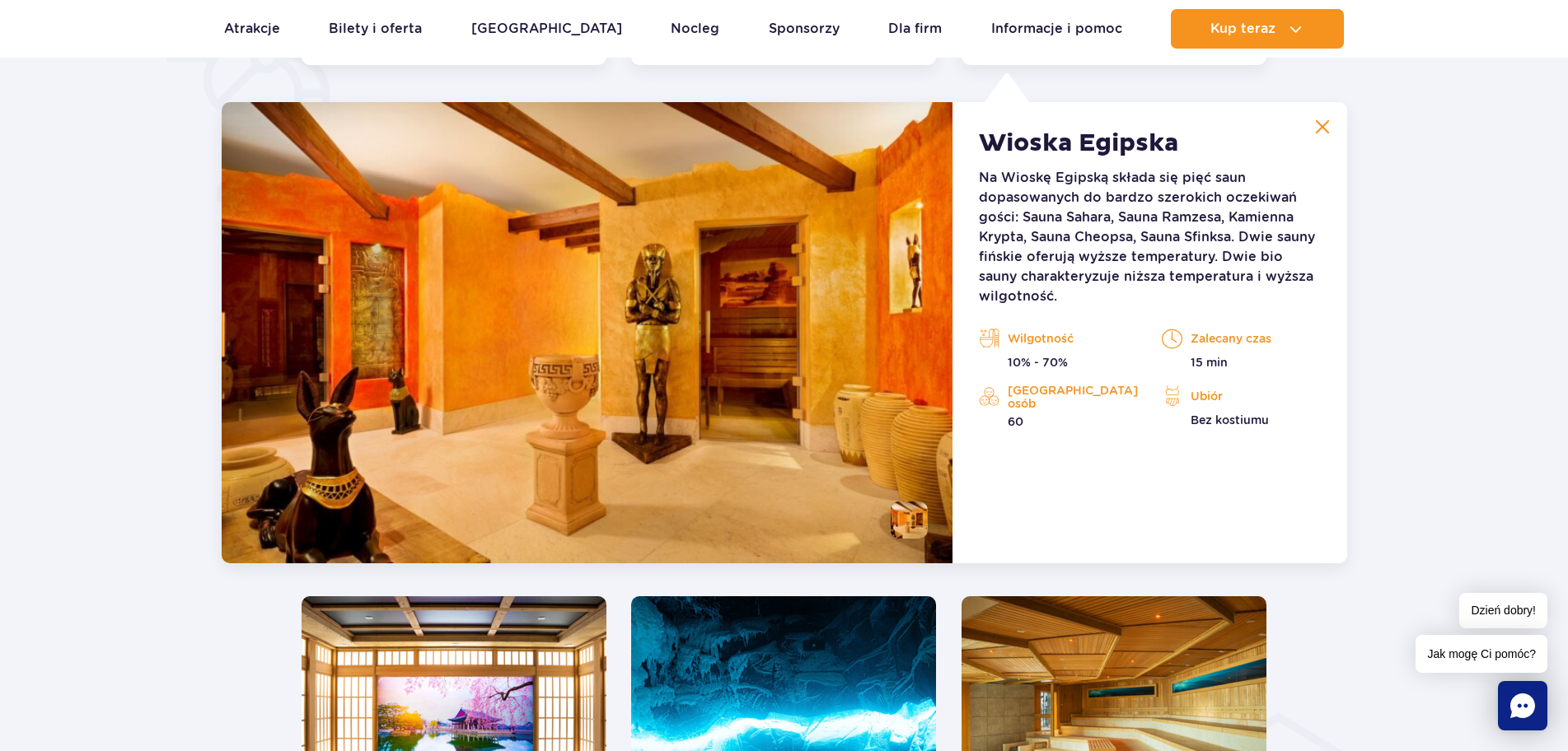
scroll to position [1380, 0]
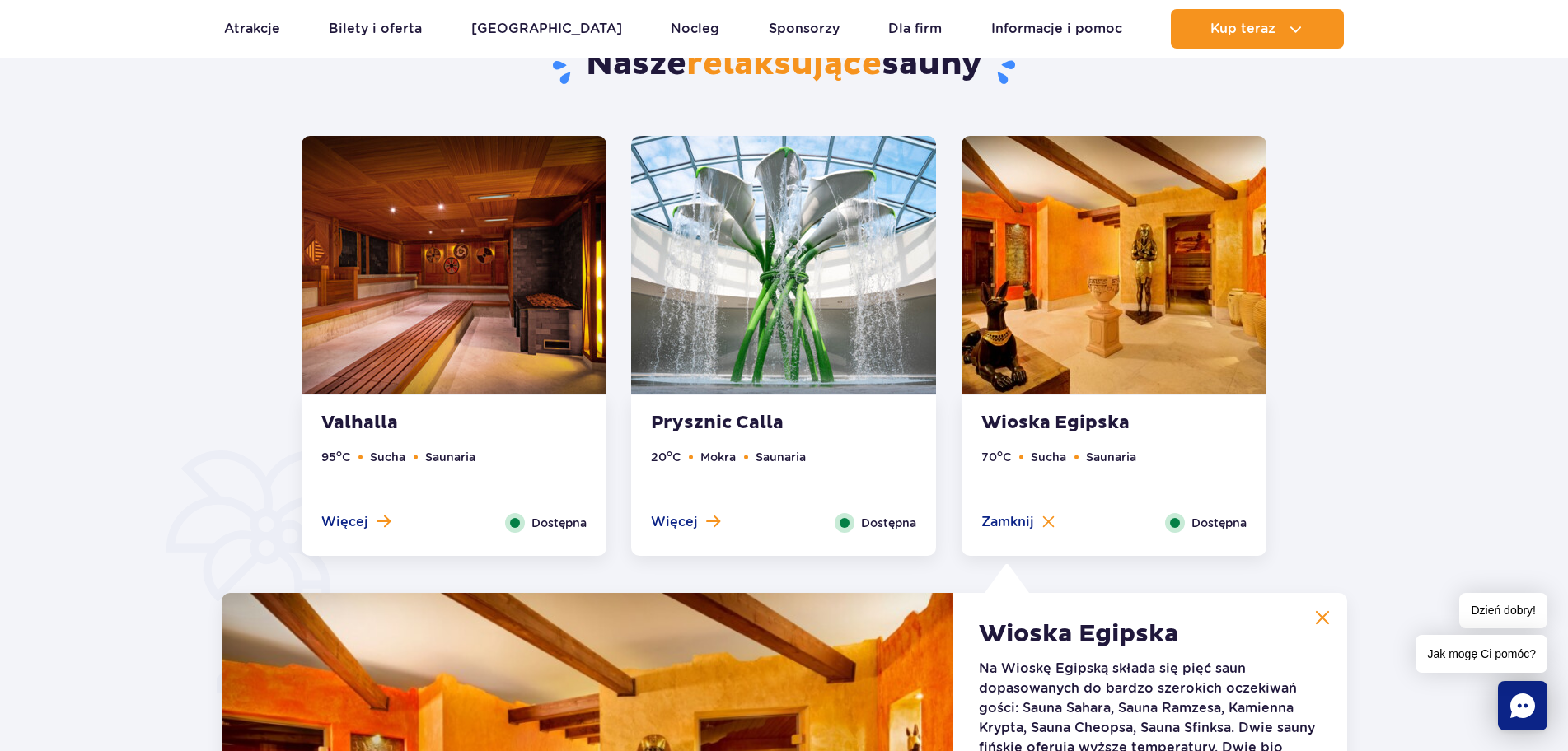
click at [400, 213] on img at bounding box center [454, 265] width 305 height 258
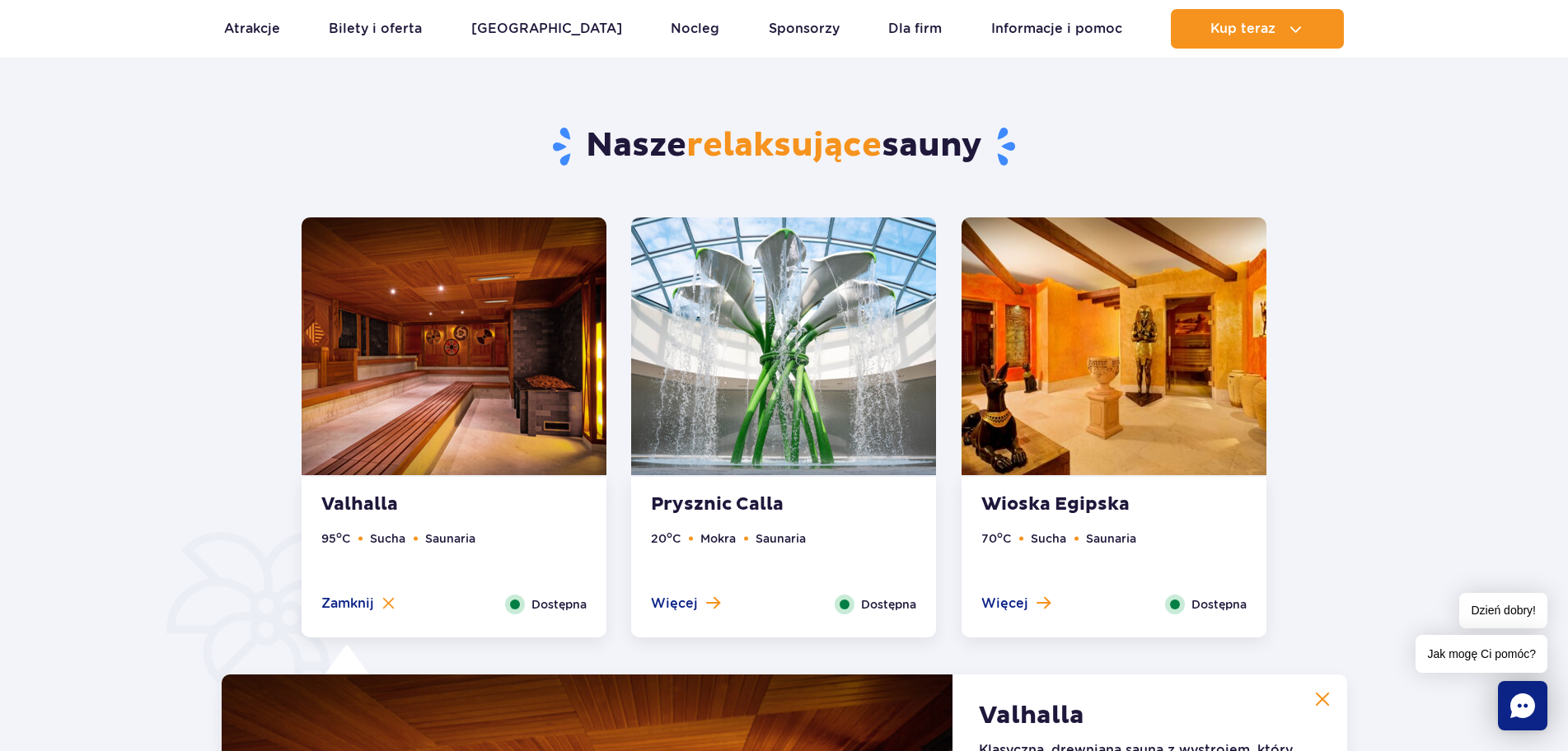
scroll to position [803, 0]
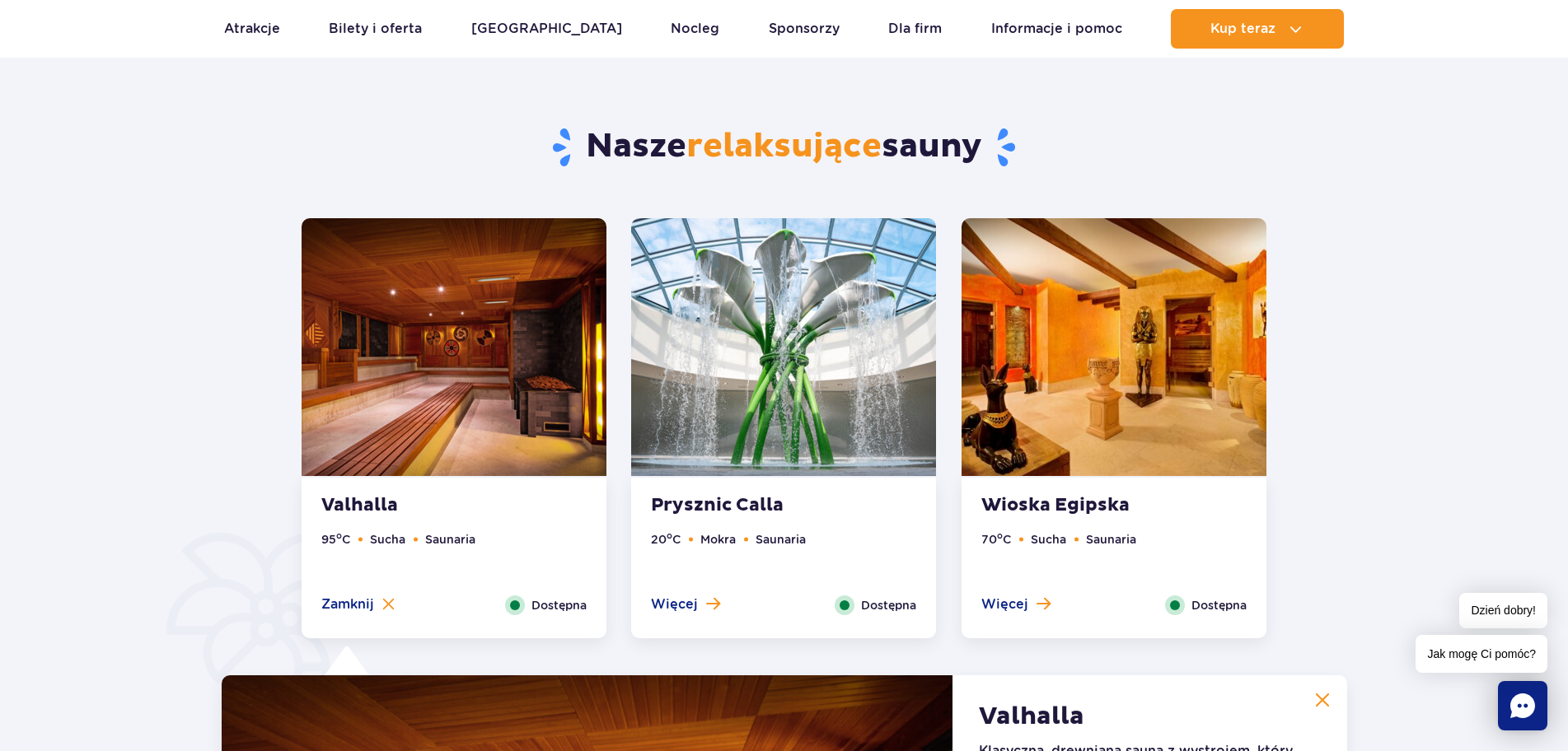
click at [1174, 383] on img at bounding box center [1114, 347] width 305 height 258
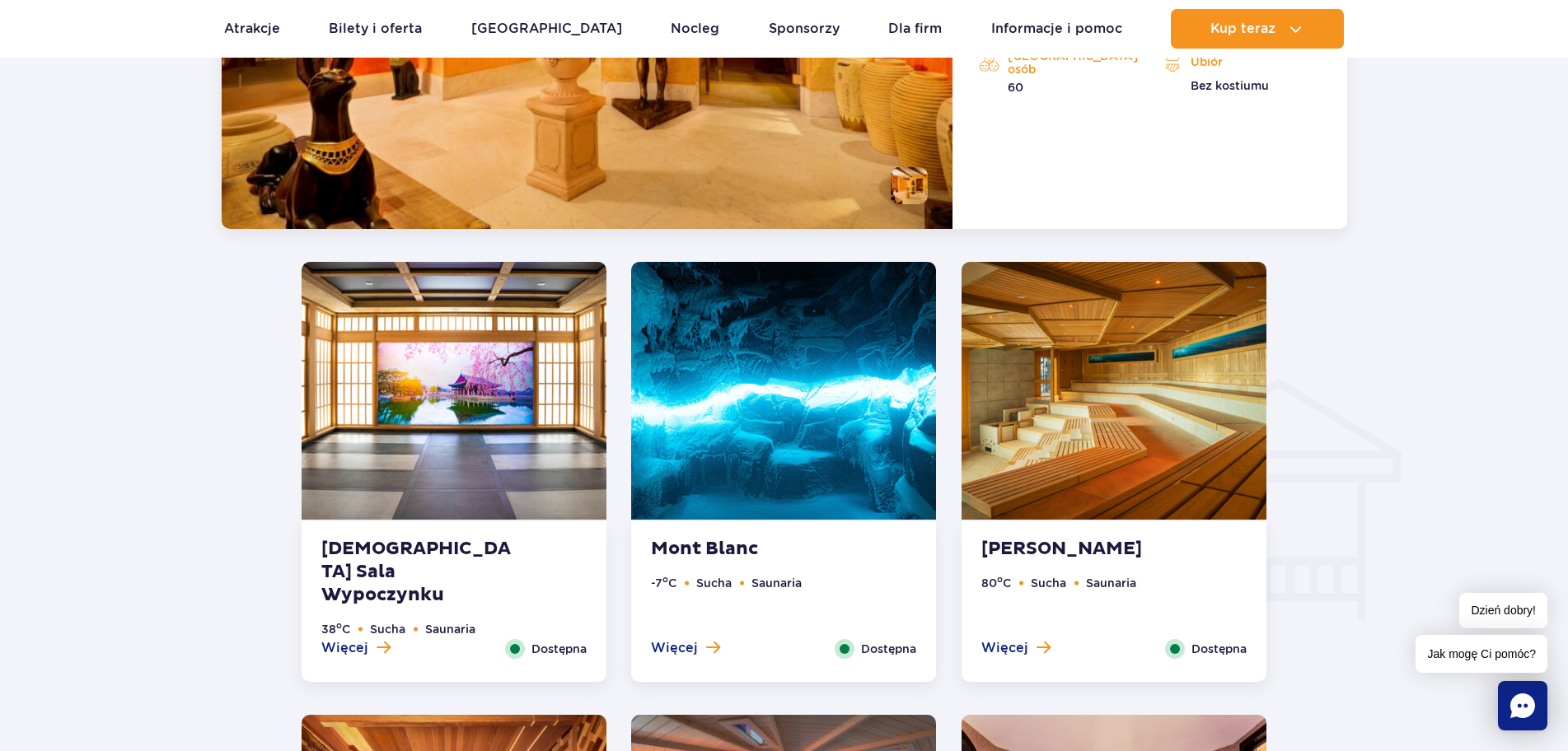
scroll to position [1709, 0]
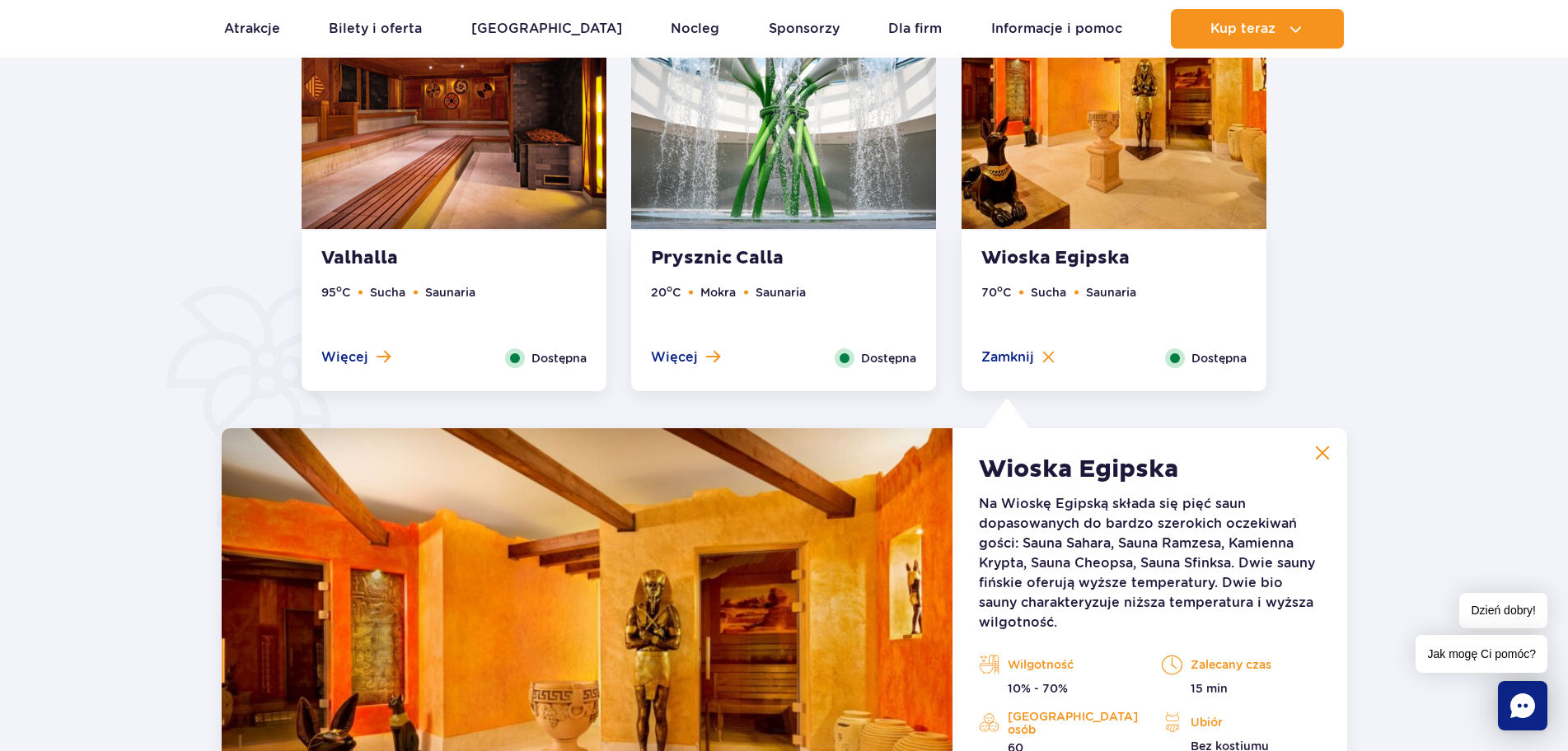
click at [483, 179] on img at bounding box center [454, 101] width 305 height 258
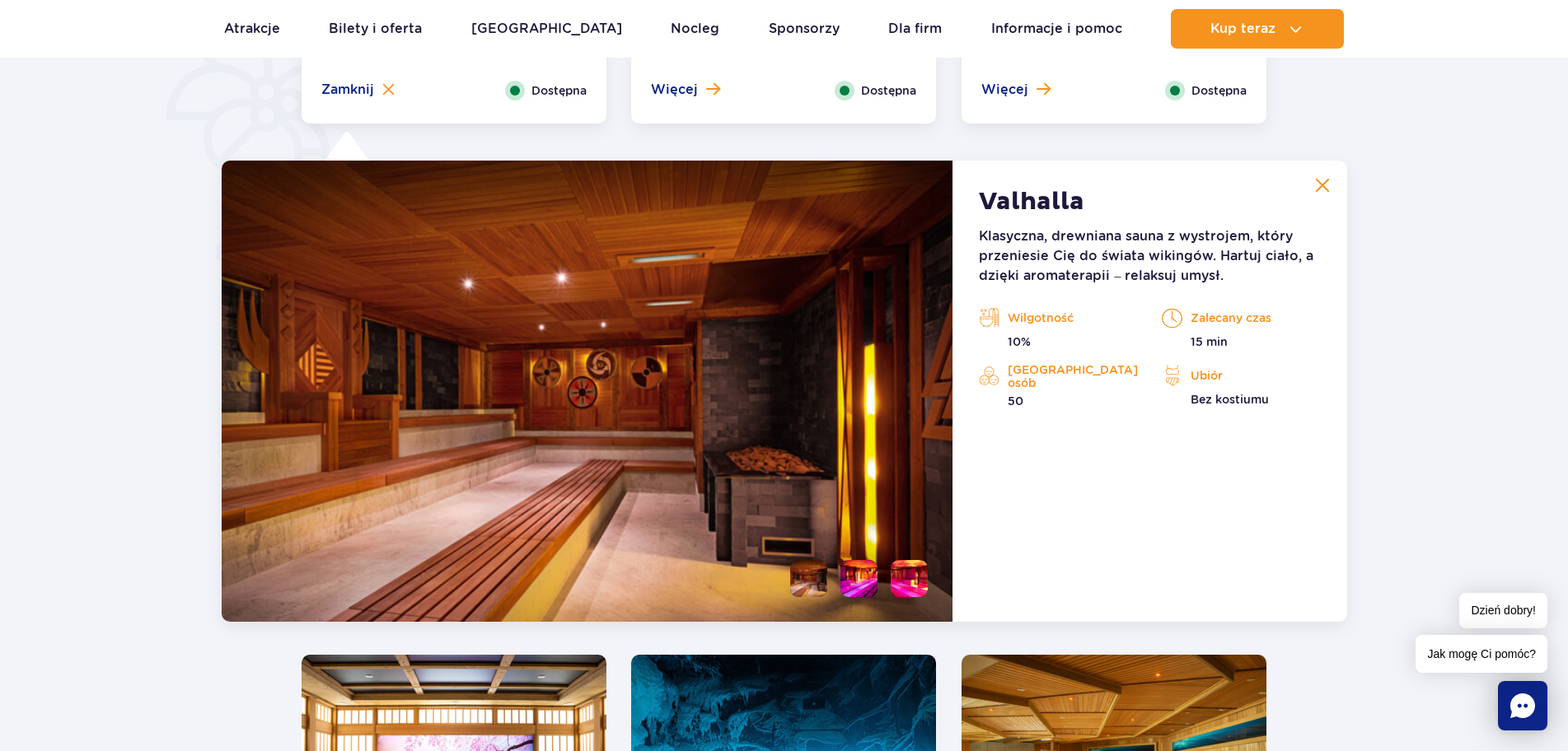
scroll to position [1380, 0]
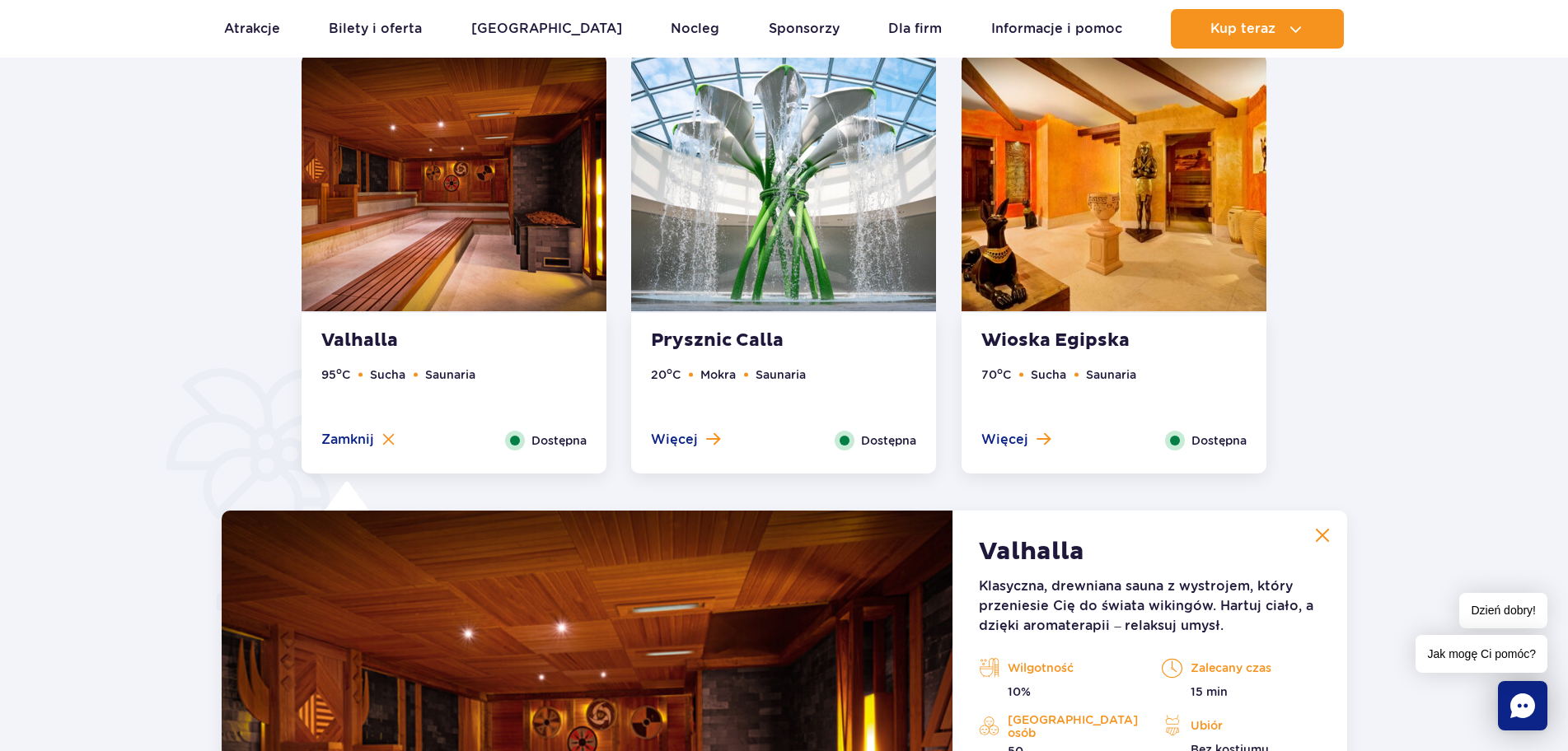
click at [765, 168] on img at bounding box center [784, 182] width 305 height 258
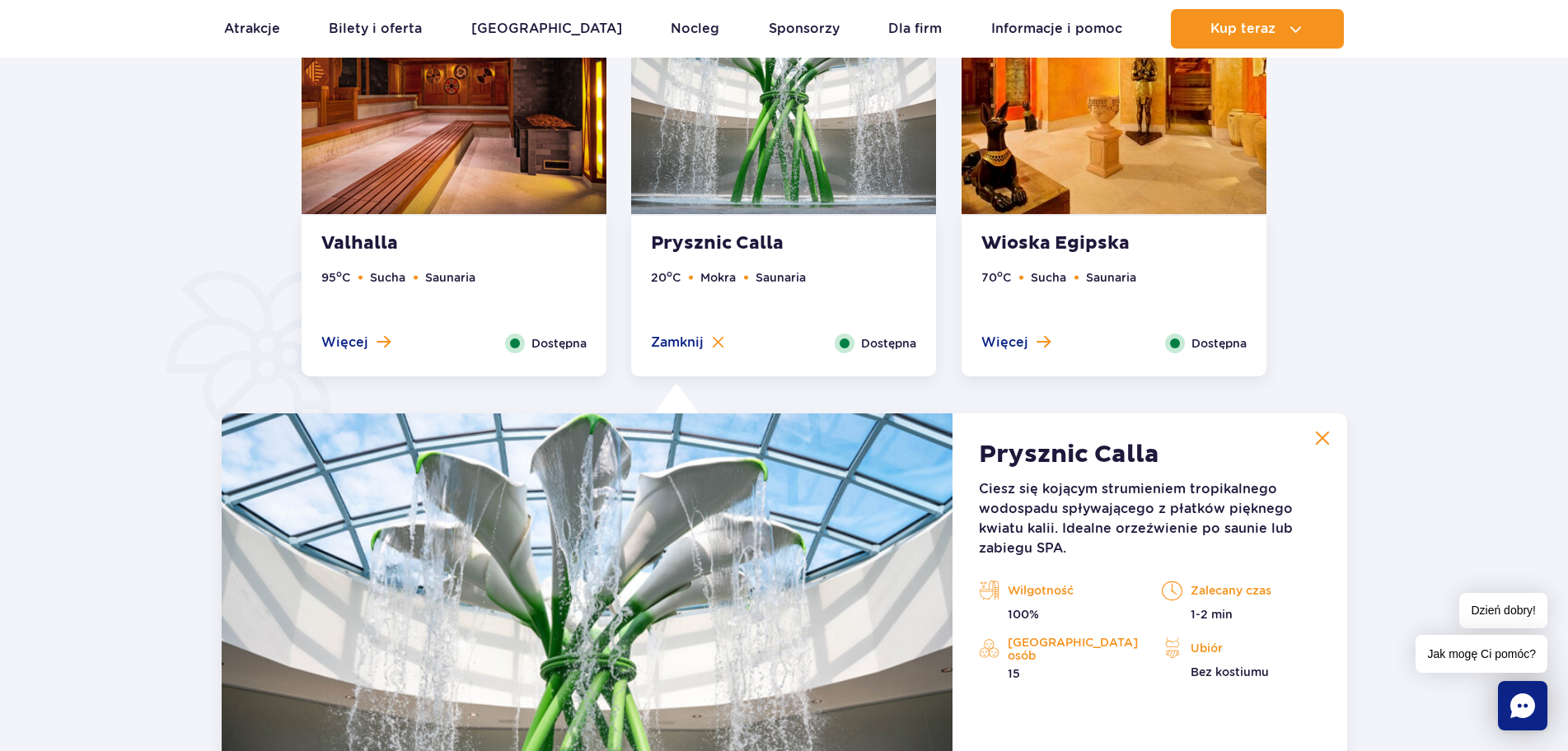
scroll to position [967, 0]
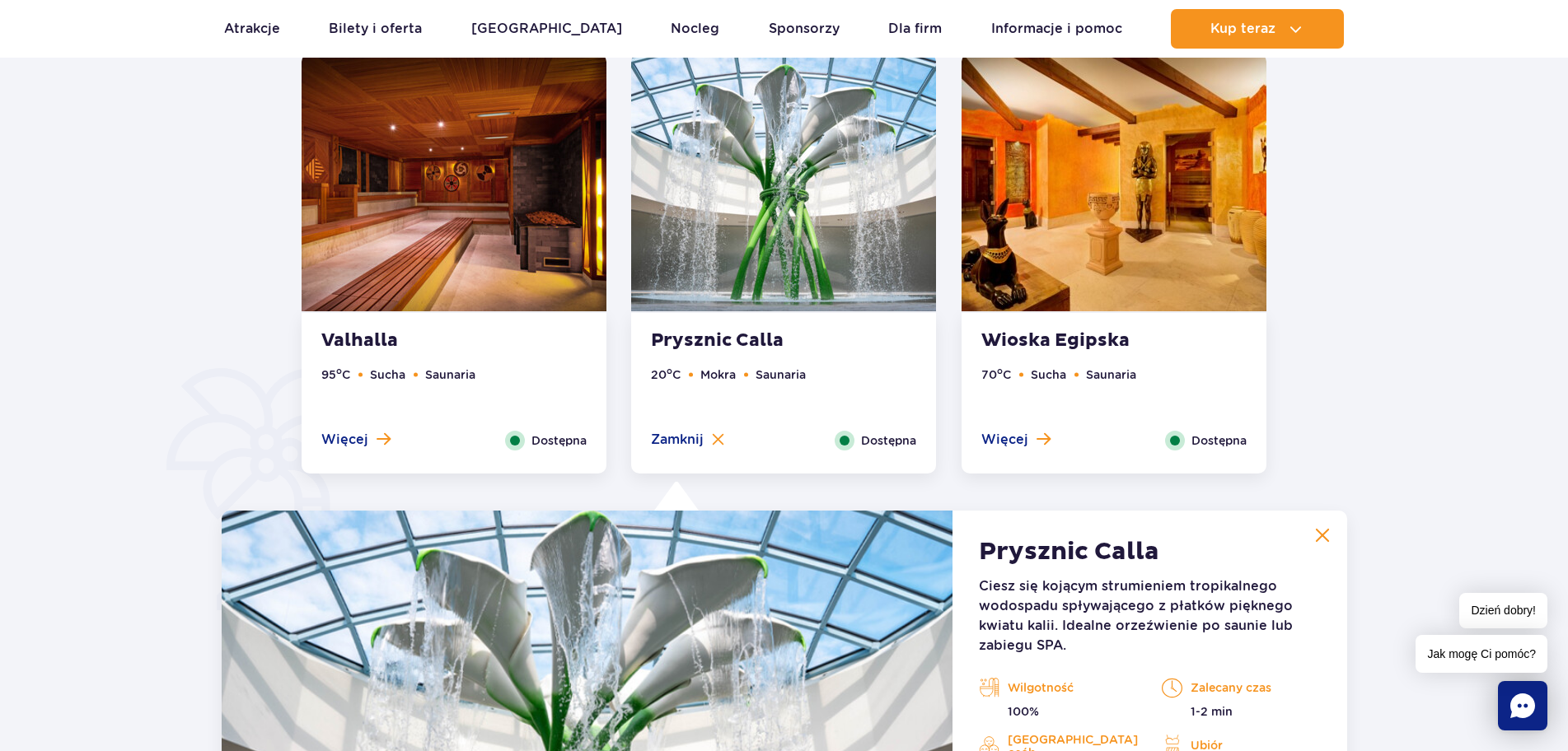
click at [1130, 146] on img at bounding box center [1114, 182] width 305 height 258
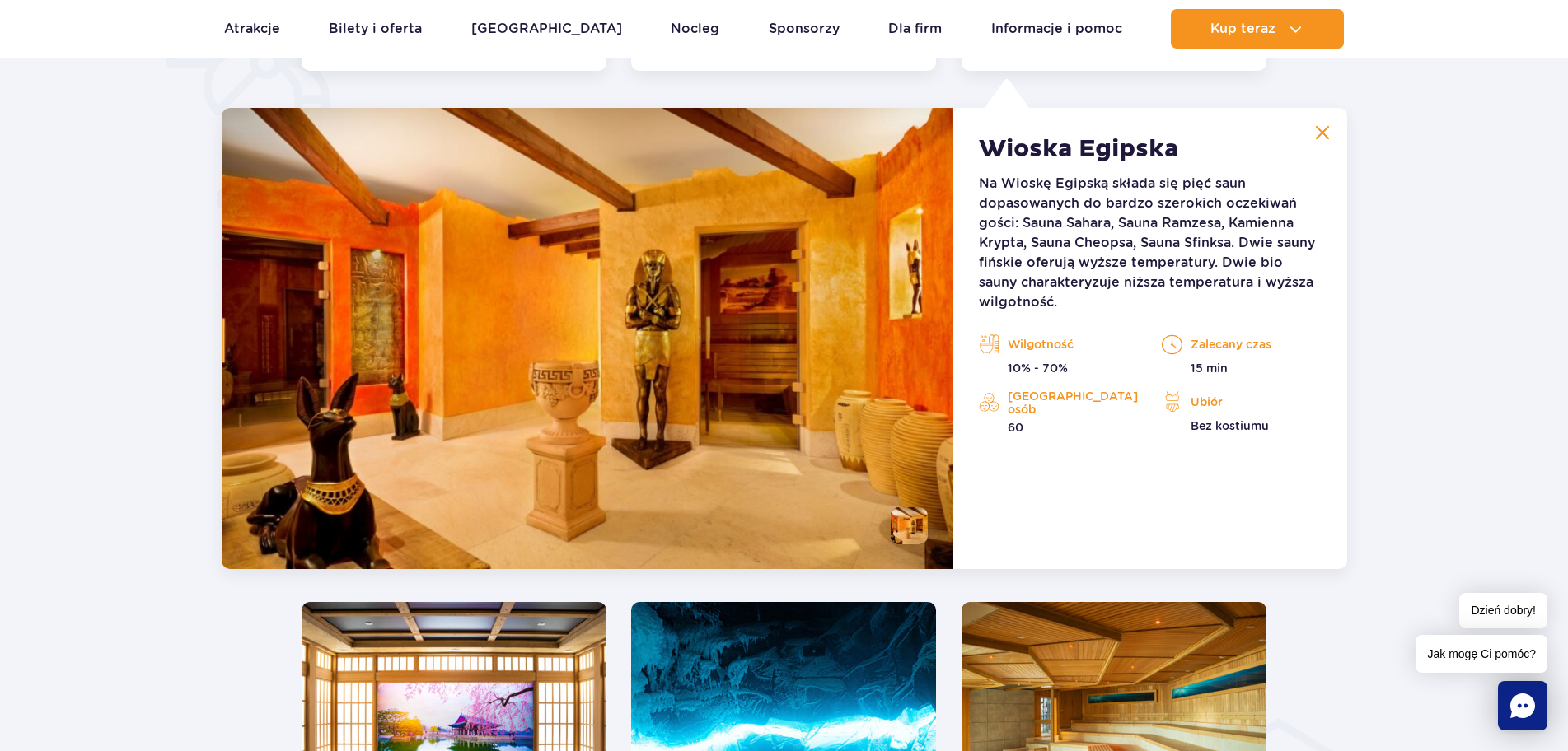
scroll to position [1380, 0]
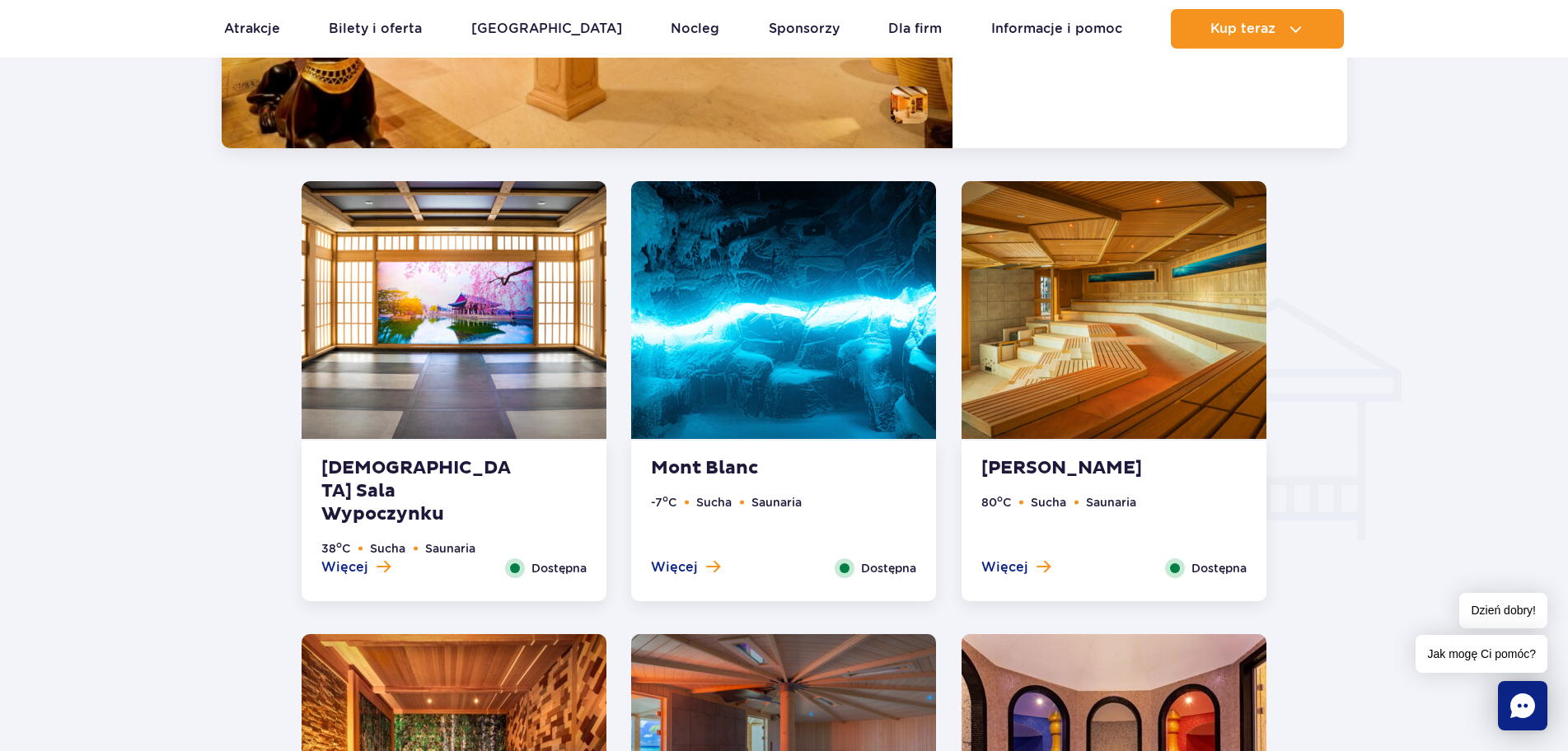
click at [477, 340] on img at bounding box center [454, 310] width 305 height 258
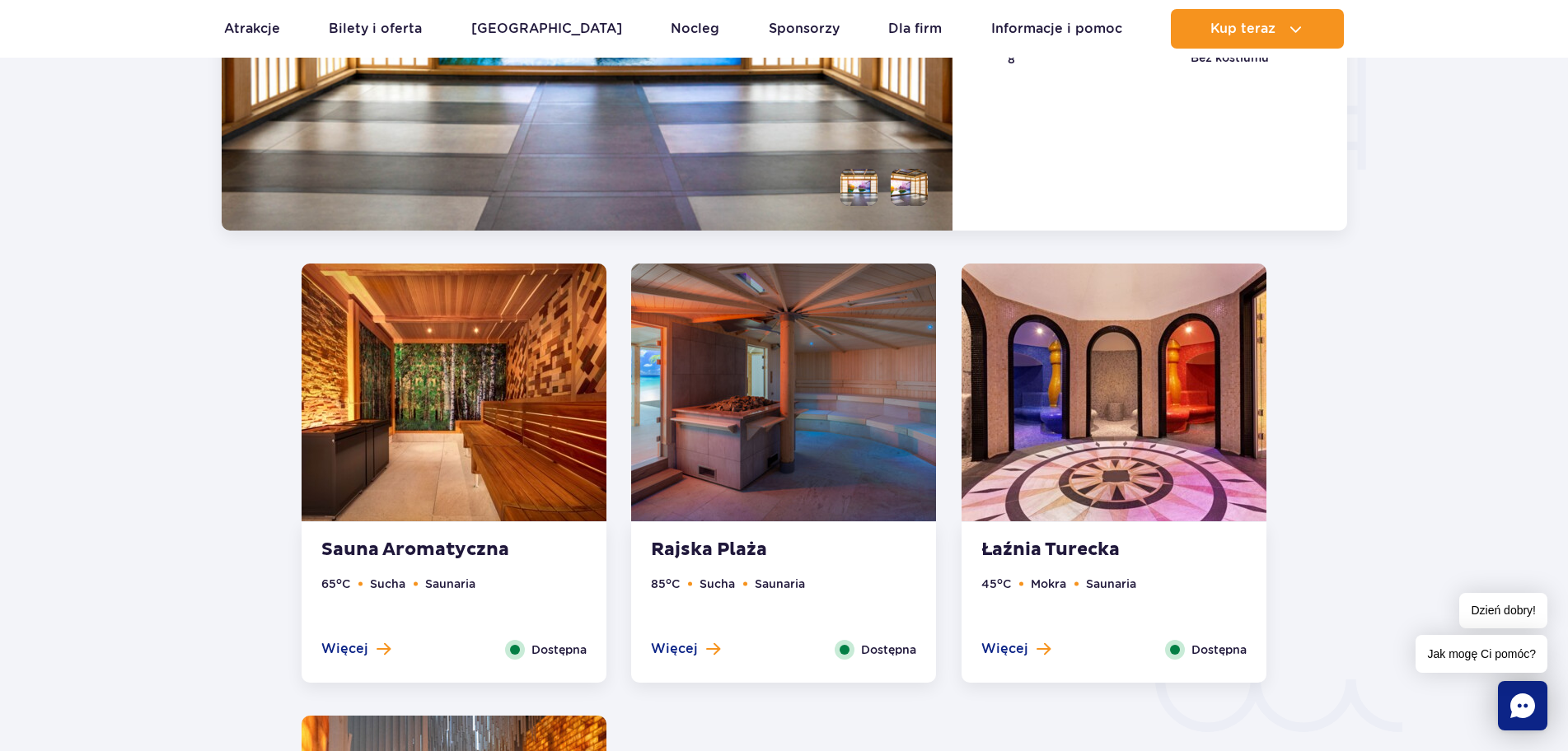
click at [817, 392] on img at bounding box center [784, 393] width 305 height 258
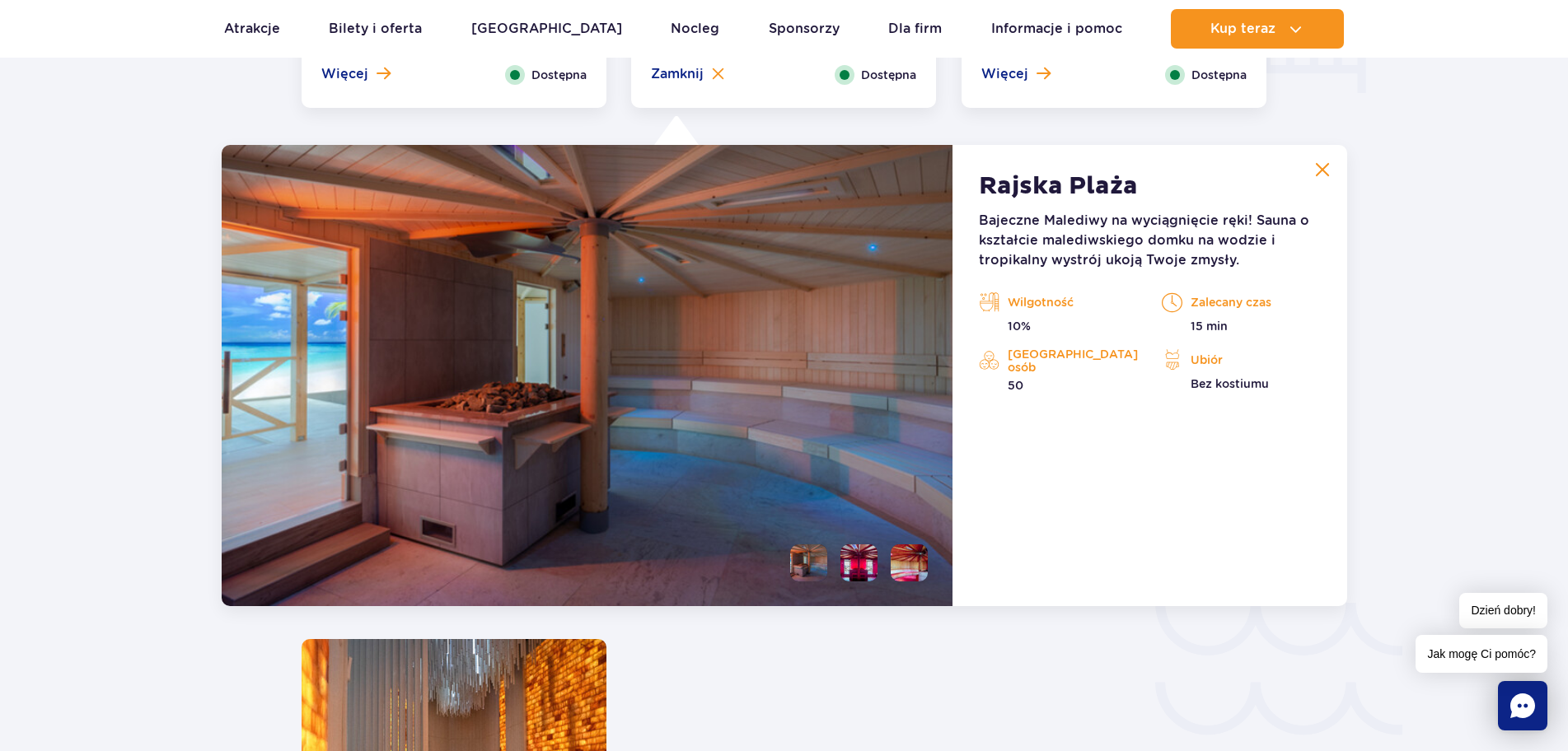
scroll to position [2285, 0]
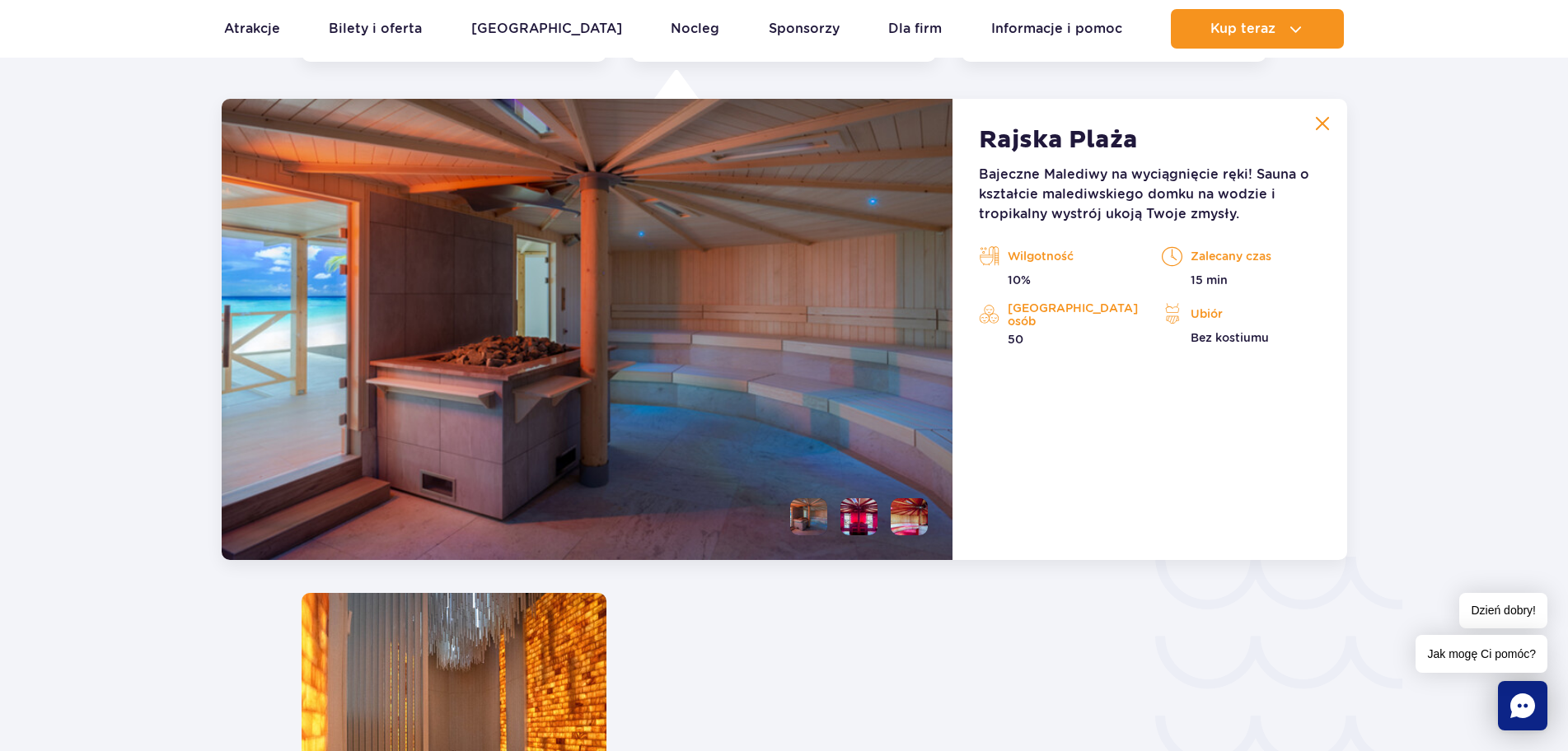
click at [1319, 130] on img at bounding box center [1323, 123] width 15 height 15
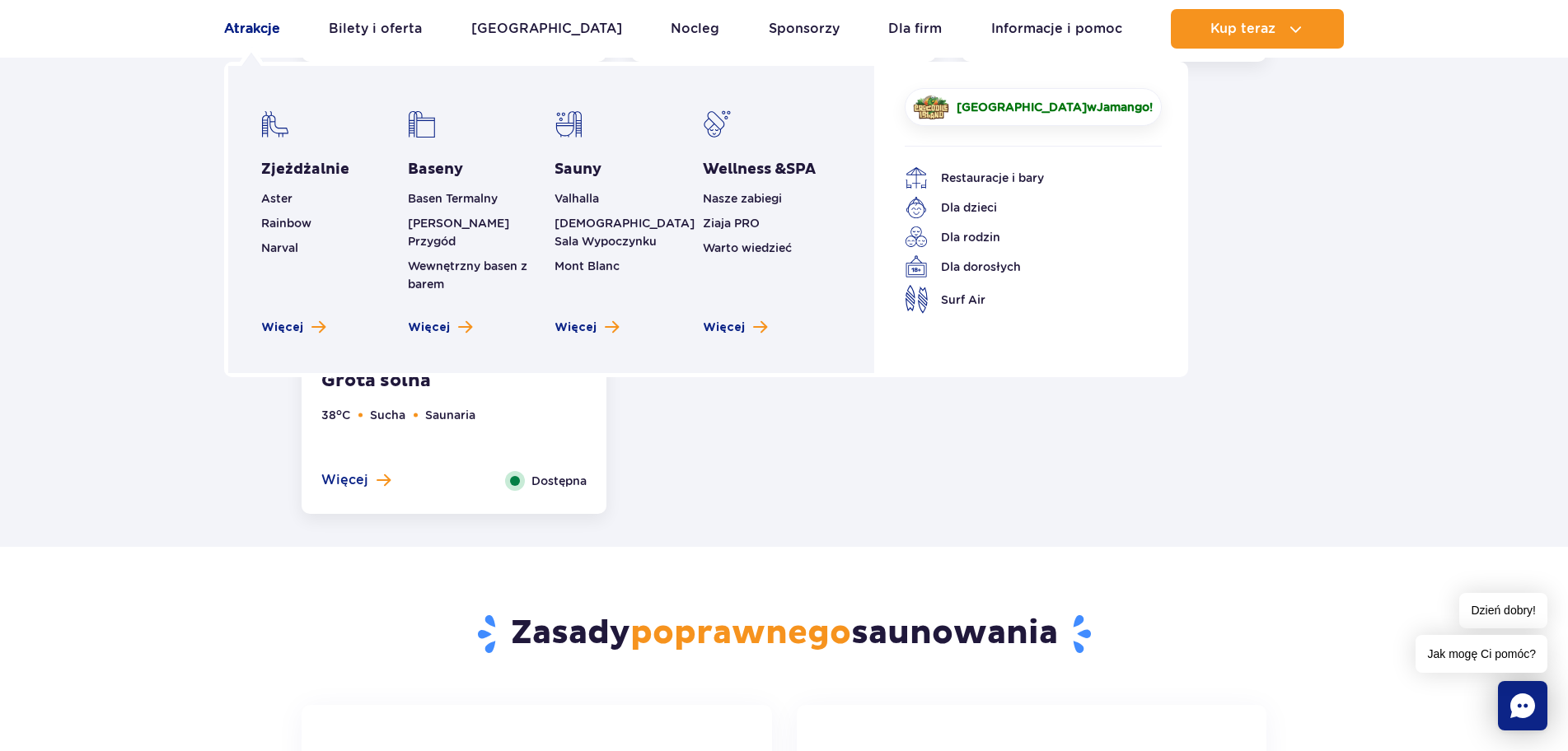
click at [265, 28] on link "Atrakcje" at bounding box center [252, 29] width 56 height 40
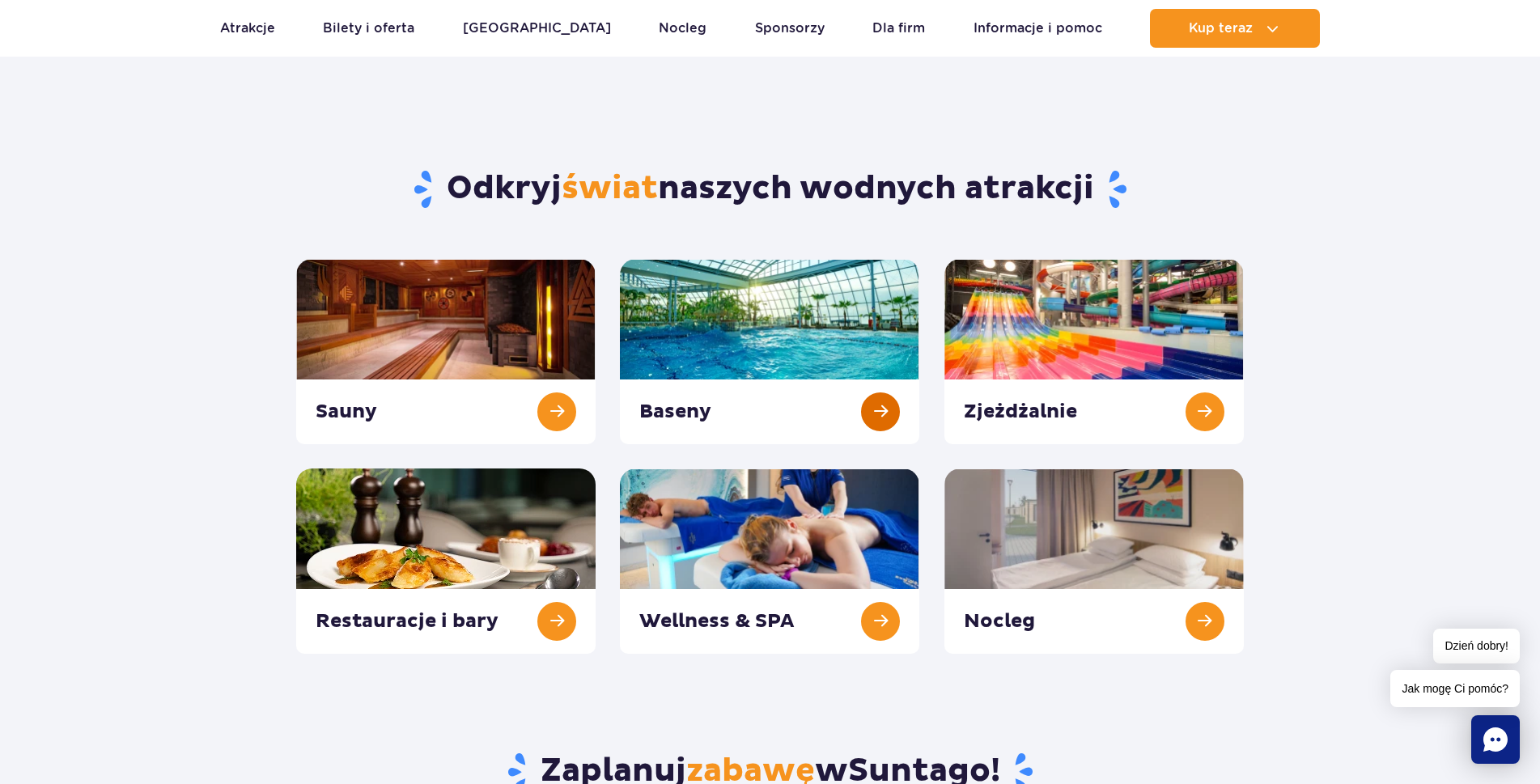
scroll to position [81, 0]
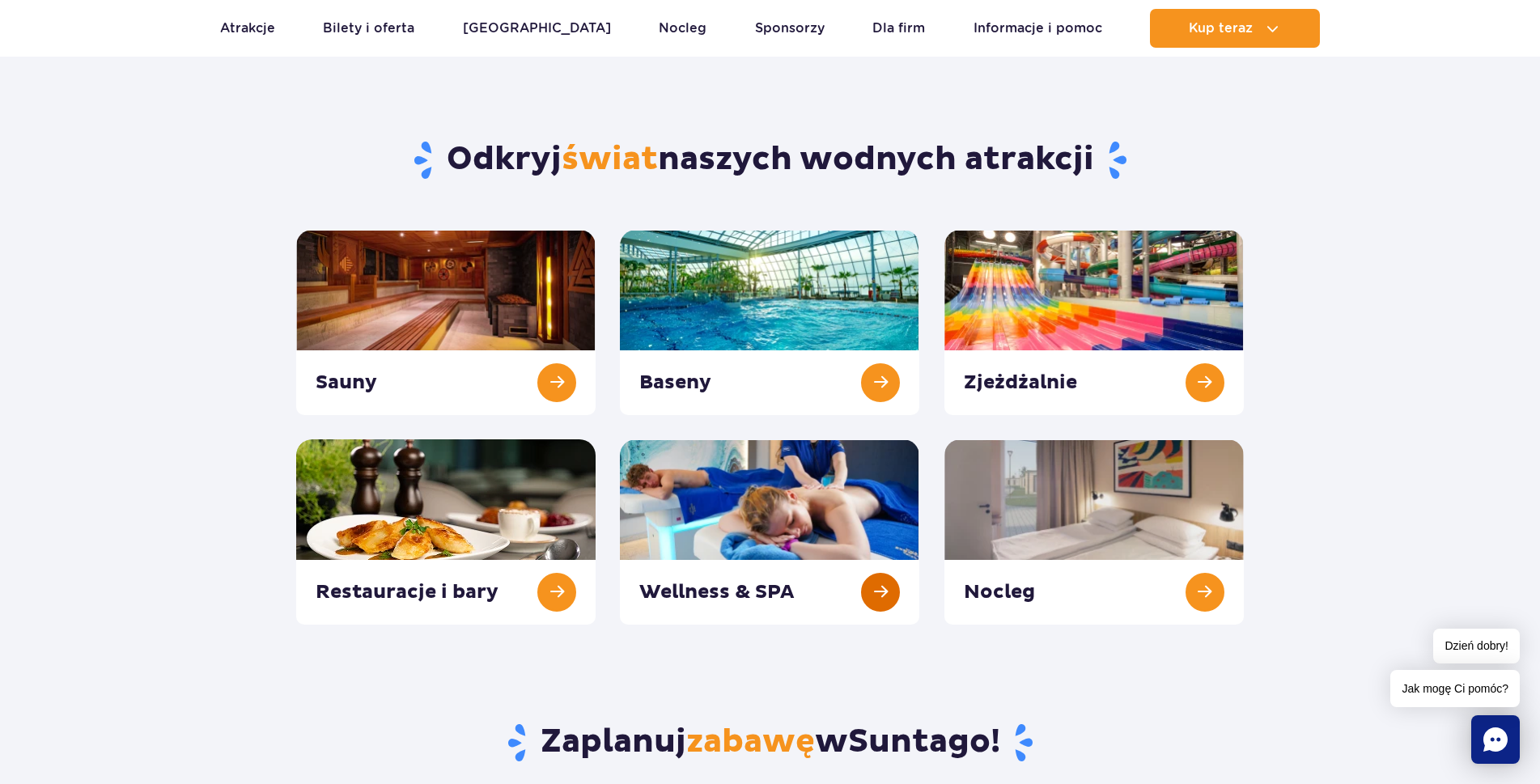
click at [770, 492] on link at bounding box center [770, 531] width 299 height 186
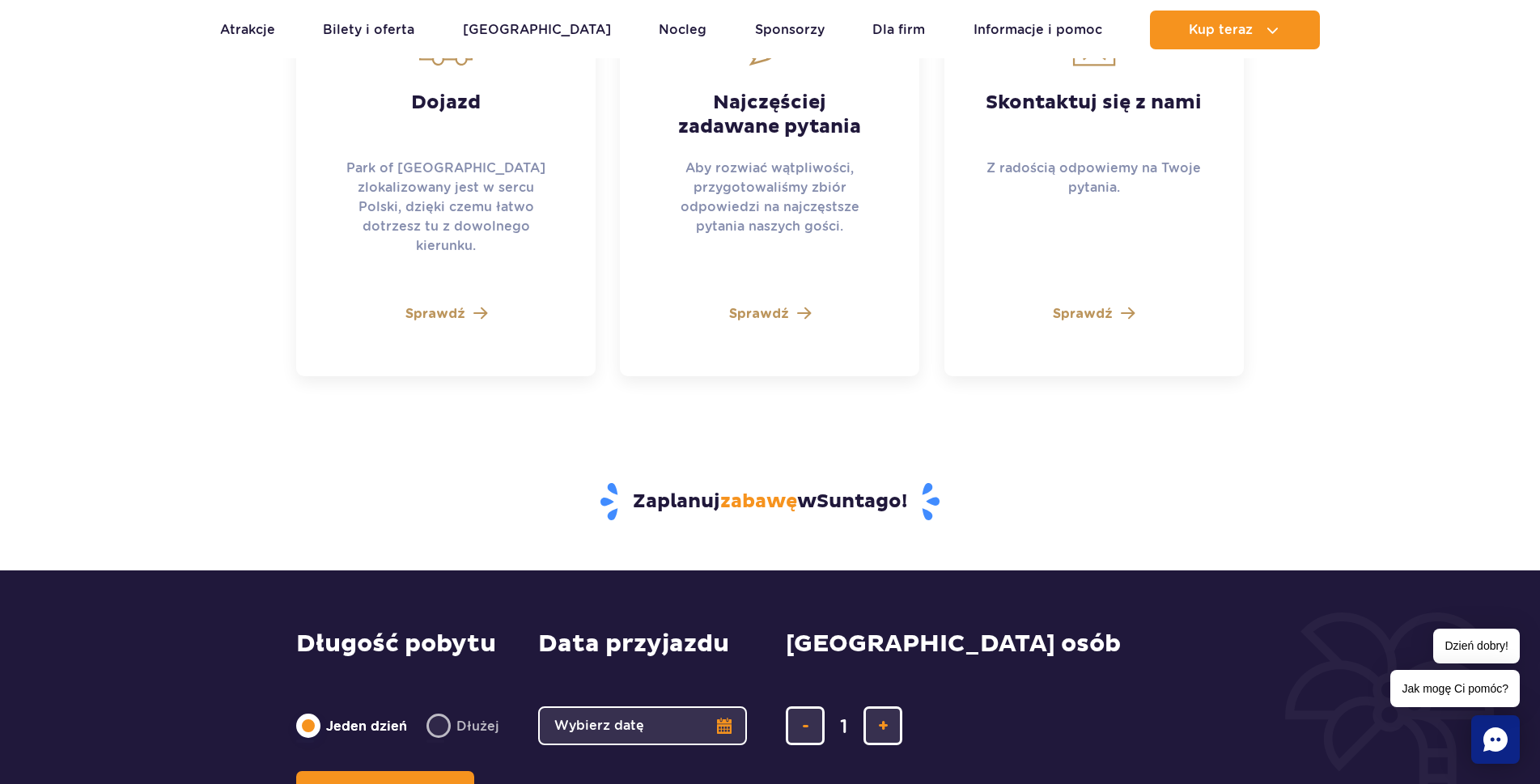
scroll to position [4287, 0]
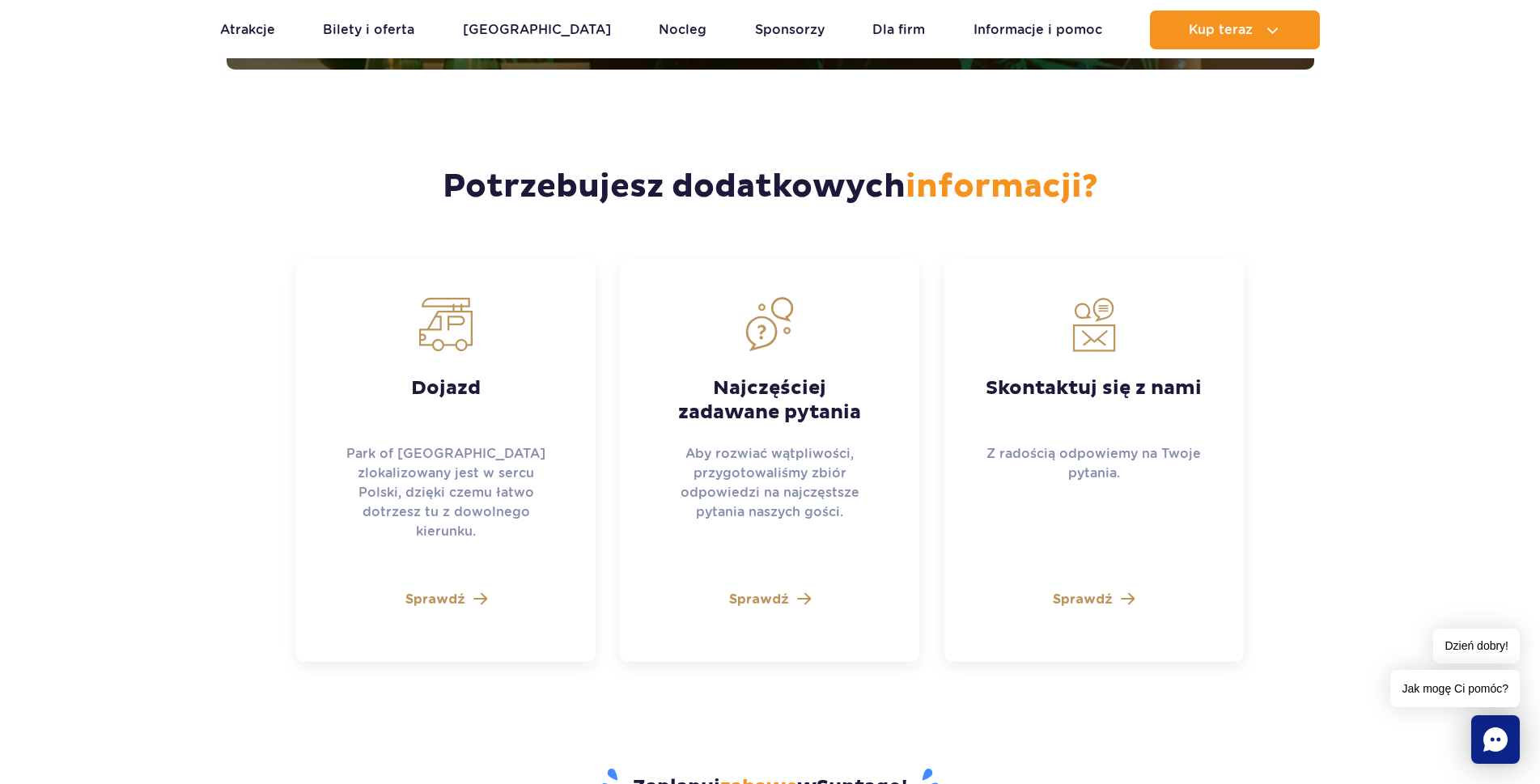
click at [779, 590] on span "Sprawdź" at bounding box center [759, 599] width 60 height 20
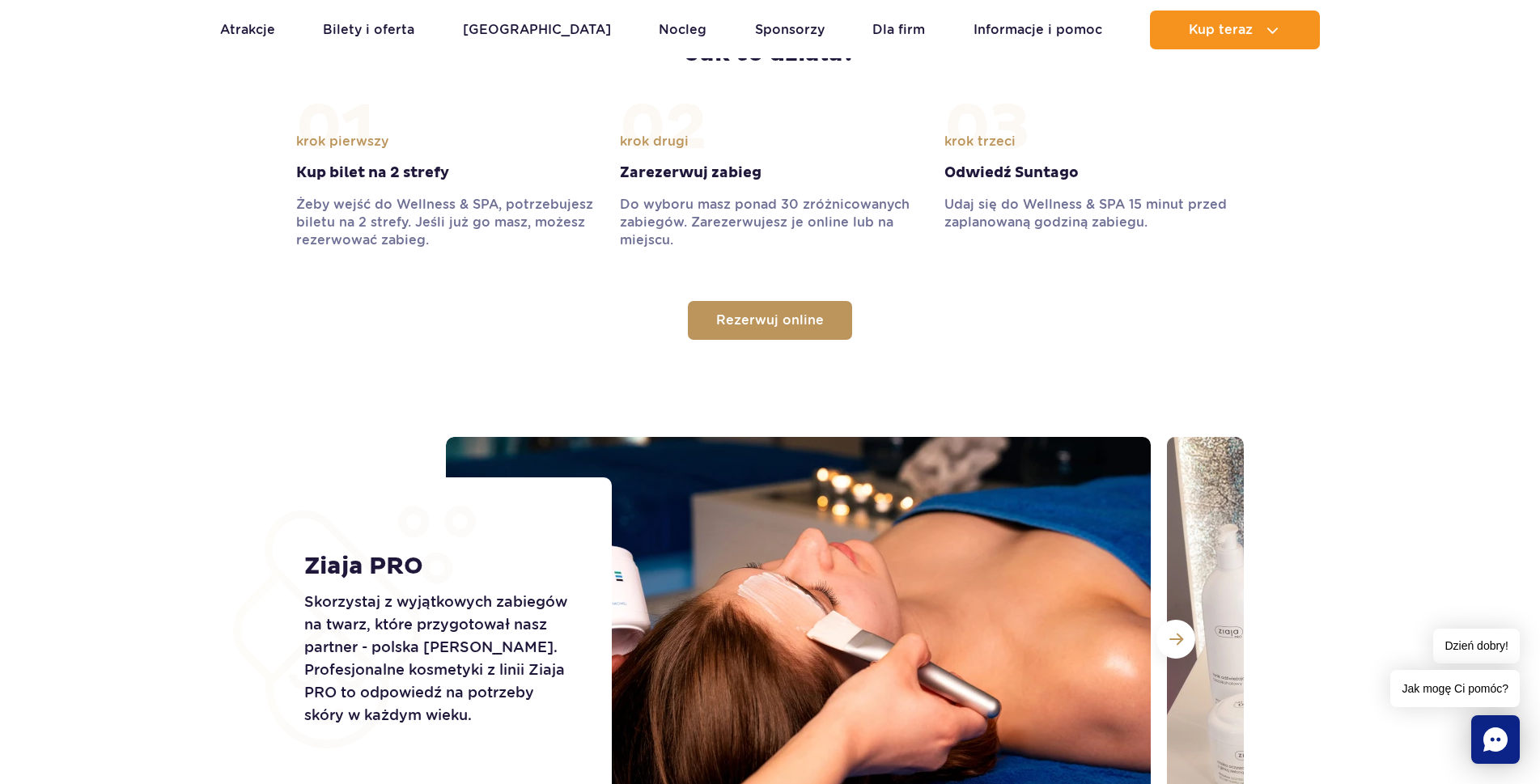
scroll to position [1861, 0]
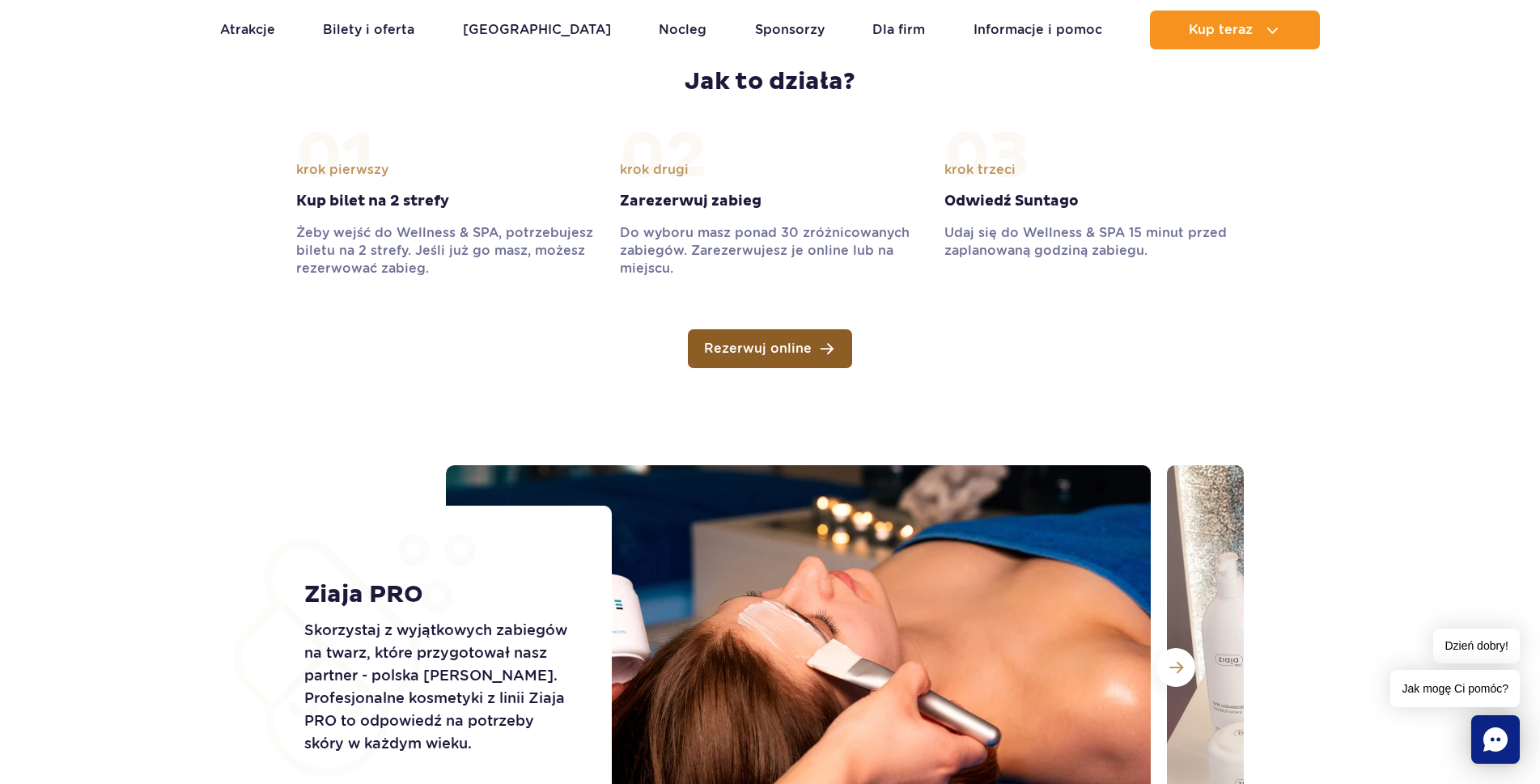
click at [785, 351] on span "Rezerwuj online" at bounding box center [757, 349] width 107 height 13
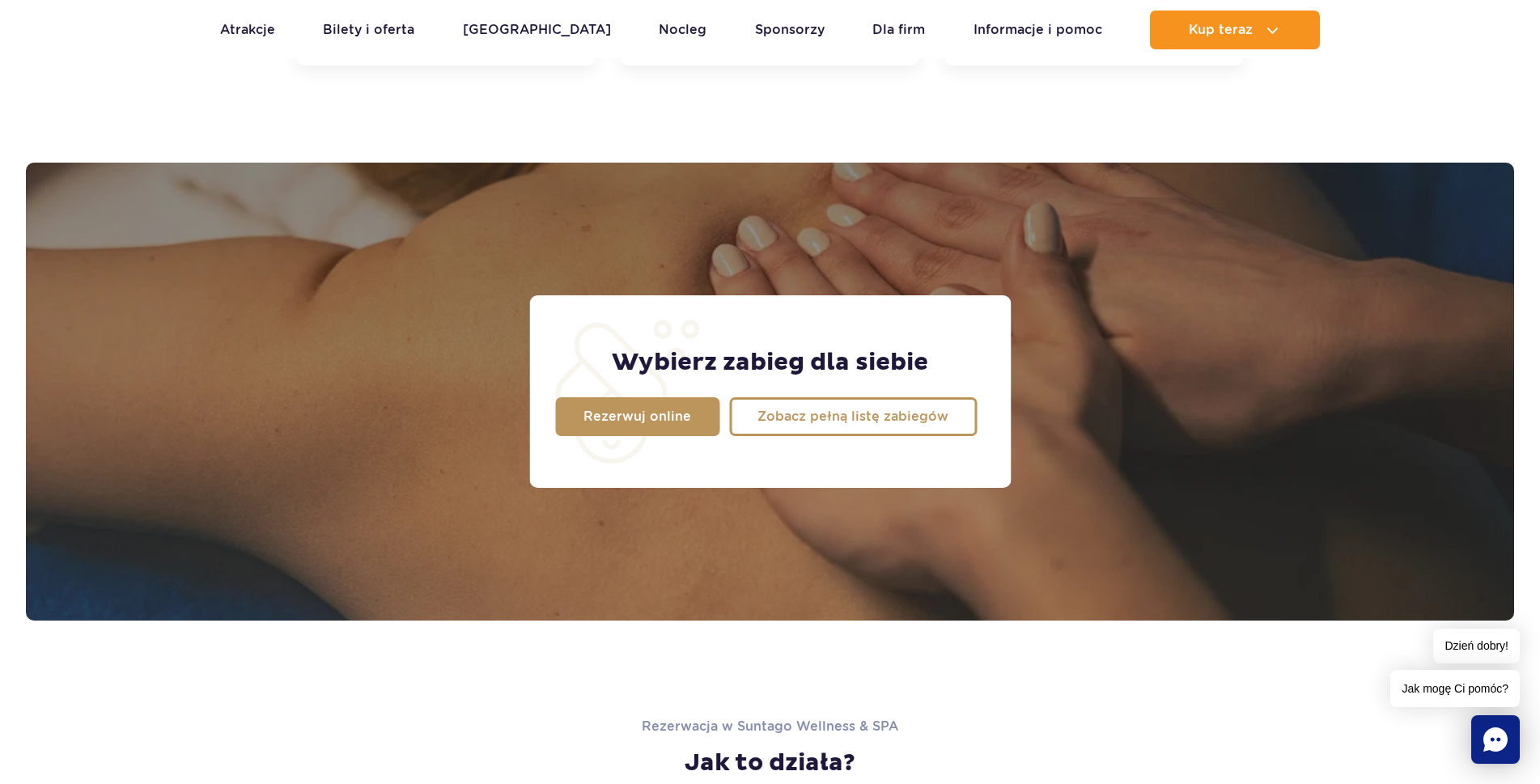
scroll to position [1133, 0]
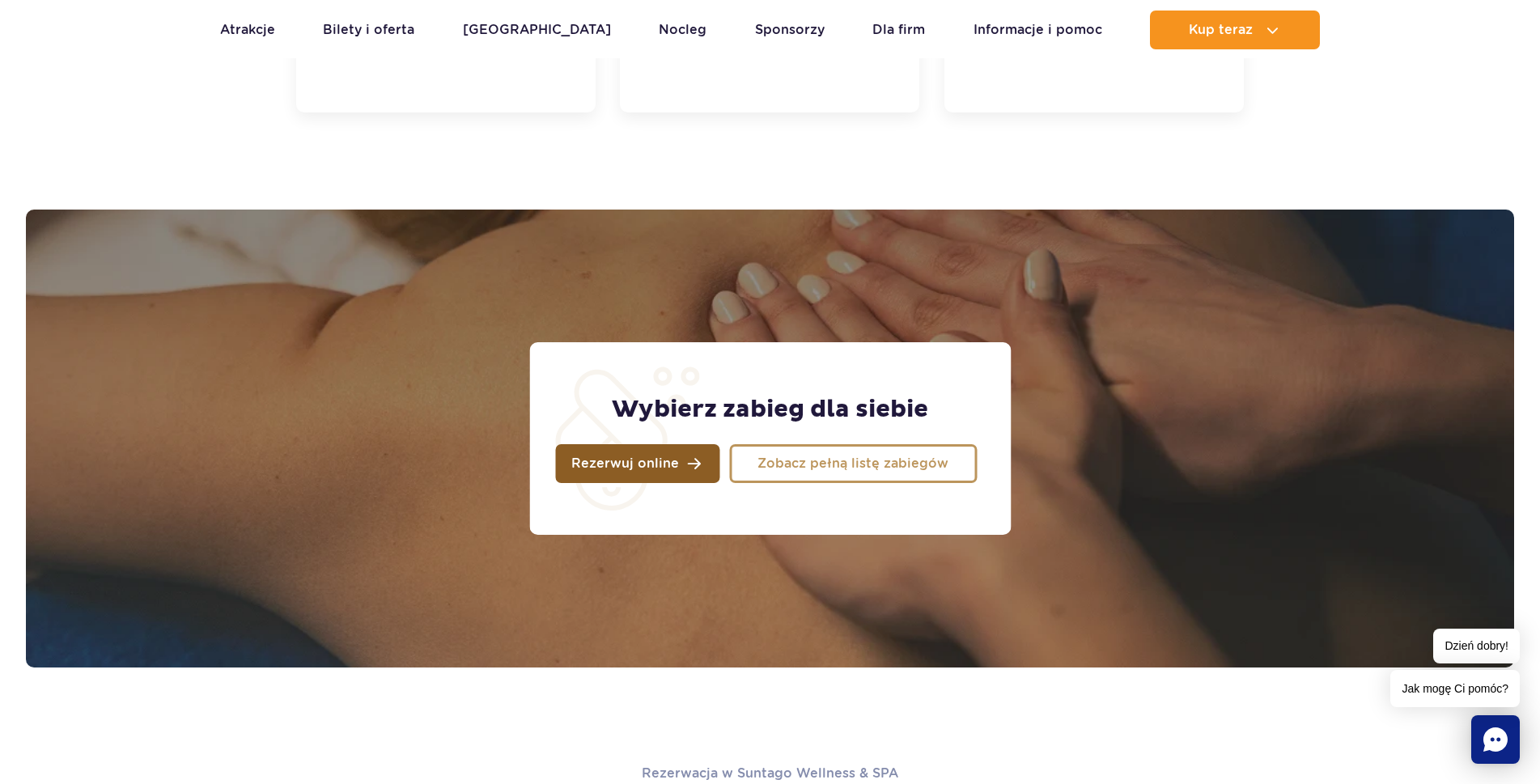
click at [656, 466] on span "Rezerwuj online" at bounding box center [625, 463] width 107 height 13
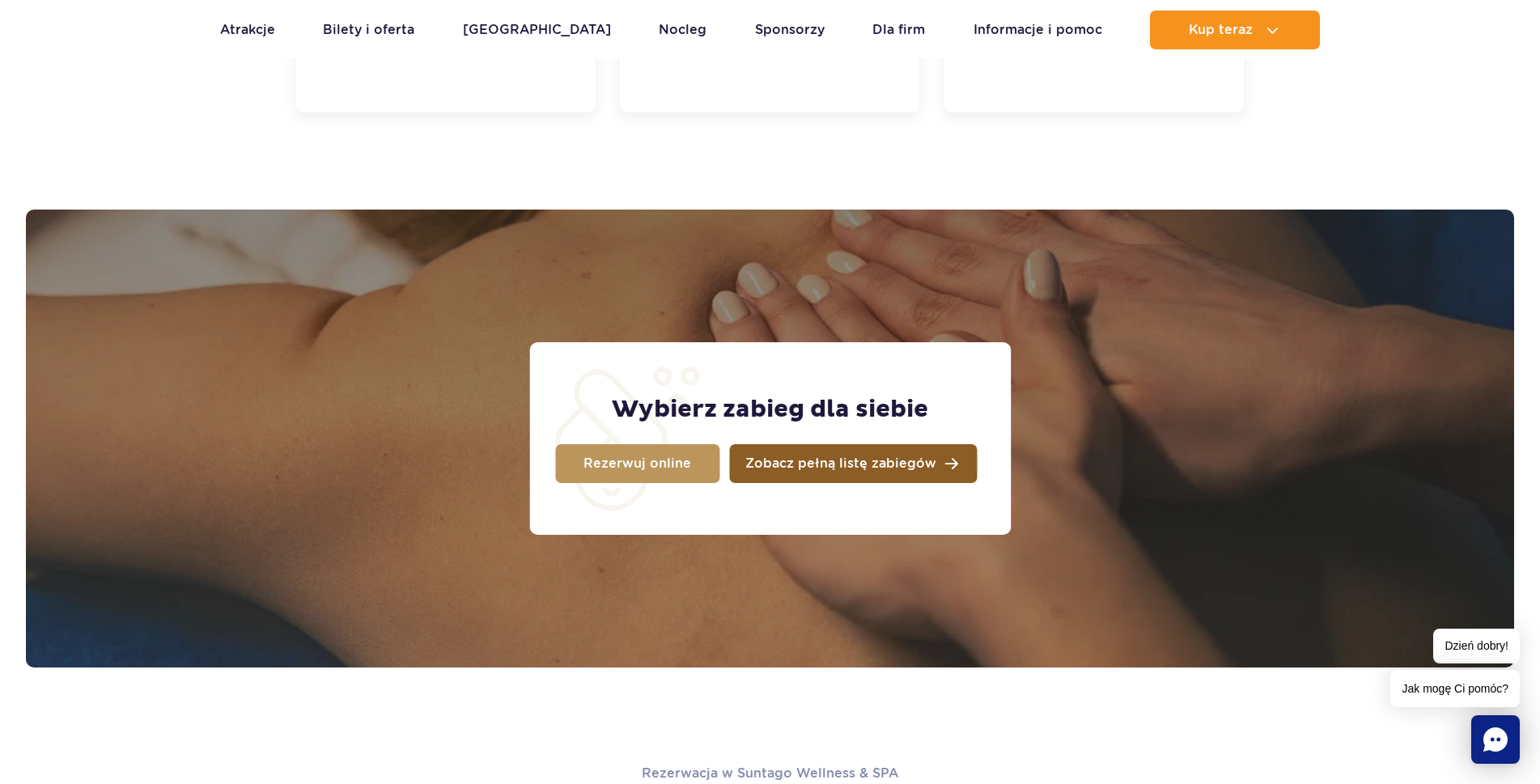
click at [853, 457] on span "Zobacz pełną listę zabiegów" at bounding box center [840, 463] width 191 height 13
